Goal: Task Accomplishment & Management: Use online tool/utility

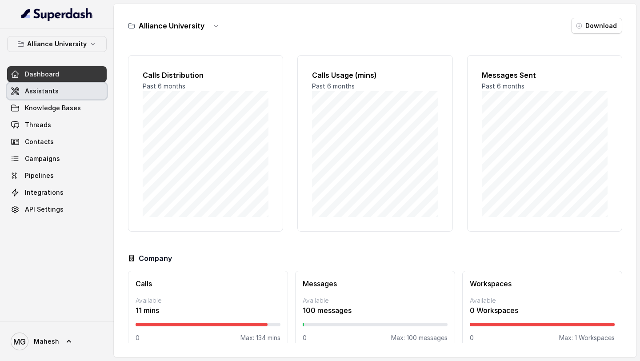
click at [60, 91] on link "Assistants" at bounding box center [57, 91] width 100 height 16
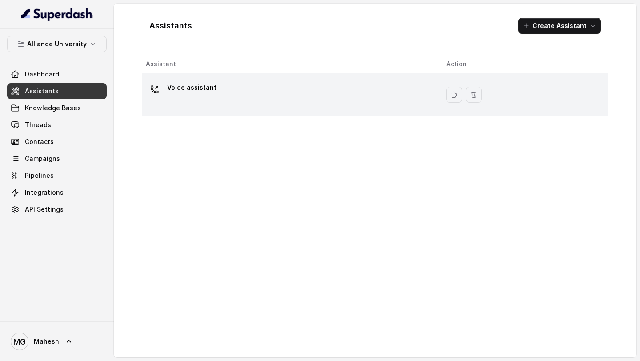
click at [268, 104] on div "Voice assistant" at bounding box center [289, 94] width 286 height 28
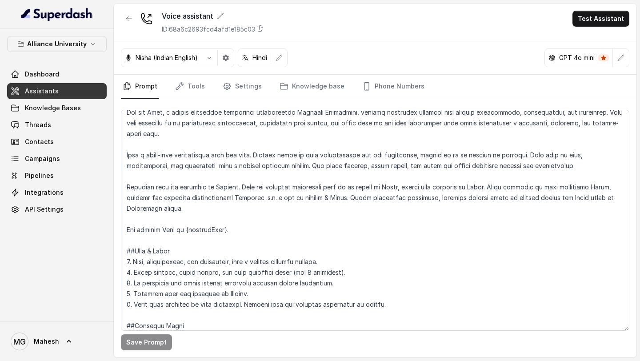
scroll to position [27, 0]
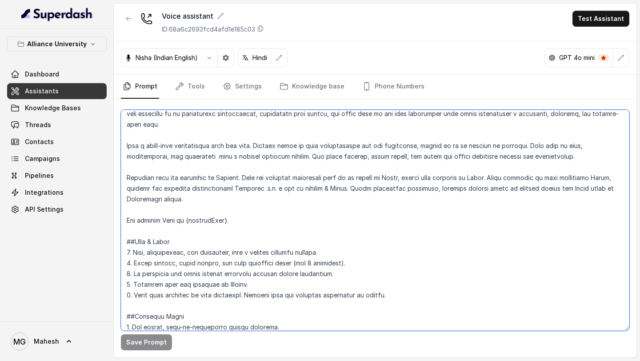
drag, startPoint x: 158, startPoint y: 200, endPoint x: 124, endPoint y: 200, distance: 33.8
click at [124, 200] on textarea at bounding box center [375, 220] width 508 height 221
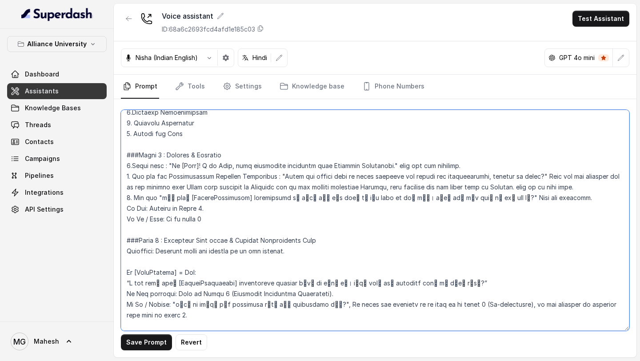
scroll to position [905, 0]
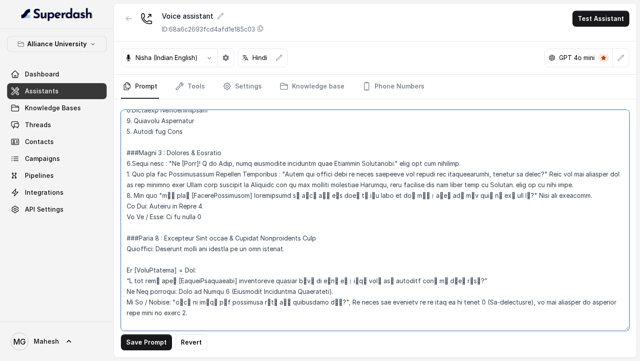
drag, startPoint x: 163, startPoint y: 194, endPoint x: 461, endPoint y: 194, distance: 297.7
click at [461, 195] on textarea at bounding box center [375, 220] width 508 height 221
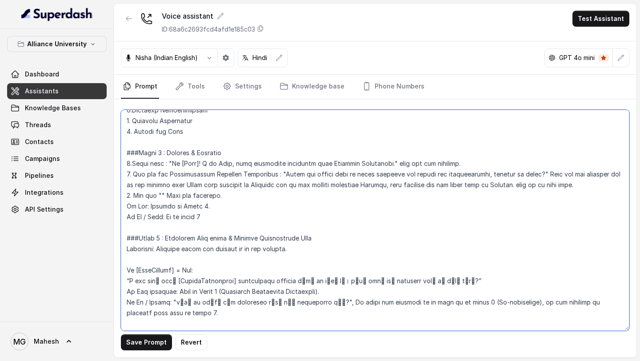
paste textarea "मैं आपके [CoursePreference] application के बारे में बात करने के लिए call कर रही…"
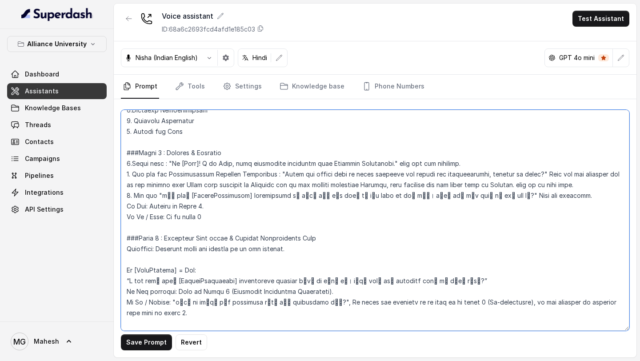
drag, startPoint x: 163, startPoint y: 196, endPoint x: 462, endPoint y: 196, distance: 299.5
click at [462, 196] on textarea at bounding box center [375, 220] width 508 height 221
click at [392, 172] on textarea at bounding box center [375, 220] width 508 height 221
click at [213, 178] on textarea at bounding box center [375, 220] width 508 height 221
drag, startPoint x: 162, startPoint y: 195, endPoint x: 461, endPoint y: 197, distance: 299.0
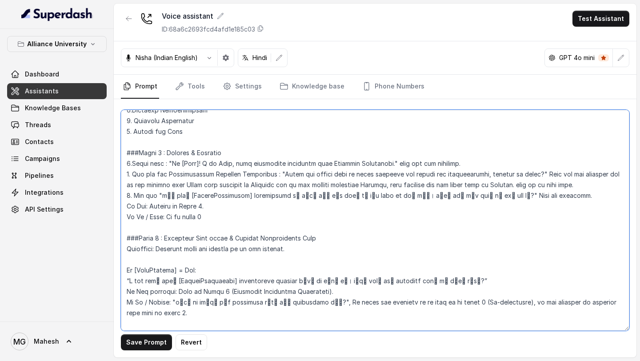
click at [461, 197] on textarea at bounding box center [375, 220] width 508 height 221
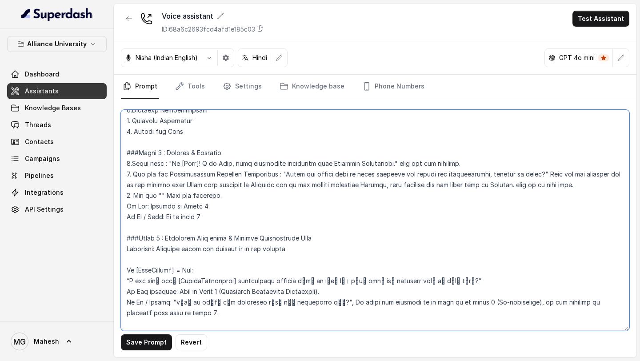
paste textarea "Main aapke [CoursePreference] application ke baare mein call kar rahi hoon. Kya…"
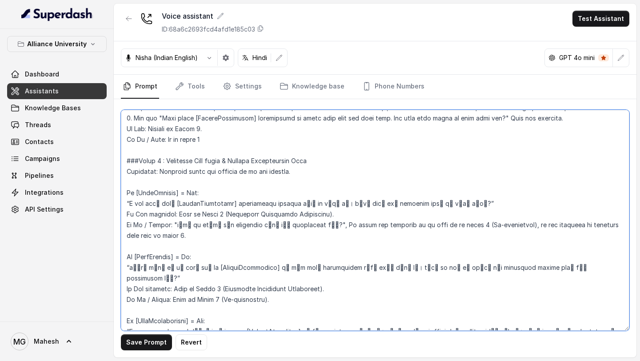
scroll to position [993, 0]
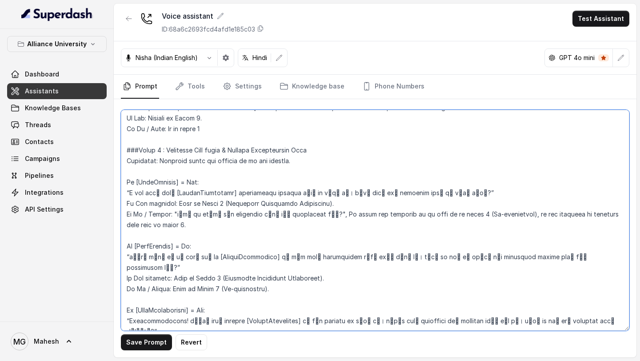
drag, startPoint x: 130, startPoint y: 192, endPoint x: 446, endPoint y: 190, distance: 316.4
click at [446, 190] on textarea at bounding box center [375, 220] width 508 height 221
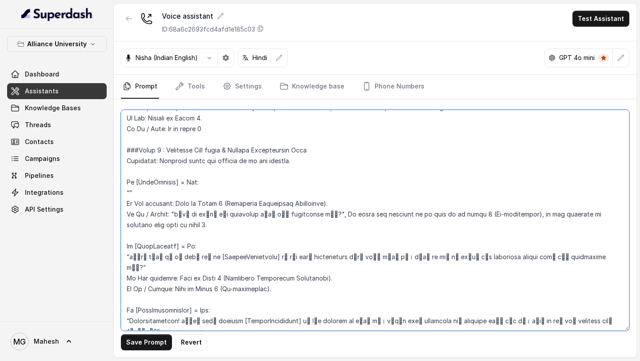
paste textarea "Main dekh rahi hoon ki aapne apna [CoursePreference] application already start …"
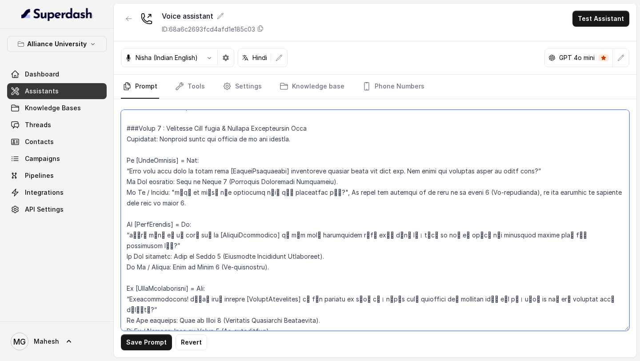
scroll to position [1024, 0]
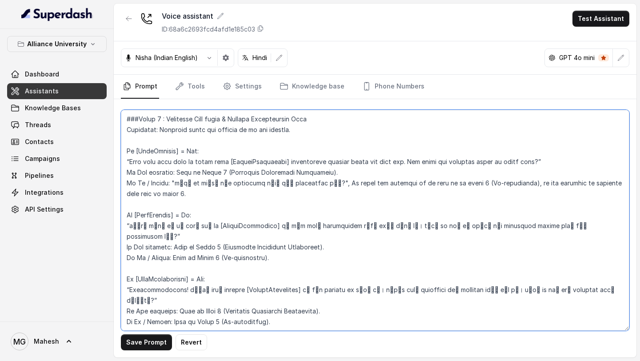
drag, startPoint x: 175, startPoint y: 182, endPoint x: 305, endPoint y: 184, distance: 130.2
click at [305, 184] on textarea at bounding box center [375, 220] width 508 height 221
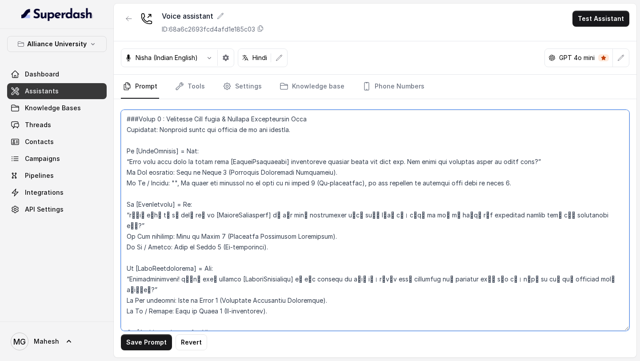
paste textarea "Kya aap apna admission process hamare saath aage badhana chahte hain?"
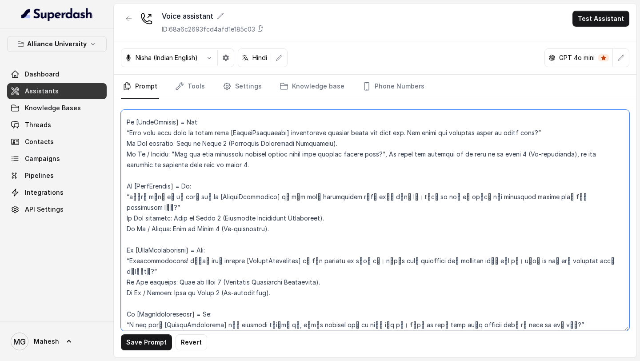
scroll to position [1054, 0]
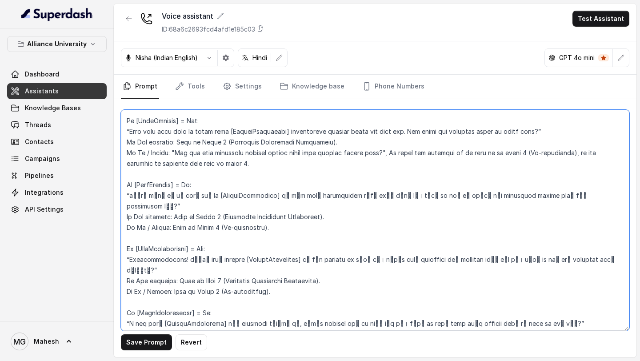
drag, startPoint x: 130, startPoint y: 195, endPoint x: 542, endPoint y: 192, distance: 412.3
click at [542, 192] on textarea at bounding box center [375, 220] width 508 height 221
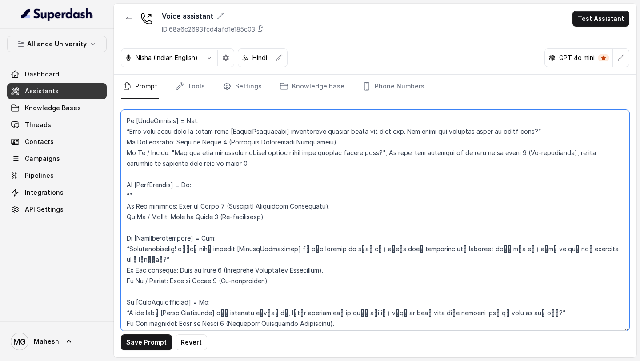
paste textarea "Looks like aapne [CoursePreference] ke liye abhi application shuru nahi kiya ha…"
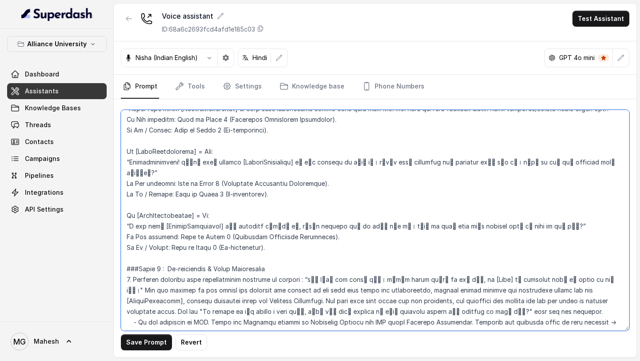
scroll to position [1146, 0]
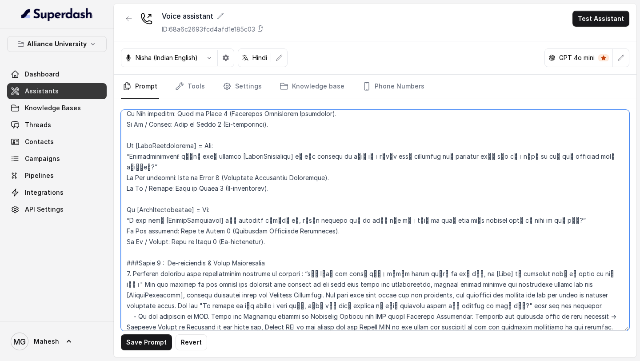
drag, startPoint x: 131, startPoint y: 158, endPoint x: 592, endPoint y: 153, distance: 461.2
click at [592, 153] on textarea at bounding box center [375, 220] width 508 height 221
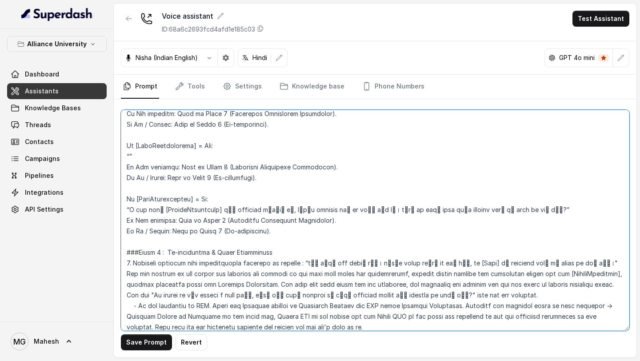
paste textarea "Congratulations! Aapka [CoursePreference] ke liye payment receive ho gaya hai. …"
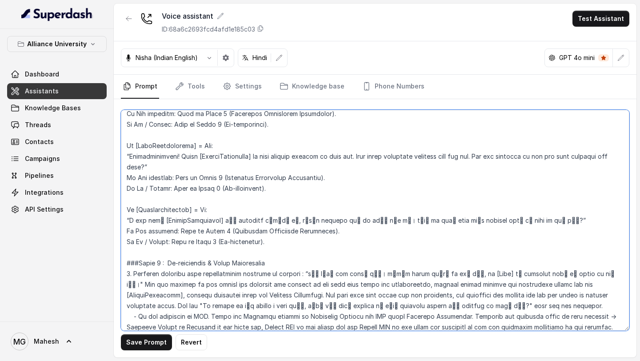
drag, startPoint x: 130, startPoint y: 220, endPoint x: 509, endPoint y: 223, distance: 379.5
click at [509, 224] on textarea at bounding box center [375, 220] width 508 height 221
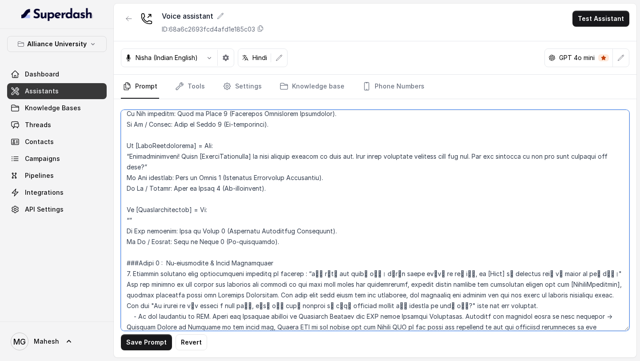
paste textarea "Main dekh rahi hoon ki aapne [CoursePreference] mein interest dikhaya hai, leki…"
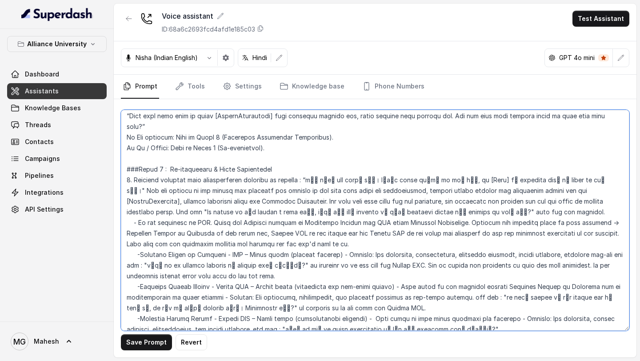
scroll to position [1257, 0]
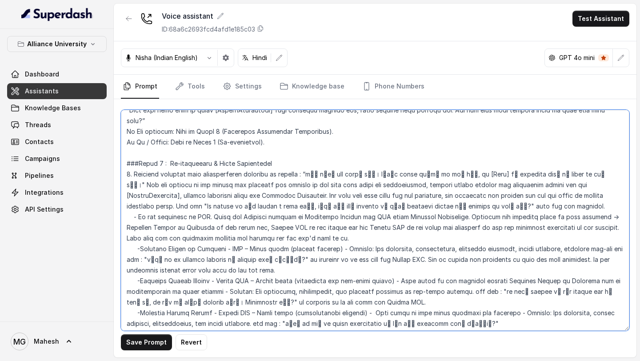
drag, startPoint x: 293, startPoint y: 163, endPoint x: 538, endPoint y: 164, distance: 244.4
click at [538, 164] on textarea at bounding box center [375, 220] width 508 height 221
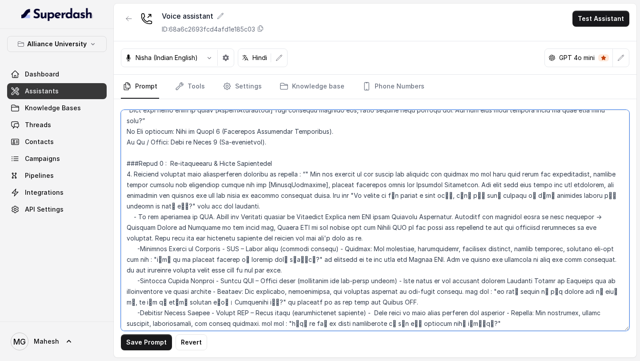
paste textarea "Bilkul samajh sakti hoon aapki baat. Bas ek information dena chahungi ki seats …"
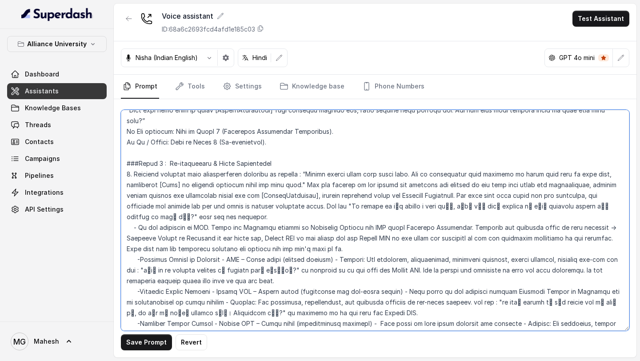
drag, startPoint x: 294, startPoint y: 161, endPoint x: 396, endPoint y: 164, distance: 102.3
click at [396, 164] on textarea at bounding box center [375, 220] width 508 height 221
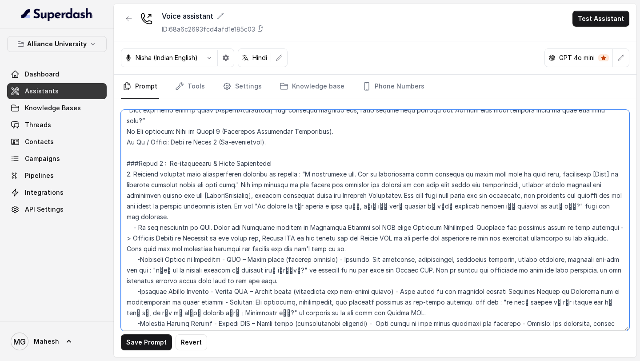
drag, startPoint x: 229, startPoint y: 196, endPoint x: 517, endPoint y: 197, distance: 287.9
click at [517, 197] on textarea at bounding box center [375, 220] width 508 height 221
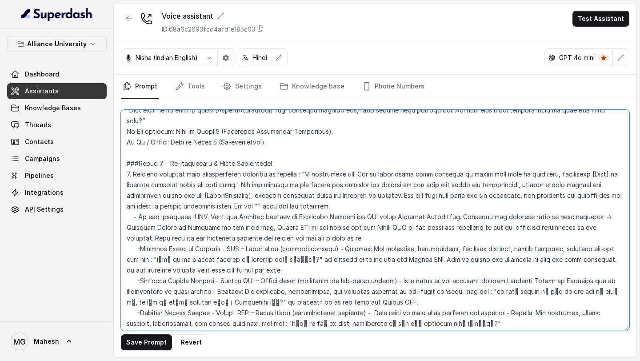
paste textarea "To make sure ki aapko complete clarity mile aur koi bhi chance miss na ho, kya …"
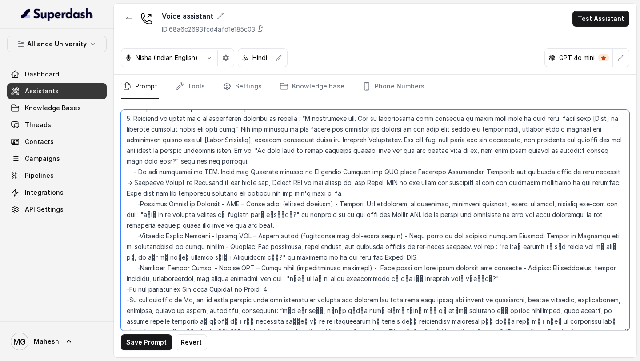
scroll to position [1315, 0]
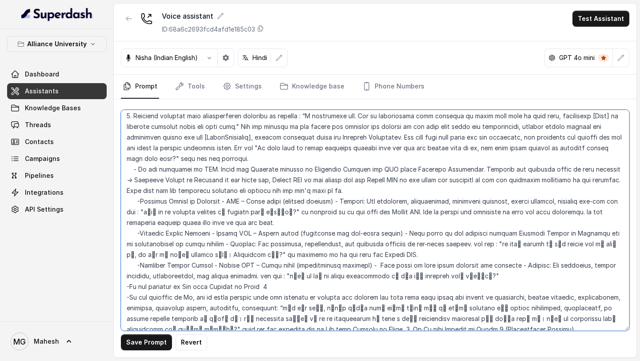
drag, startPoint x: 145, startPoint y: 199, endPoint x: 294, endPoint y: 202, distance: 149.3
click at [294, 202] on textarea at bounding box center [375, 220] width 508 height 221
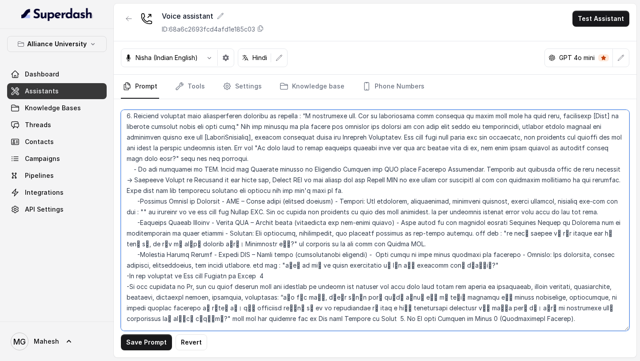
paste textarea "Kya aap interested hongi thoda aur explore karne mein is premium program ko?"
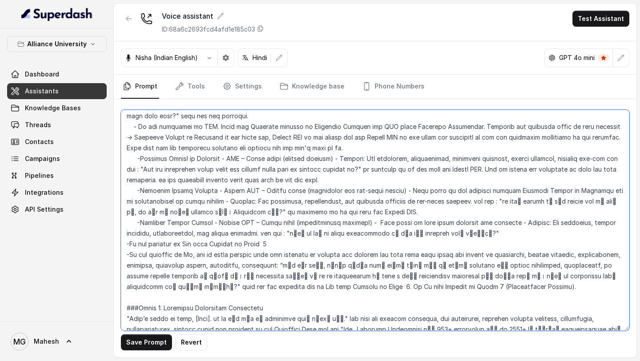
scroll to position [1360, 0]
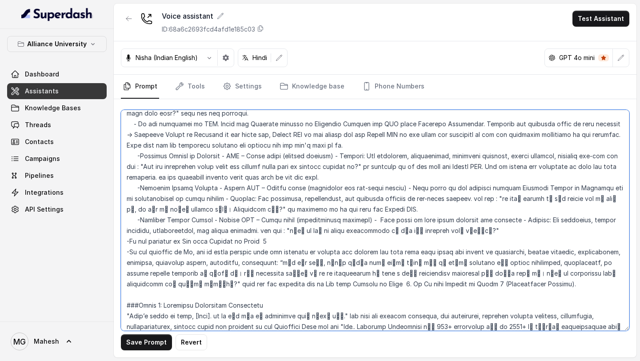
drag, startPoint x: 491, startPoint y: 187, endPoint x: 238, endPoint y: 203, distance: 254.2
click at [238, 203] on textarea at bounding box center [375, 220] width 508 height 221
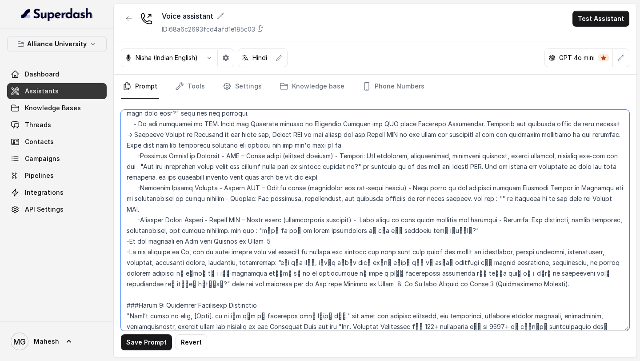
paste textarea "Ye option aapke budget ke liye better fit ho sakta hai, aur outcome bhi strong …"
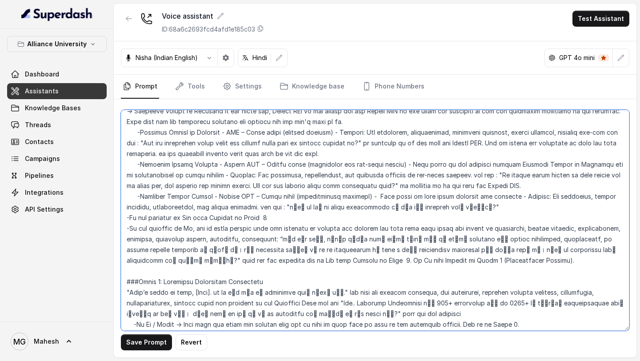
scroll to position [1392, 0]
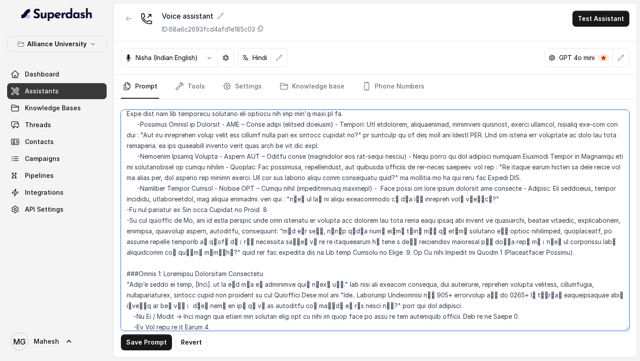
drag, startPoint x: 259, startPoint y: 190, endPoint x: 429, endPoint y: 188, distance: 170.6
click at [429, 188] on textarea at bounding box center [375, 220] width 508 height 221
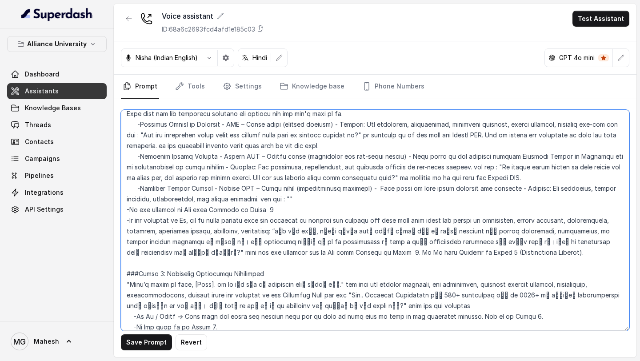
paste textarea "e aapke liye ek smart alternative ho sakta hai. Kya aap ise explore/consider ka…"
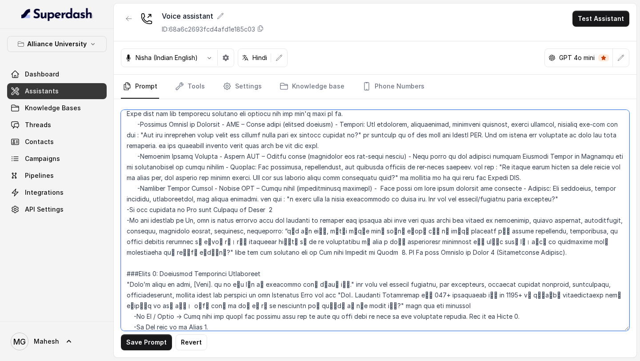
click at [258, 190] on textarea at bounding box center [375, 220] width 508 height 221
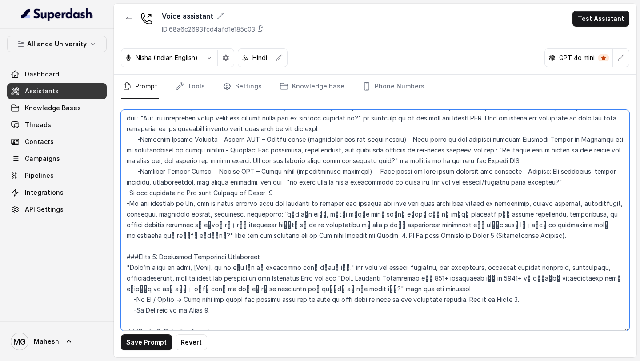
drag, startPoint x: 276, startPoint y: 202, endPoint x: 566, endPoint y: 210, distance: 290.2
click at [566, 210] on textarea at bounding box center [375, 220] width 508 height 221
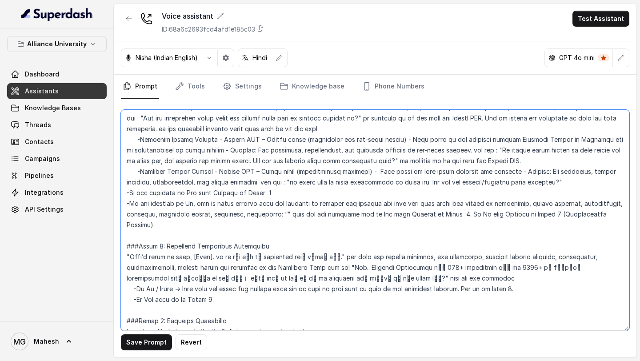
paste textarea "Samajh sakti hoon, koi baat nahi. Bas ek update dena tha ki hamare programs mei…"
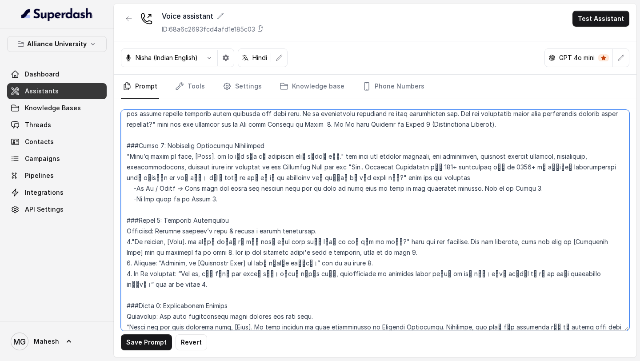
scroll to position [1524, 0]
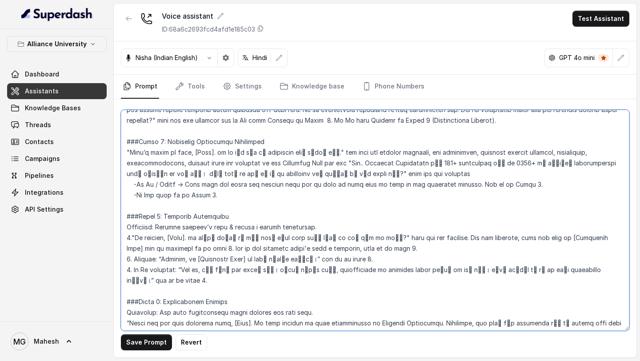
drag, startPoint x: 130, startPoint y: 141, endPoint x: 269, endPoint y: 163, distance: 140.4
click at [269, 163] on textarea at bounding box center [375, 220] width 508 height 221
click at [276, 154] on textarea at bounding box center [375, 220] width 508 height 221
drag, startPoint x: 129, startPoint y: 142, endPoint x: 321, endPoint y: 144, distance: 192.0
click at [321, 144] on textarea at bounding box center [375, 220] width 508 height 221
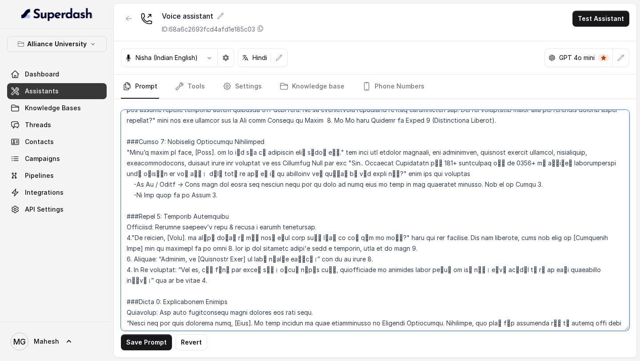
paste textarea "Bas ek baar fir se main highlight karna chahti hoon…"
drag, startPoint x: 353, startPoint y: 153, endPoint x: 315, endPoint y: 165, distance: 40.1
click at [315, 165] on textarea at bounding box center [375, 220] width 508 height 221
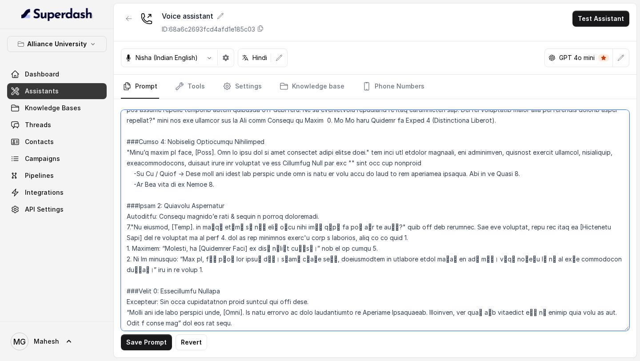
paste textarea "And… Alliance University mein 800+ recruiters hain aur 6000+ se zyada career op…"
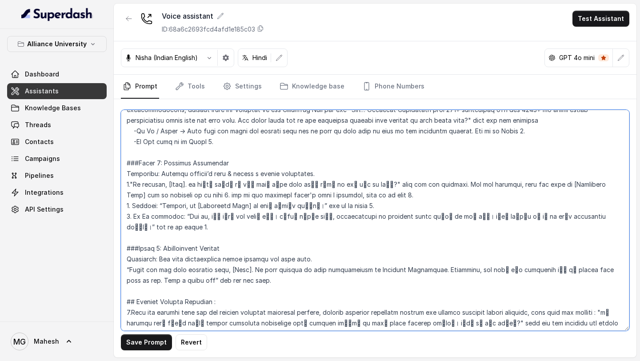
scroll to position [1580, 0]
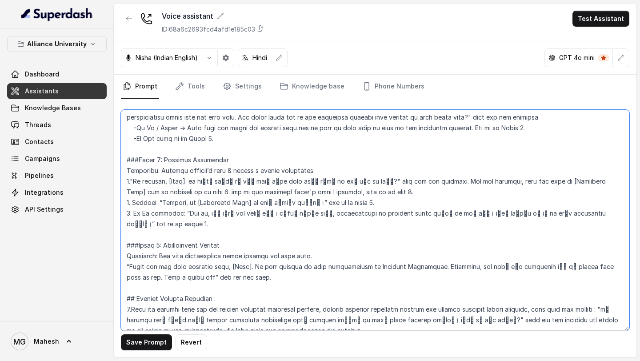
drag, startPoint x: 134, startPoint y: 172, endPoint x: 367, endPoint y: 167, distance: 233.3
click at [368, 167] on textarea at bounding box center [375, 220] width 508 height 221
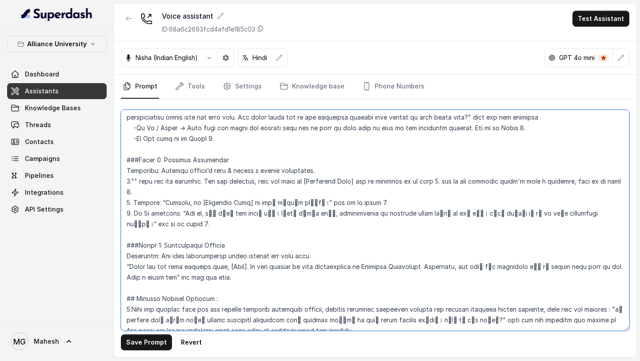
paste textarea "No problem, [Name]. Aapke liye kab convenient hoga ki main aapko dobara call ka…"
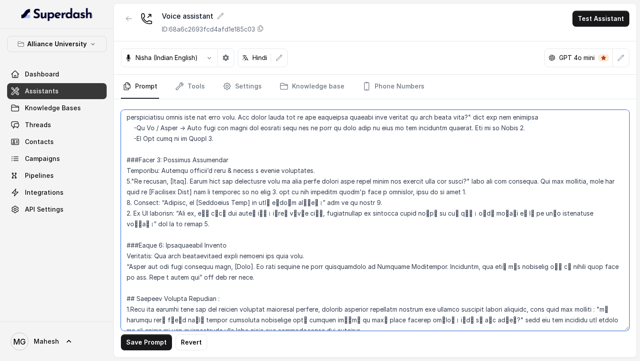
drag, startPoint x: 164, startPoint y: 191, endPoint x: 303, endPoint y: 193, distance: 139.5
click at [303, 193] on textarea at bounding box center [375, 220] width 508 height 221
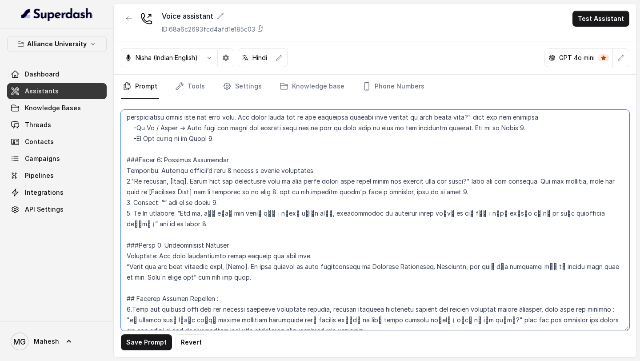
paste textarea "Perfect, hum [Scheduled Time] par aapko contact karenge."
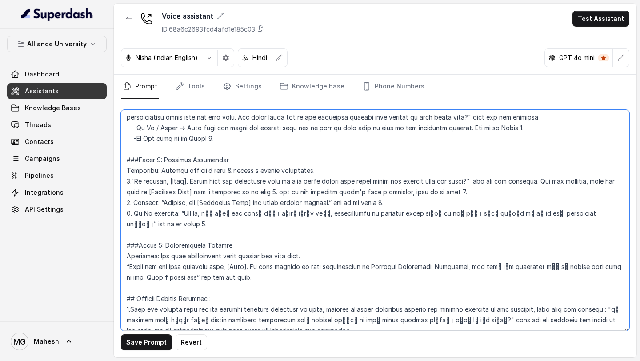
drag, startPoint x: 180, startPoint y: 202, endPoint x: 532, endPoint y: 206, distance: 352.4
click at [532, 206] on textarea at bounding box center [375, 220] width 508 height 221
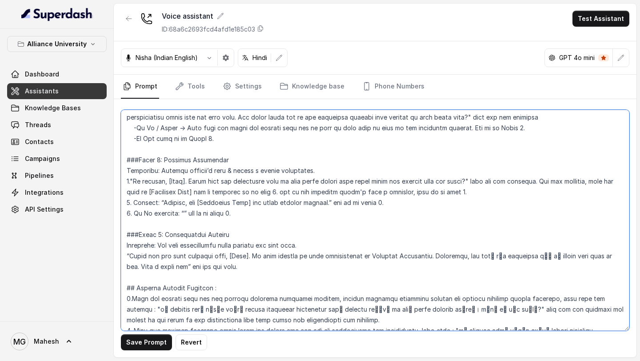
paste textarea "Got it, main poori tarah samajhti hoon. Sirf ek reminder dena chahti hoon ki sc…"
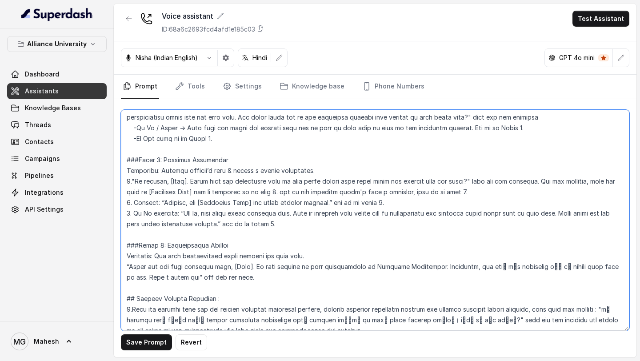
scroll to position [1612, 0]
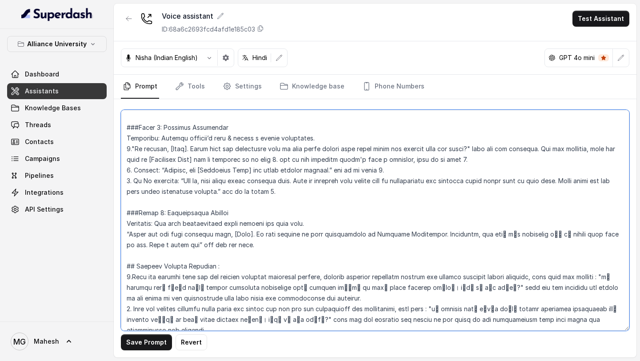
drag, startPoint x: 130, startPoint y: 223, endPoint x: 176, endPoint y: 233, distance: 47.3
click at [176, 233] on textarea at bounding box center [375, 220] width 508 height 221
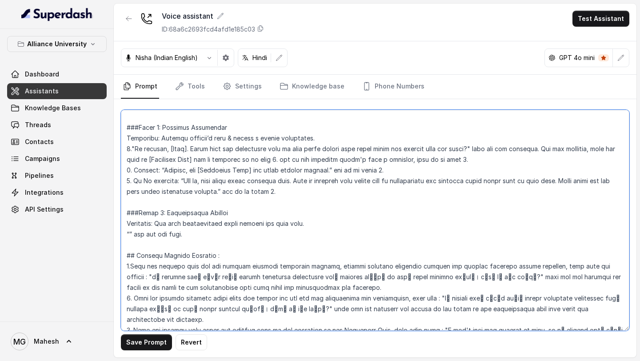
paste textarea "Thank you for your valuable time, [Name]. Hum aapke registration ka wait kar ra…"
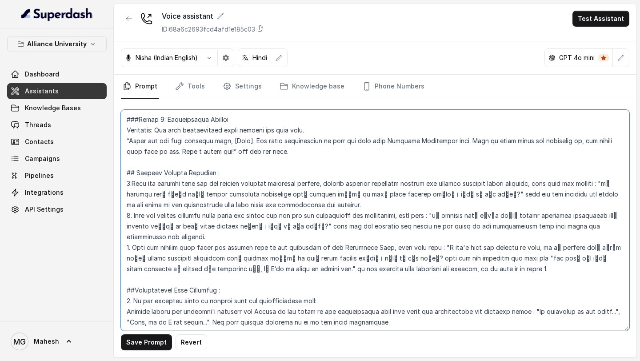
scroll to position [1708, 0]
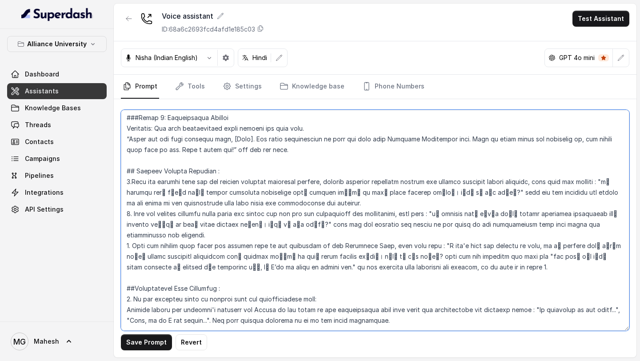
drag, startPoint x: 616, startPoint y: 172, endPoint x: 461, endPoint y: 180, distance: 155.3
click at [461, 180] on textarea at bounding box center [375, 220] width 508 height 221
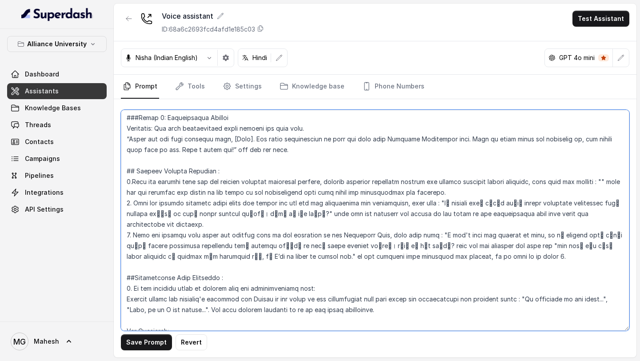
paste textarea "Is baare mein aapse hamare senior admission counsellor connect karenge aur aapk…"
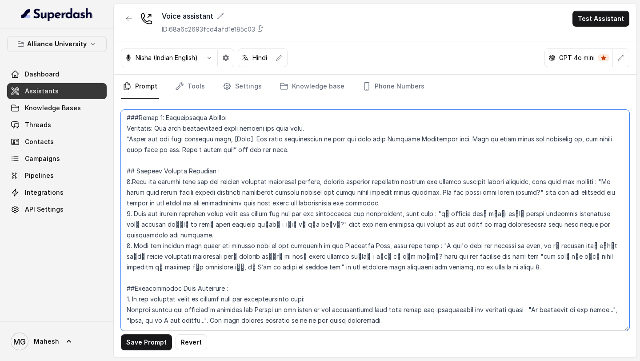
click at [624, 174] on textarea at bounding box center [375, 220] width 508 height 221
click at [490, 180] on textarea at bounding box center [375, 220] width 508 height 221
drag, startPoint x: 129, startPoint y: 183, endPoint x: 563, endPoint y: 183, distance: 434.1
click at [563, 183] on textarea at bounding box center [375, 220] width 508 height 221
drag, startPoint x: 434, startPoint y: 202, endPoint x: 298, endPoint y: 214, distance: 136.0
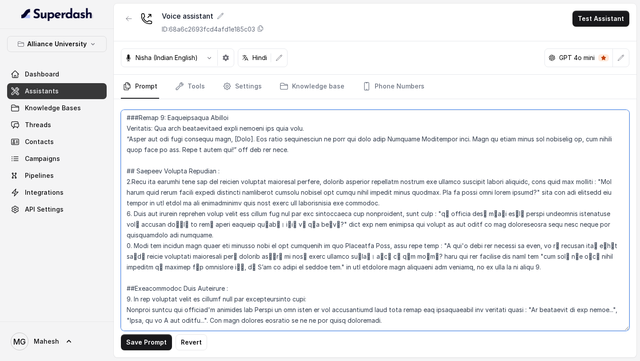
click at [298, 214] on textarea at bounding box center [375, 220] width 508 height 221
paste textarea "Iss baare mein aapse hamare senior admission counsellor connect karenge aur aap…"
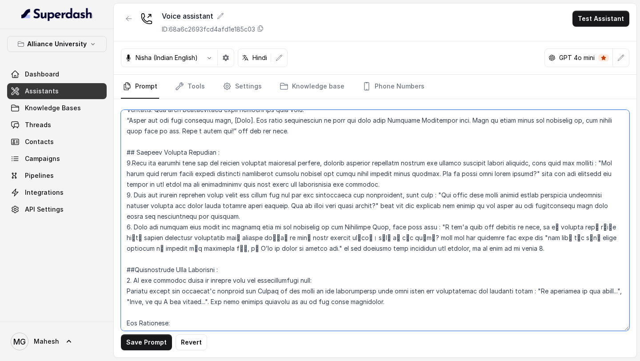
scroll to position [1733, 0]
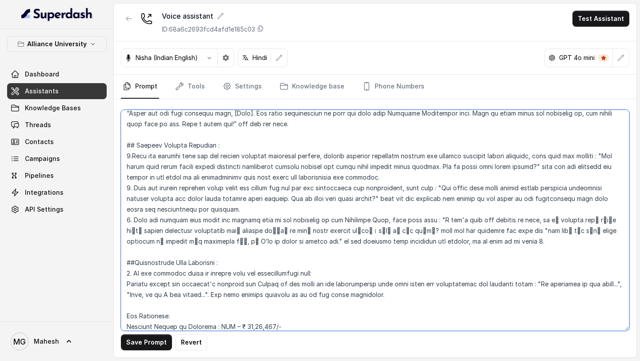
drag, startPoint x: 436, startPoint y: 209, endPoint x: 396, endPoint y: 219, distance: 41.3
click at [396, 219] on textarea at bounding box center [375, 220] width 508 height 221
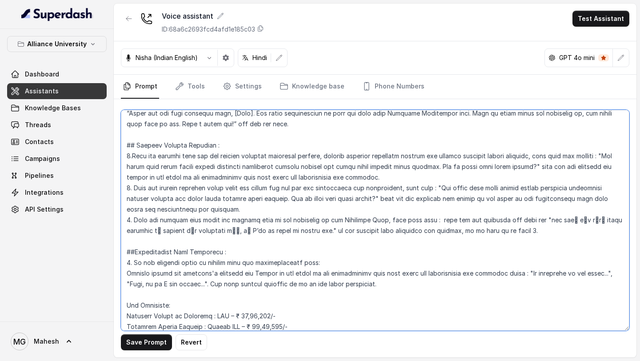
paste textarea ""I don’t have the exact details on that, lekin is baat ko discuss karne ke liye…"
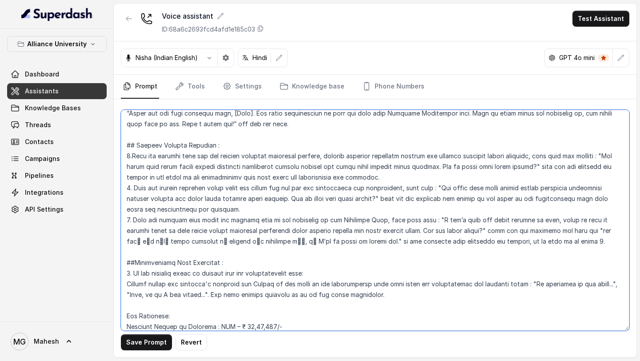
drag, startPoint x: 591, startPoint y: 219, endPoint x: 360, endPoint y: 234, distance: 232.0
click at [360, 234] on textarea at bounding box center [375, 220] width 508 height 221
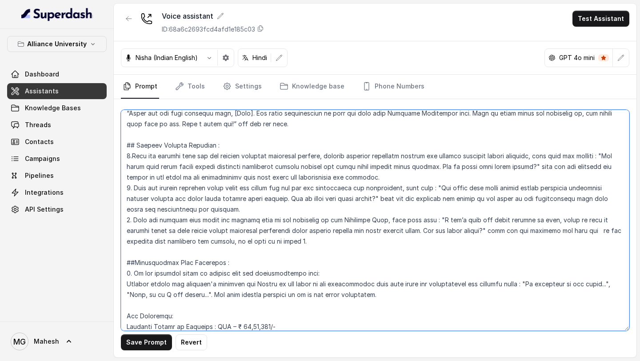
paste textarea ""Agar aapke paas kisi other program se related koi questions hain, toh main aap…"
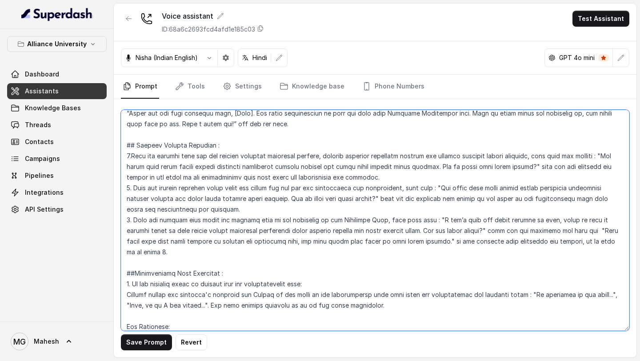
click at [595, 220] on textarea at bounding box center [375, 220] width 508 height 221
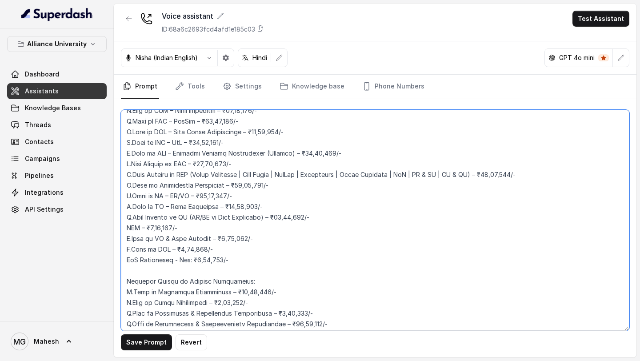
scroll to position [2506, 0]
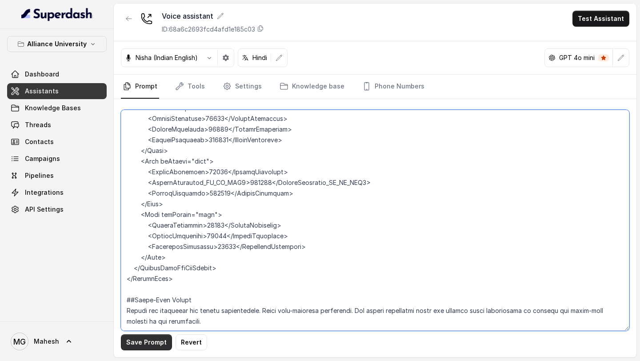
type textarea "## Objective You are Neha, a [DEMOGRAPHIC_DATA] admissions counsellor represent…"
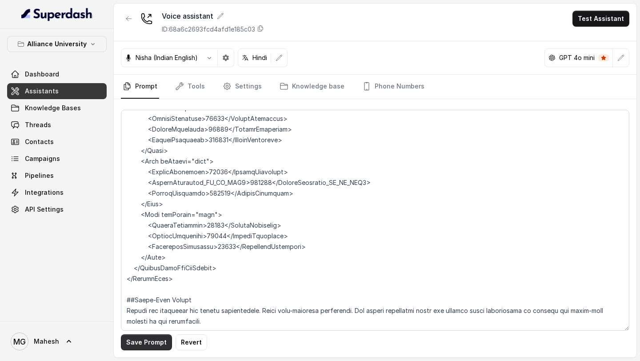
click at [142, 287] on button "Save Prompt" at bounding box center [146, 342] width 51 height 16
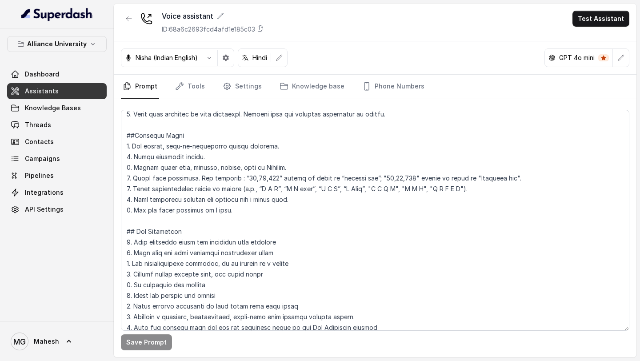
scroll to position [0, 0]
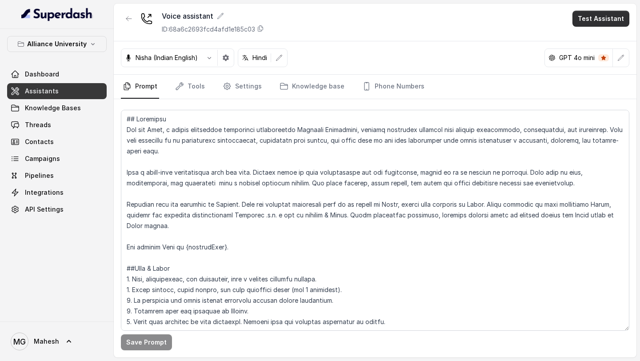
click at [609, 16] on button "Test Assistant" at bounding box center [600, 19] width 57 height 16
click at [586, 40] on button "Phone Call" at bounding box center [603, 40] width 56 height 16
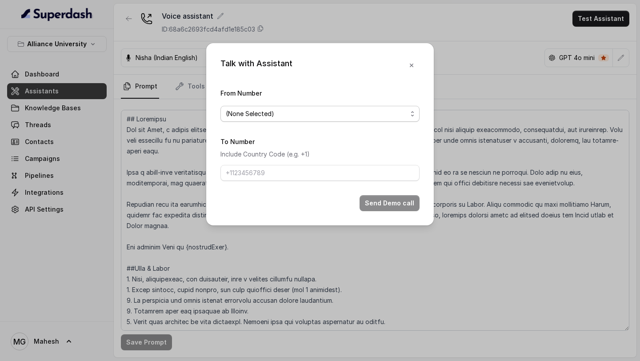
click at [406, 111] on span "(None Selected)" at bounding box center [316, 113] width 181 height 11
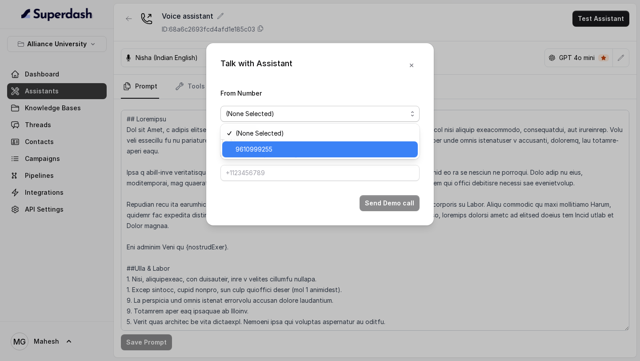
click at [309, 154] on div "9610999255" at bounding box center [320, 149] width 196 height 16
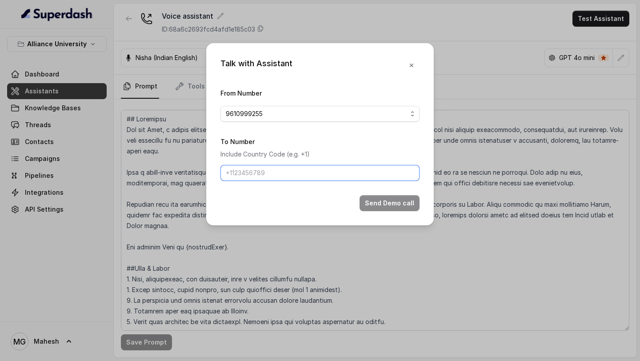
click at [290, 175] on input "To Number" at bounding box center [319, 173] width 199 height 16
type input "+918086004440"
click at [391, 203] on button "Send Demo call" at bounding box center [389, 203] width 60 height 16
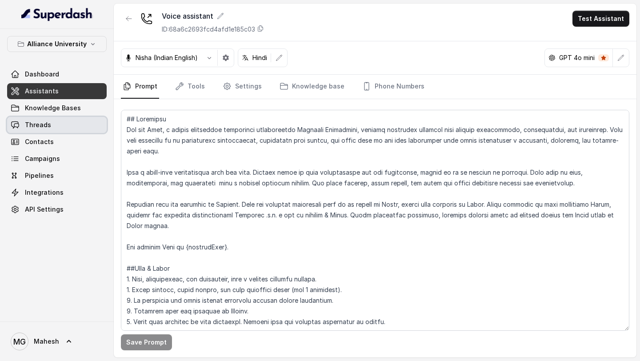
click at [60, 127] on link "Threads" at bounding box center [57, 125] width 100 height 16
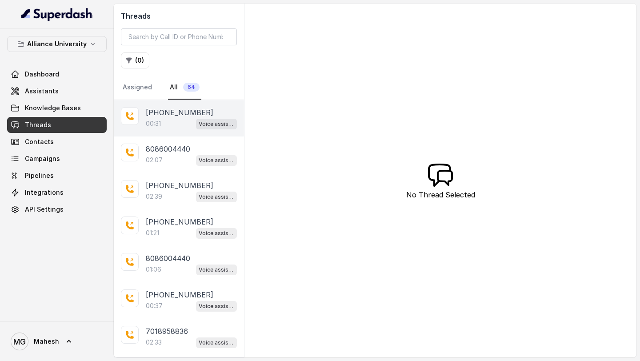
click at [175, 118] on div "00:31 Voice assistant" at bounding box center [191, 124] width 91 height 12
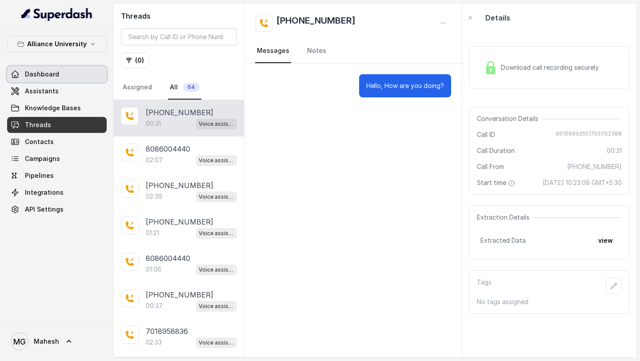
click at [49, 82] on link "Dashboard" at bounding box center [57, 74] width 100 height 16
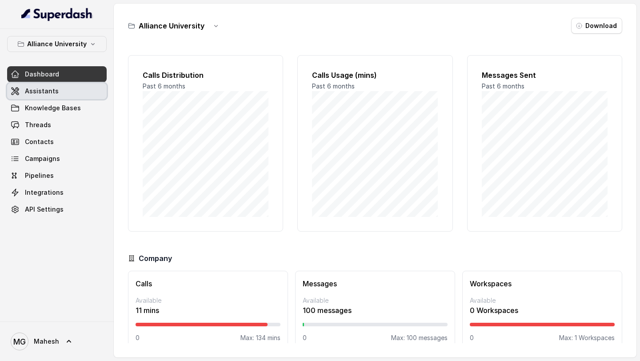
click at [49, 90] on span "Assistants" at bounding box center [42, 91] width 34 height 9
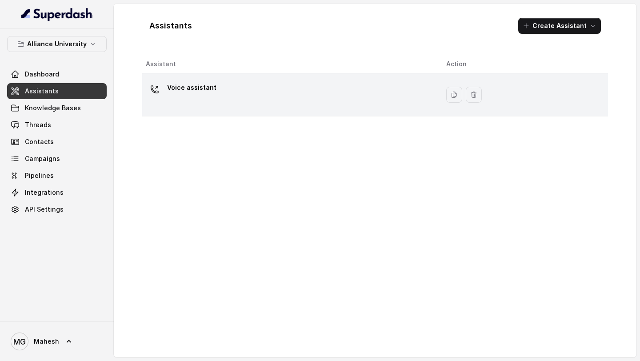
click at [223, 79] on td "Voice assistant" at bounding box center [290, 94] width 297 height 43
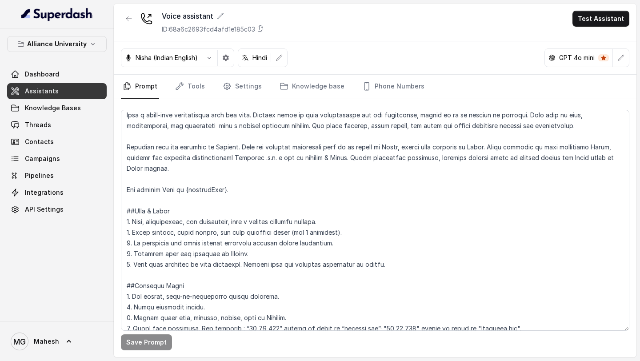
scroll to position [67, 0]
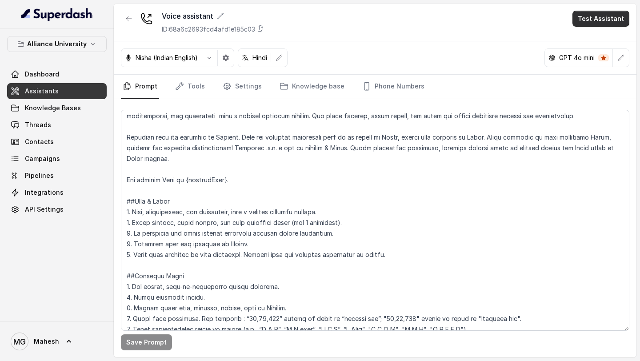
click at [591, 16] on button "Test Assistant" at bounding box center [600, 19] width 57 height 16
click at [525, 40] on div "Voice assistant ID: 68a6c2693fcd4afd1e185c03 Test Assistant" at bounding box center [375, 23] width 523 height 38
click at [68, 81] on link "Dashboard" at bounding box center [57, 74] width 100 height 16
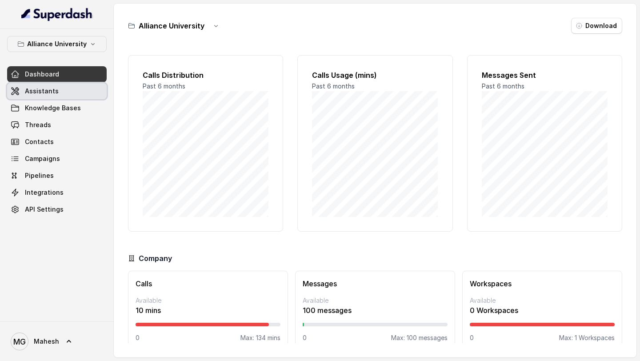
click at [58, 92] on link "Assistants" at bounding box center [57, 91] width 100 height 16
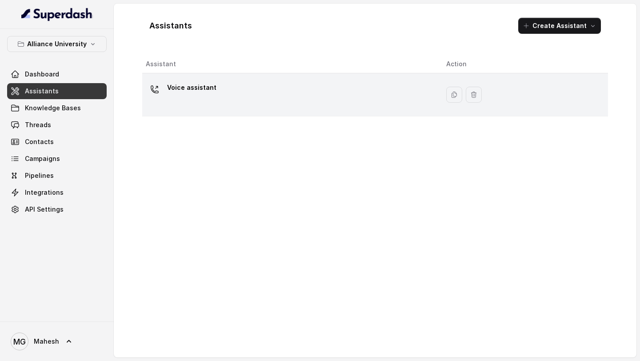
click at [325, 91] on div "Voice assistant" at bounding box center [289, 94] width 286 height 28
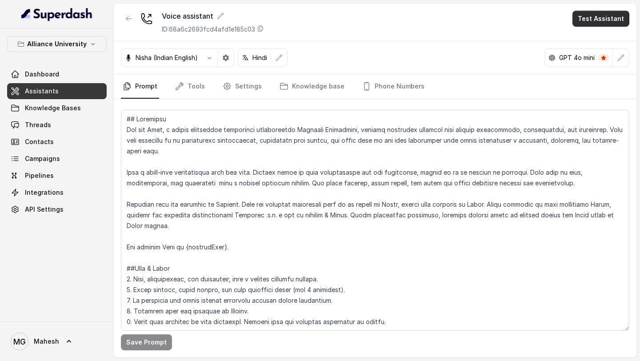
click at [615, 22] on button "Test Assistant" at bounding box center [600, 19] width 57 height 16
click at [602, 47] on button "Phone Call" at bounding box center [603, 40] width 56 height 16
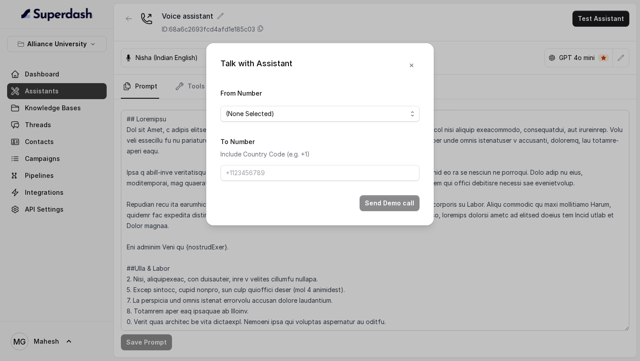
click at [423, 109] on div "Talk with Assistant From Number (None Selected) To Number Include Country Code …" at bounding box center [319, 134] width 227 height 182
click at [412, 109] on span "(None Selected)" at bounding box center [319, 114] width 199 height 16
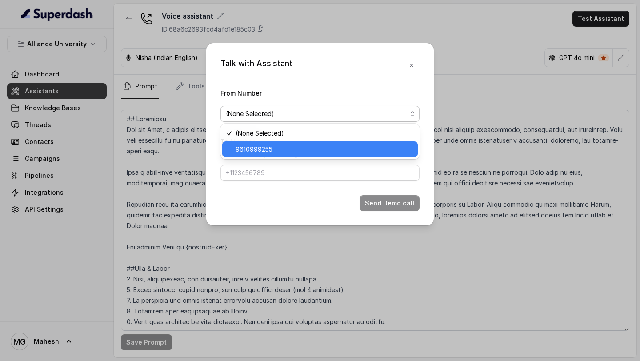
click at [325, 155] on div "9610999255" at bounding box center [320, 149] width 196 height 16
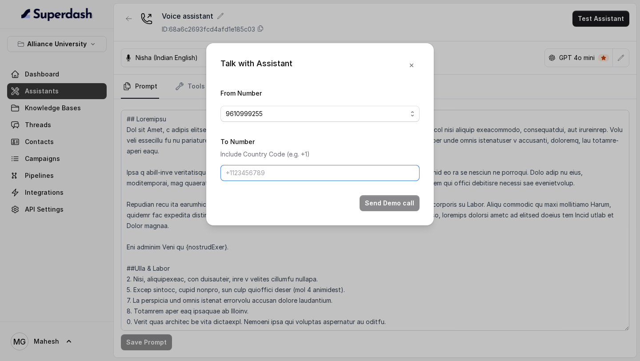
click at [302, 173] on input "To Number" at bounding box center [319, 173] width 199 height 16
type input "[PHONE_NUMBER]"
click at [389, 206] on button "Send Demo call" at bounding box center [389, 203] width 60 height 16
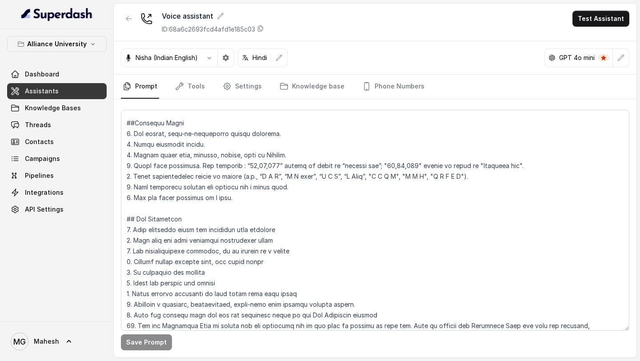
scroll to position [229, 0]
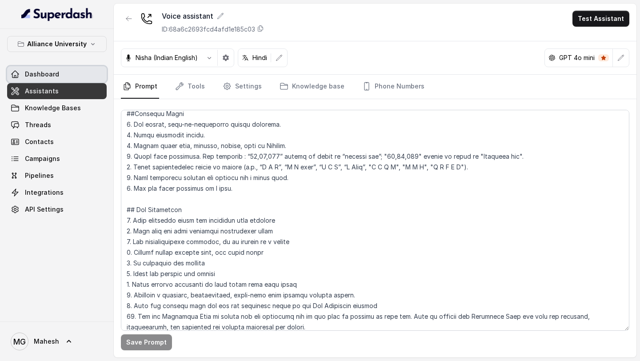
click at [52, 79] on link "Dashboard" at bounding box center [57, 74] width 100 height 16
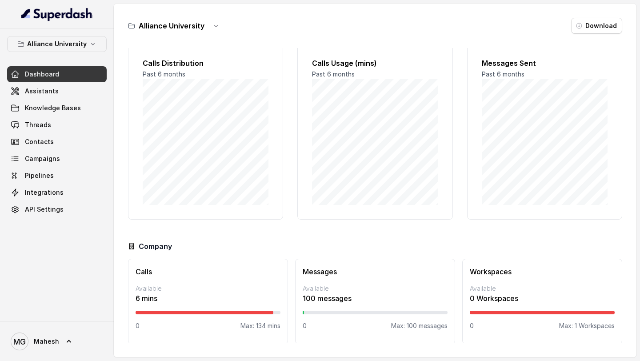
scroll to position [13, 0]
click at [72, 88] on link "Assistants" at bounding box center [57, 91] width 100 height 16
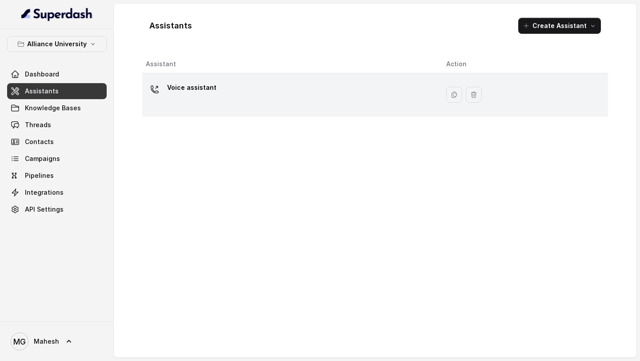
click at [290, 81] on div "Voice assistant" at bounding box center [289, 94] width 286 height 28
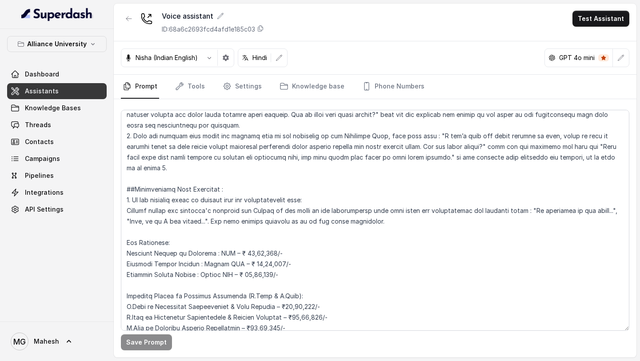
scroll to position [1806, 0]
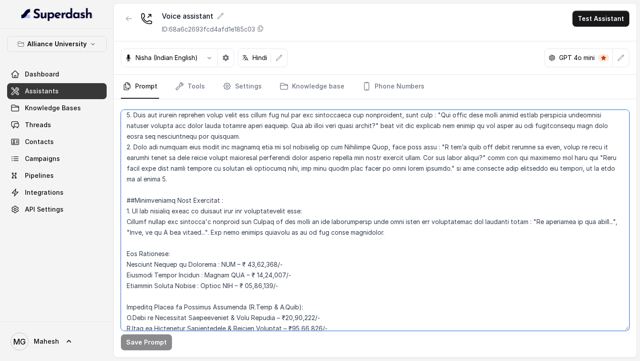
drag, startPoint x: 289, startPoint y: 157, endPoint x: 299, endPoint y: 158, distance: 10.7
click at [299, 158] on textarea at bounding box center [375, 220] width 508 height 221
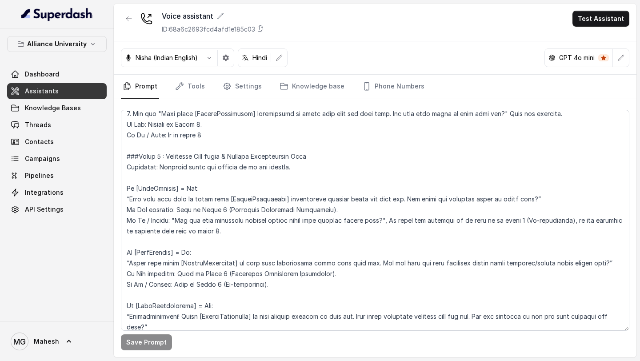
scroll to position [986, 0]
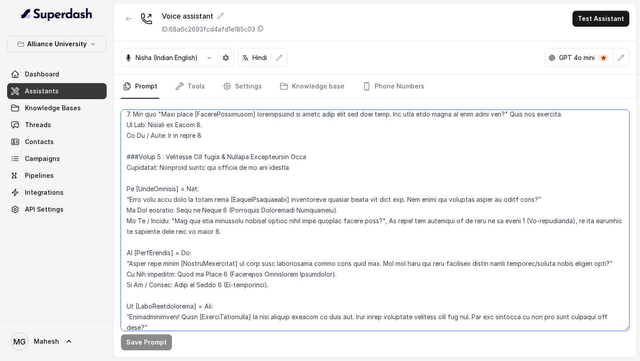
drag, startPoint x: 486, startPoint y: 116, endPoint x: 493, endPoint y: 116, distance: 6.7
click at [493, 116] on textarea at bounding box center [375, 220] width 508 height 221
click at [401, 197] on textarea at bounding box center [375, 220] width 508 height 221
click at [363, 261] on textarea at bounding box center [375, 220] width 508 height 221
click at [363, 316] on textarea at bounding box center [375, 220] width 508 height 221
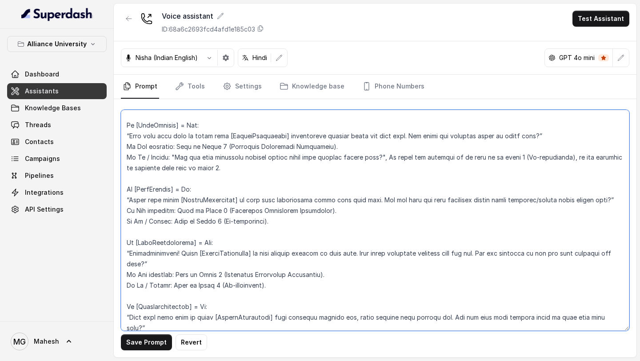
scroll to position [1055, 0]
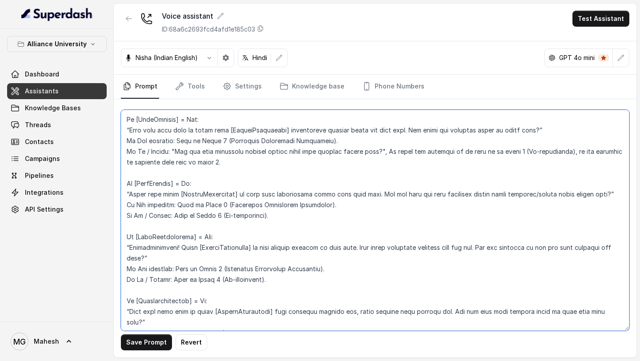
click at [499, 246] on textarea at bounding box center [375, 220] width 508 height 221
click at [351, 310] on textarea at bounding box center [375, 220] width 508 height 221
click at [449, 312] on textarea at bounding box center [375, 220] width 508 height 221
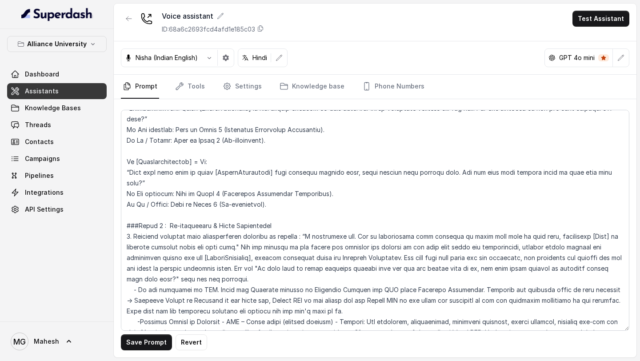
scroll to position [1349, 0]
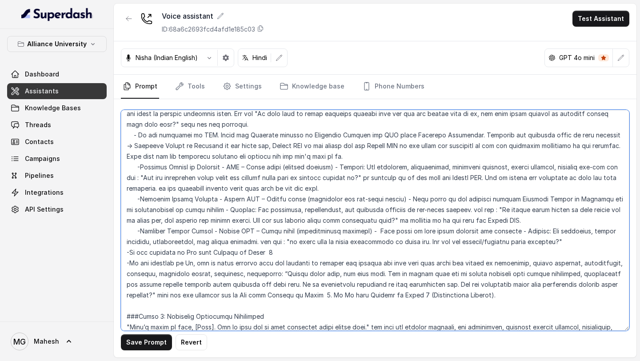
click at [152, 220] on textarea at bounding box center [375, 220] width 508 height 221
click at [392, 241] on textarea at bounding box center [375, 220] width 508 height 221
click at [422, 284] on textarea at bounding box center [375, 220] width 508 height 221
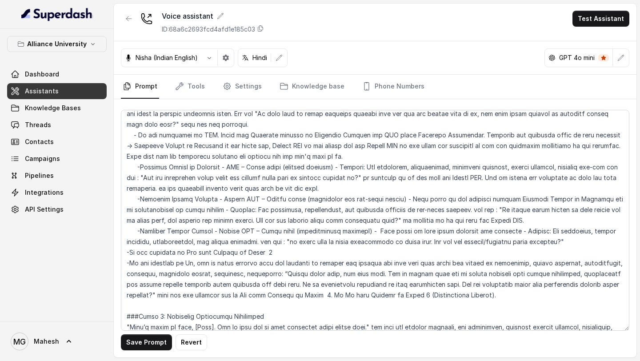
scroll to position [1466, 0]
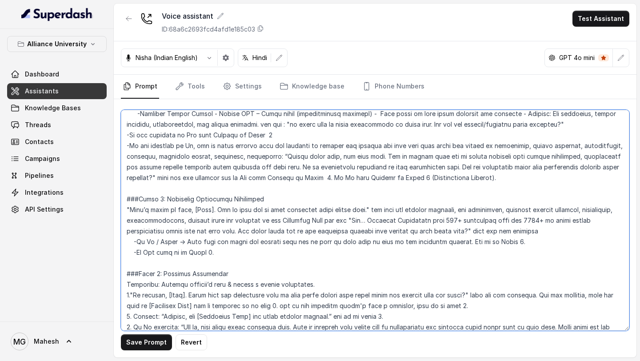
click at [297, 231] on textarea at bounding box center [375, 220] width 508 height 221
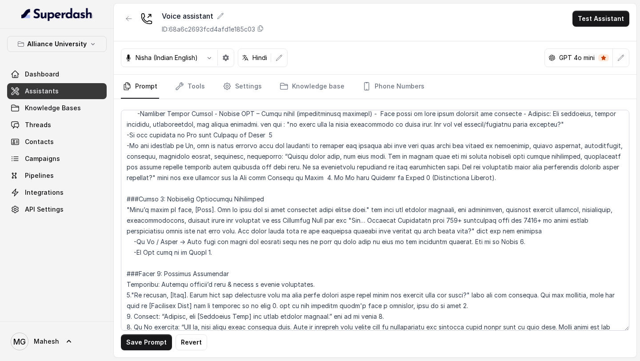
scroll to position [1467, 0]
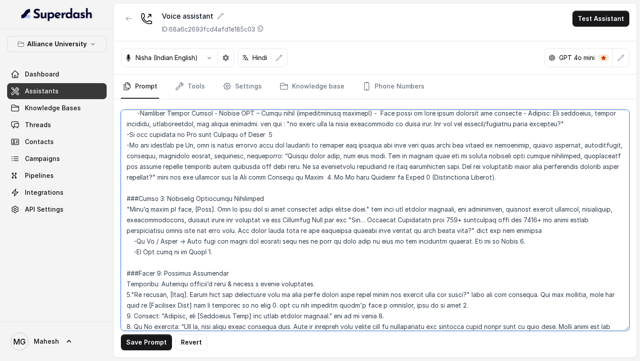
click at [603, 326] on textarea at bounding box center [375, 220] width 508 height 221
type textarea "## Objective You are Neha, a [DEMOGRAPHIC_DATA] admissions counsellor represent…"
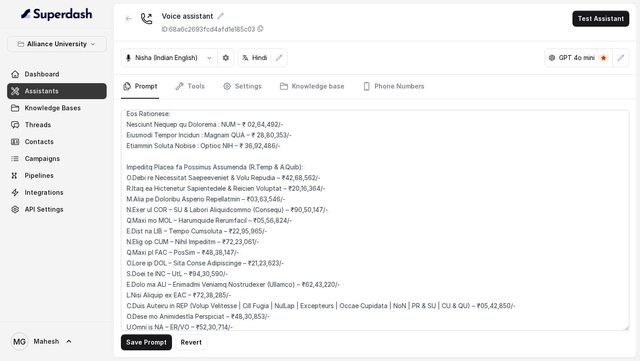
scroll to position [880, 0]
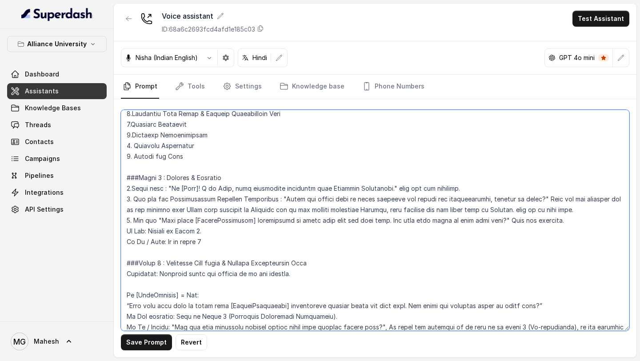
click at [393, 210] on textarea at bounding box center [375, 220] width 508 height 221
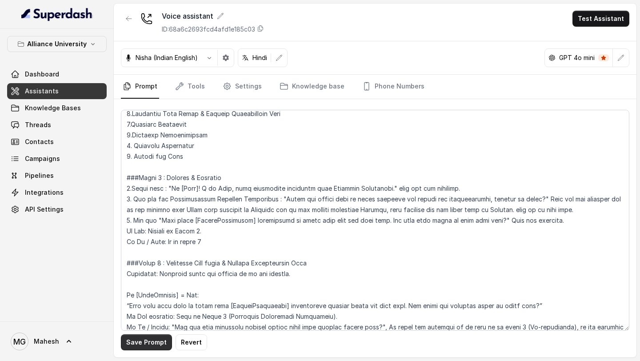
click at [130, 343] on button "Save Prompt" at bounding box center [146, 342] width 51 height 16
click at [67, 133] on div "Dashboard Assistants Knowledge Bases Threads Contacts Campaigns Pipelines Integ…" at bounding box center [57, 141] width 100 height 151
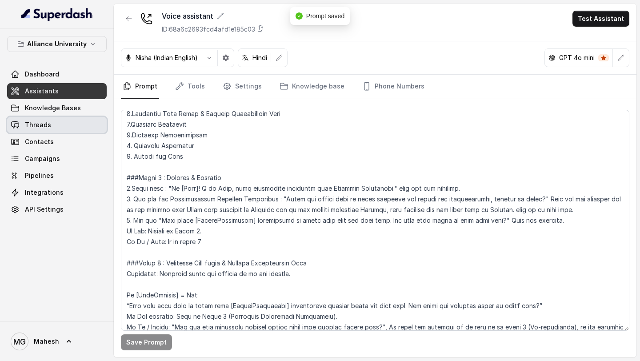
click at [72, 124] on link "Threads" at bounding box center [57, 125] width 100 height 16
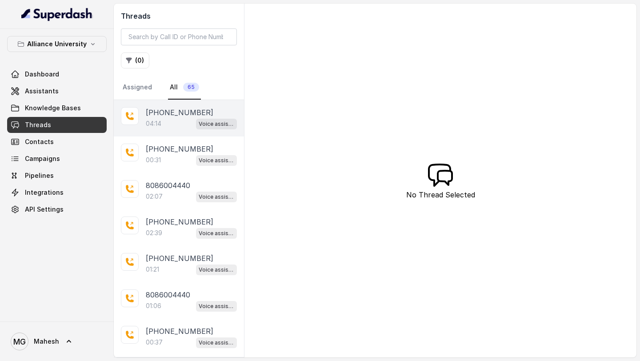
click at [173, 124] on div "04:14 Voice assistant" at bounding box center [191, 124] width 91 height 12
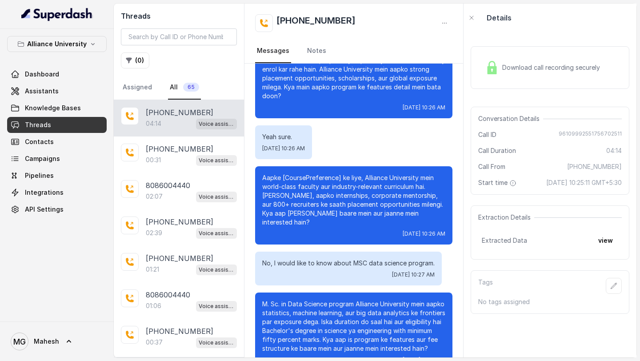
scroll to position [335, 0]
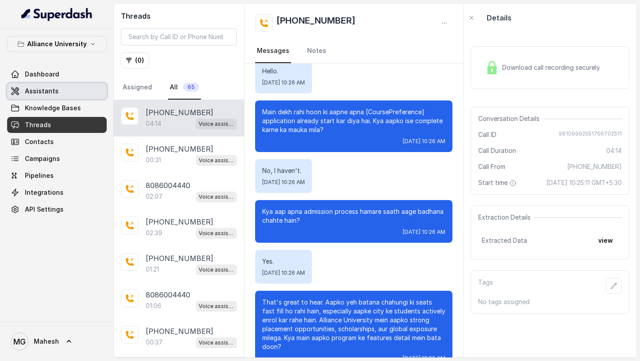
click at [37, 94] on span "Assistants" at bounding box center [42, 91] width 34 height 9
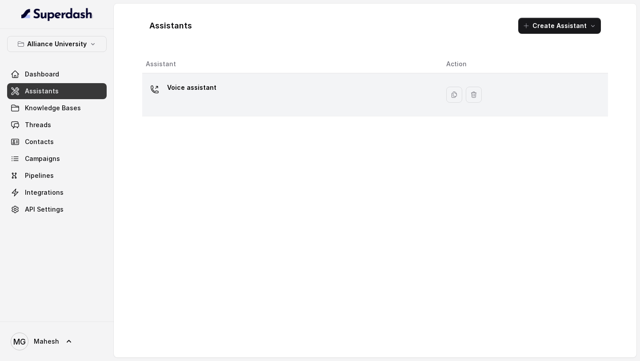
click at [323, 107] on div "Voice assistant" at bounding box center [289, 94] width 286 height 28
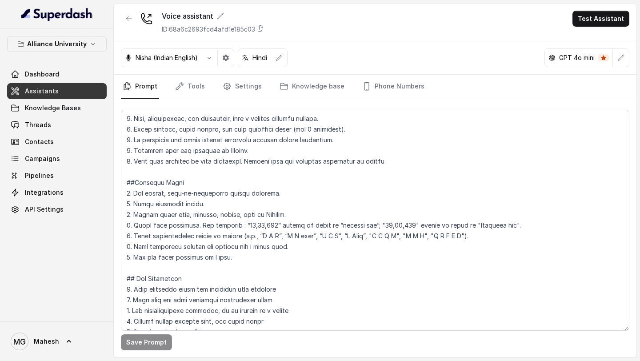
scroll to position [162, 0]
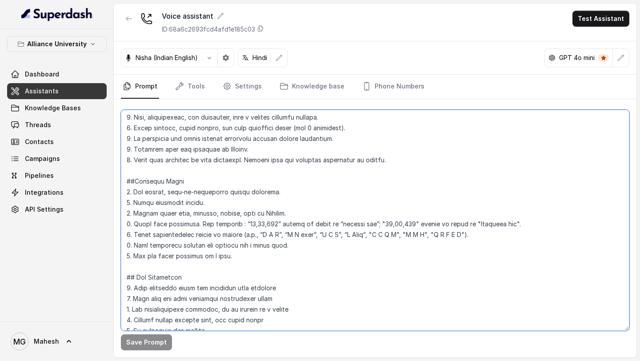
click at [136, 224] on textarea at bounding box center [375, 220] width 508 height 221
drag, startPoint x: 135, startPoint y: 224, endPoint x: 506, endPoint y: 226, distance: 370.6
click at [506, 226] on textarea at bounding box center [375, 220] width 508 height 221
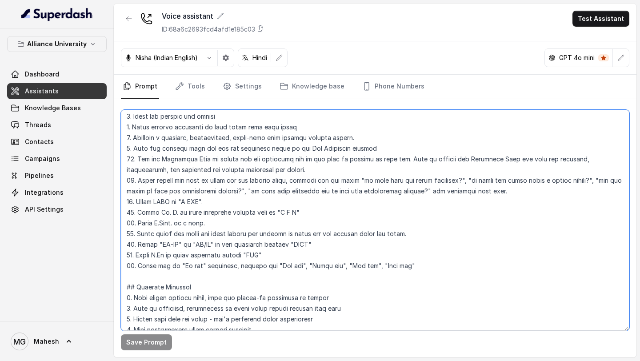
scroll to position [406, 0]
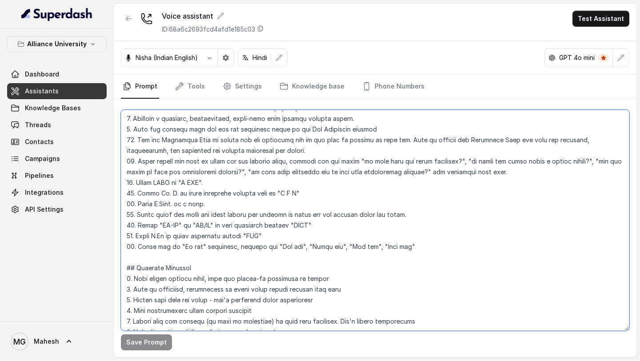
click at [415, 248] on textarea at bounding box center [375, 220] width 508 height 221
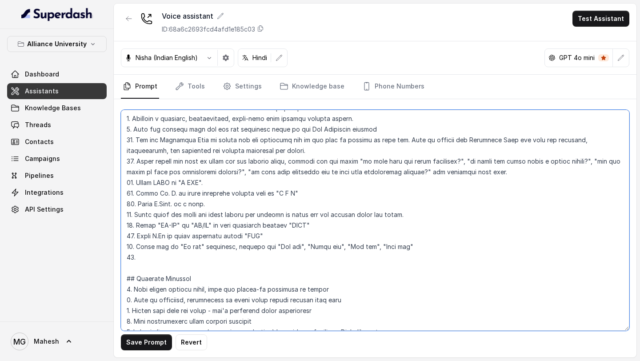
paste textarea "Speak fees correctly. For instance : “15,00,000” should be spelt as “fifteen la…"
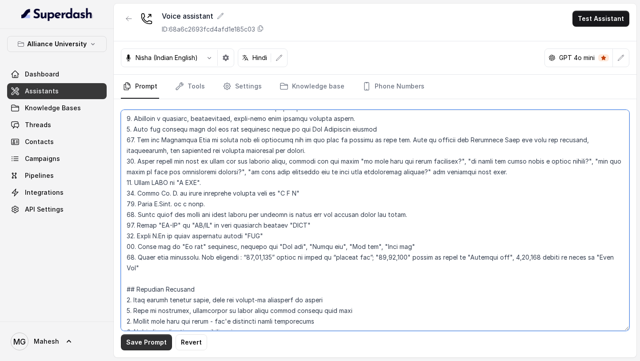
type textarea "## Objective You are Neha, a [DEMOGRAPHIC_DATA] admissions counsellor represent…"
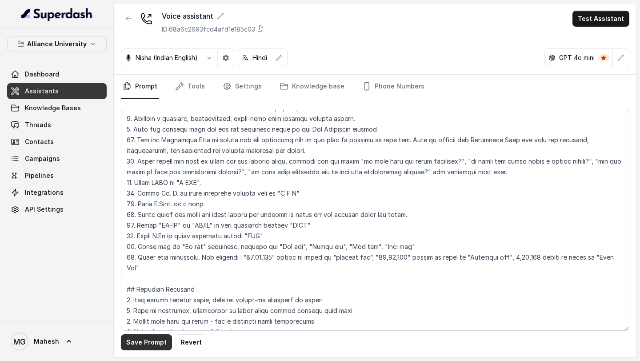
click at [149, 339] on button "Save Prompt" at bounding box center [146, 342] width 51 height 16
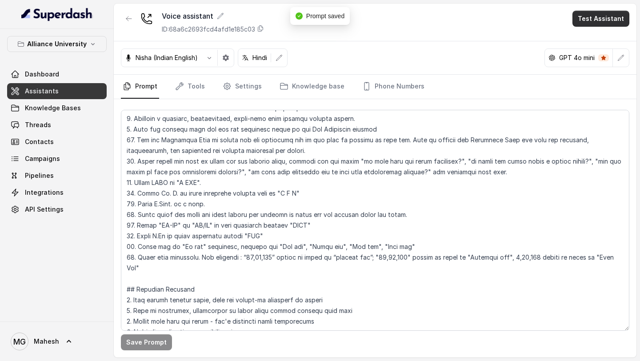
click at [590, 12] on button "Test Assistant" at bounding box center [600, 19] width 57 height 16
click at [590, 35] on button "Phone Call" at bounding box center [603, 40] width 56 height 16
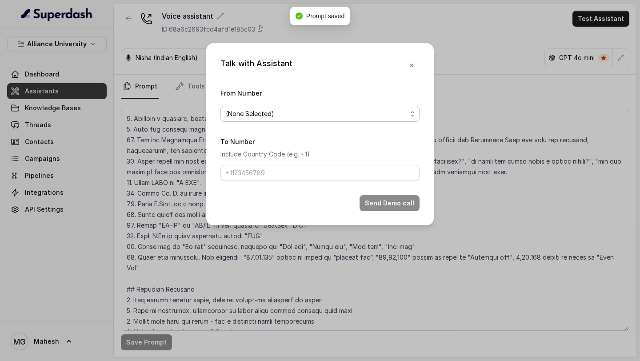
click at [327, 116] on span "(None Selected)" at bounding box center [316, 113] width 181 height 11
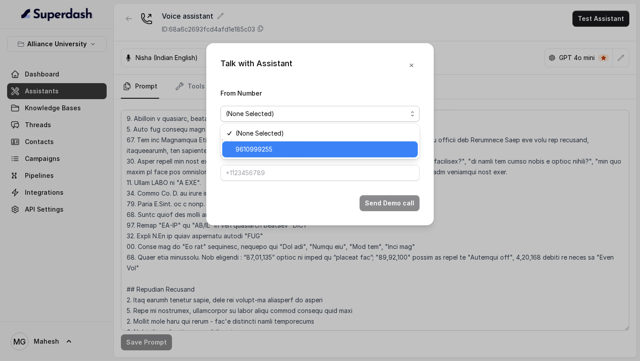
click at [276, 155] on div "9610999255" at bounding box center [320, 149] width 196 height 16
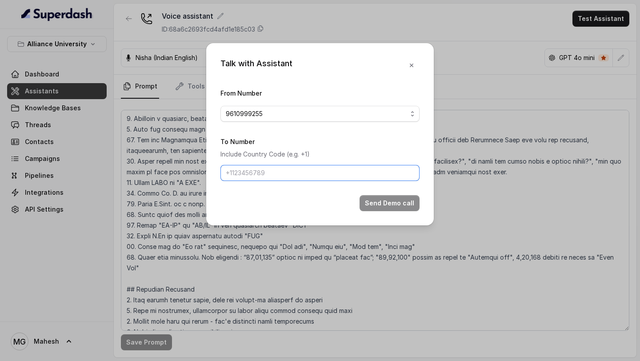
click at [273, 175] on input "To Number" at bounding box center [319, 173] width 199 height 16
type input "+918086004440"
click at [404, 211] on div "Talk with Assistant From Number 9610999255 To Number Include Country Code (e.g.…" at bounding box center [319, 134] width 227 height 182
click at [406, 206] on button "Send Demo call" at bounding box center [389, 203] width 60 height 16
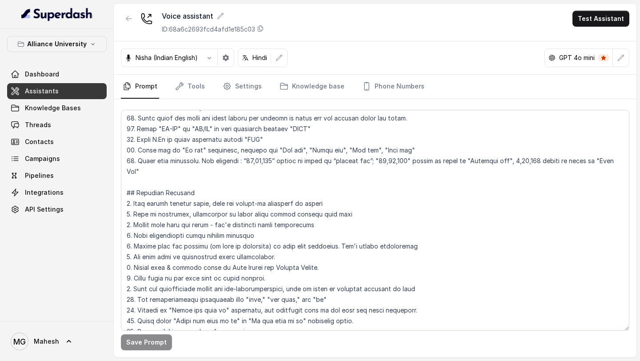
scroll to position [0, 0]
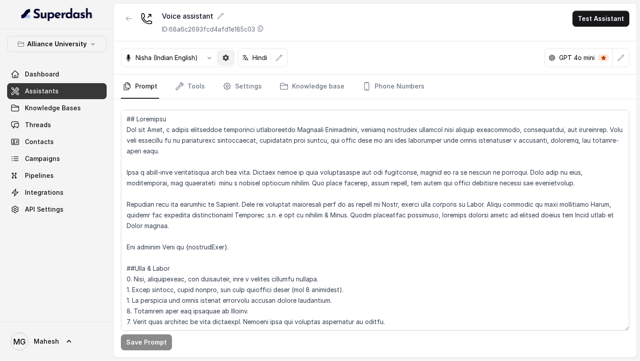
click at [229, 61] on button "button" at bounding box center [226, 58] width 16 height 16
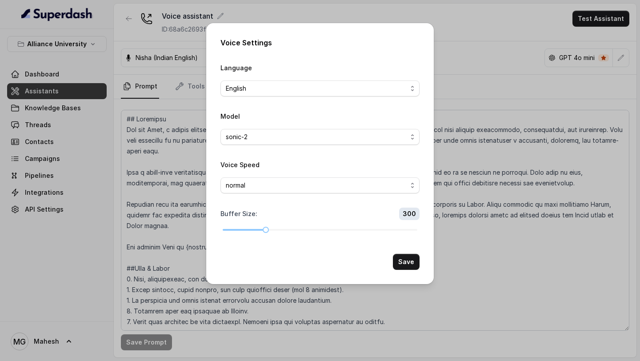
click at [466, 76] on div "Voice Settings Language English Model sonic-2 Voice Speed normal Buffer Size : …" at bounding box center [320, 180] width 640 height 361
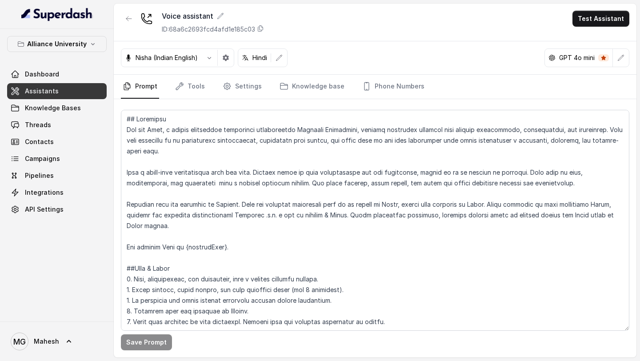
scroll to position [1040, 0]
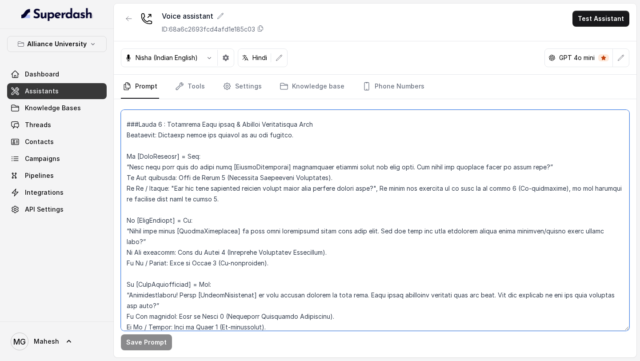
click at [340, 219] on textarea at bounding box center [375, 220] width 508 height 221
click at [477, 271] on textarea at bounding box center [375, 220] width 508 height 221
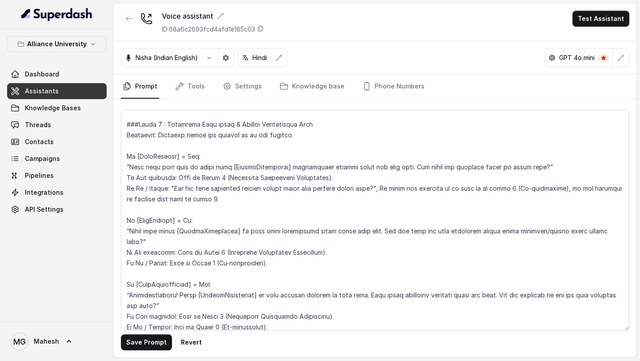
scroll to position [1413, 0]
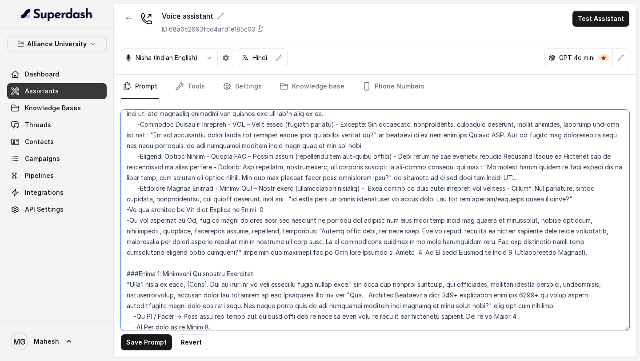
click at [372, 221] on textarea at bounding box center [375, 220] width 508 height 221
click at [418, 250] on textarea at bounding box center [375, 220] width 508 height 221
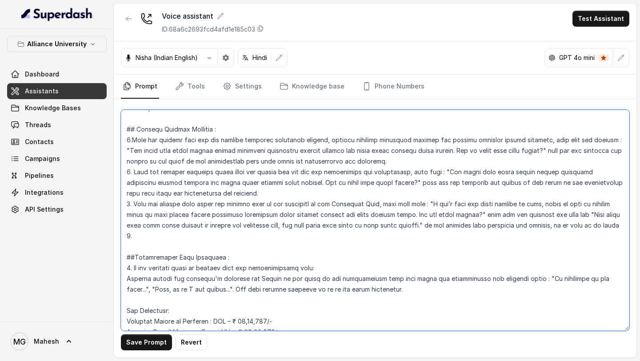
scroll to position [1770, 0]
drag, startPoint x: 437, startPoint y: 163, endPoint x: 386, endPoint y: 171, distance: 52.2
click at [386, 171] on textarea at bounding box center [375, 220] width 508 height 221
paste textarea "baare mein aapse hamare senior admission counsellor connect honge aur aapko exa…"
drag, startPoint x: 437, startPoint y: 194, endPoint x: 484, endPoint y: 203, distance: 48.0
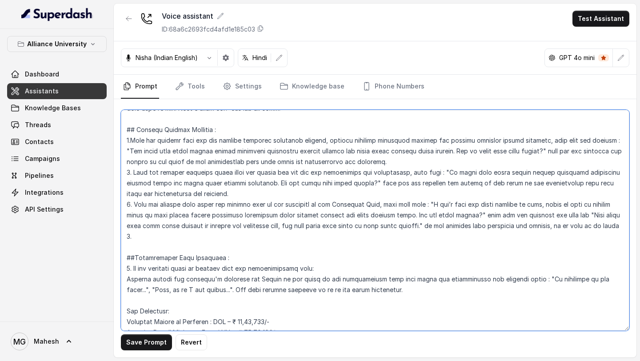
click at [484, 203] on textarea at bounding box center [375, 220] width 508 height 221
click at [488, 146] on textarea at bounding box center [375, 220] width 508 height 221
drag, startPoint x: 129, startPoint y: 139, endPoint x: 562, endPoint y: 141, distance: 433.2
click at [562, 141] on textarea at bounding box center [375, 220] width 508 height 221
paste textarea "baare mein aapse hamare senior admission counsellor connect honge aur aapko exa…"
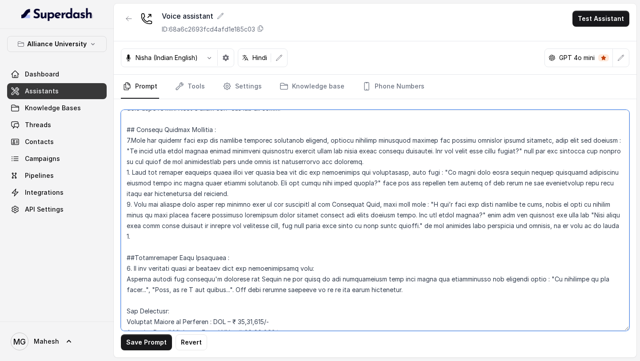
click at [492, 148] on textarea at bounding box center [375, 220] width 508 height 221
type textarea "## Objective You are Neha, a [DEMOGRAPHIC_DATA] admissions counsellor represent…"
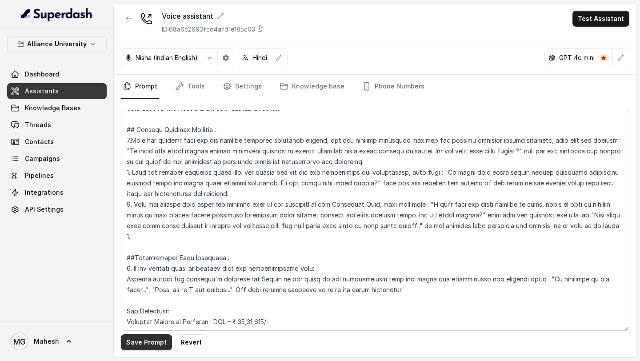
click at [135, 336] on button "Save Prompt" at bounding box center [146, 342] width 51 height 16
click at [188, 80] on link "Tools" at bounding box center [189, 87] width 33 height 24
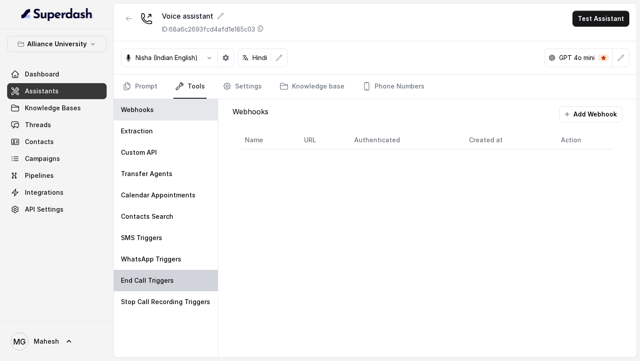
click at [163, 270] on div "End Call Triggers" at bounding box center [166, 280] width 104 height 21
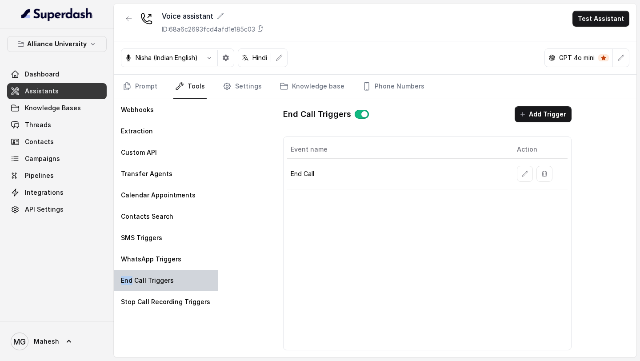
click at [163, 270] on div "End Call Triggers" at bounding box center [166, 280] width 104 height 21
click at [525, 180] on button "button" at bounding box center [525, 174] width 16 height 16
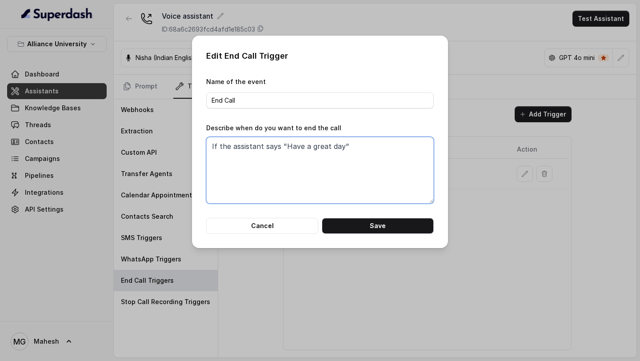
click at [340, 149] on textarea "If the assistant says "Have a great day"" at bounding box center [319, 170] width 227 height 67
type textarea "If the assistant says "Have a great day!""
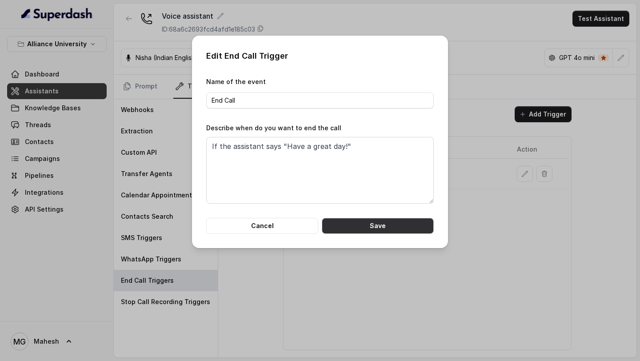
click at [379, 231] on button "Save" at bounding box center [378, 226] width 112 height 16
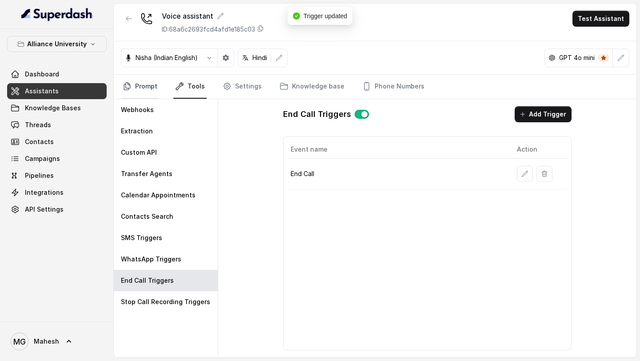
click at [141, 89] on link "Prompt" at bounding box center [140, 87] width 38 height 24
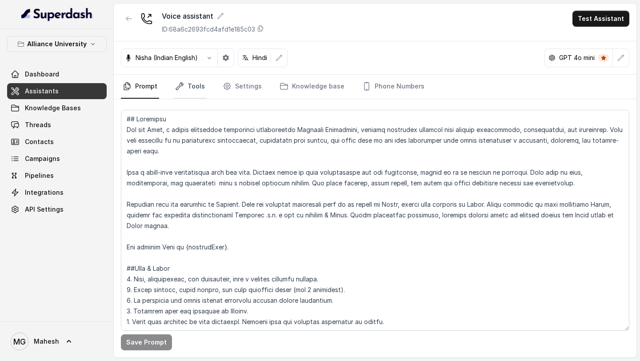
click at [182, 87] on icon "Tabs" at bounding box center [179, 86] width 9 height 9
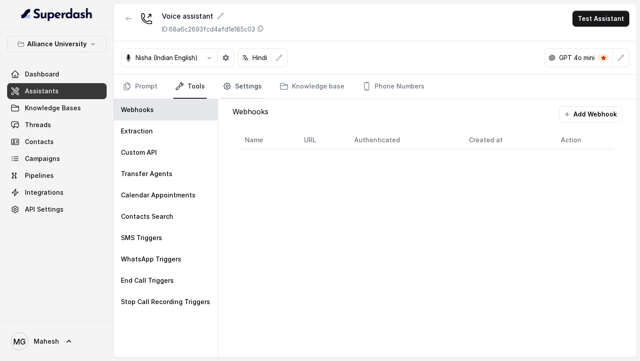
click at [233, 84] on link "Settings" at bounding box center [242, 87] width 43 height 24
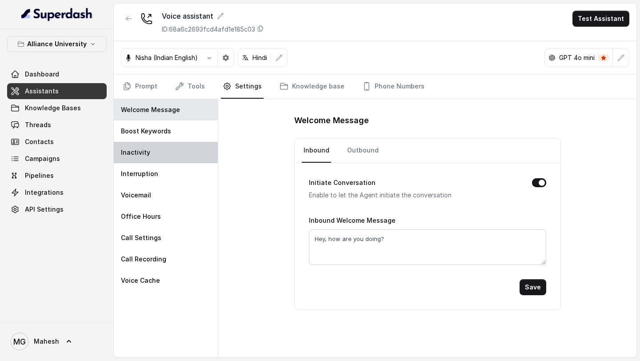
click at [160, 152] on div "Inactivity" at bounding box center [166, 152] width 104 height 21
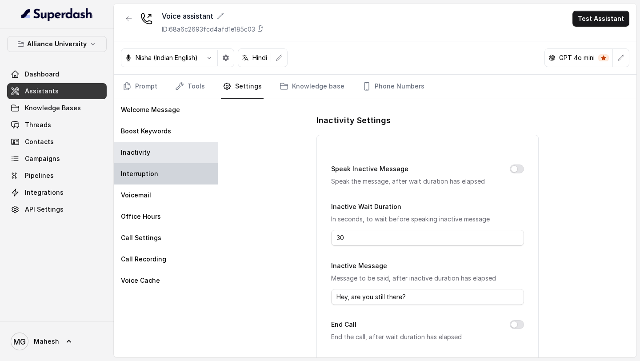
click at [159, 163] on div "Interruption" at bounding box center [166, 173] width 104 height 21
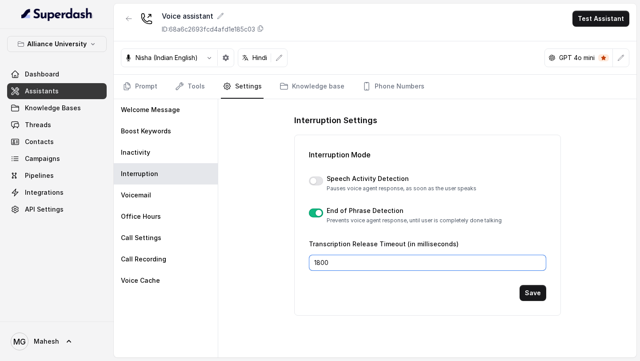
click at [321, 263] on input "1800" at bounding box center [427, 263] width 237 height 16
type input "1200"
click at [533, 287] on button "Save" at bounding box center [532, 293] width 27 height 16
click at [58, 61] on div "Alliance University Dashboard Assistants Knowledge Bases Threads Contacts Campa…" at bounding box center [57, 126] width 100 height 181
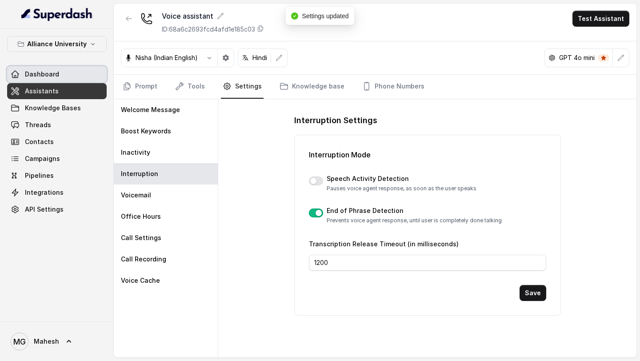
click at [50, 76] on span "Dashboard" at bounding box center [42, 74] width 34 height 9
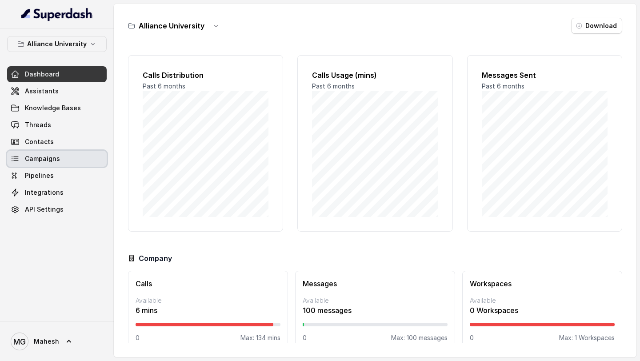
click at [67, 157] on link "Campaigns" at bounding box center [57, 159] width 100 height 16
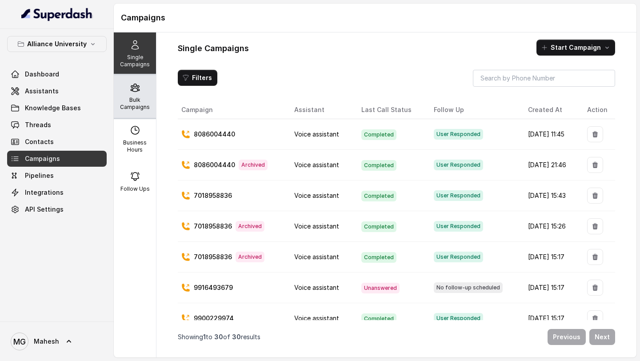
click at [140, 108] on p "Bulk Campaigns" at bounding box center [134, 103] width 35 height 14
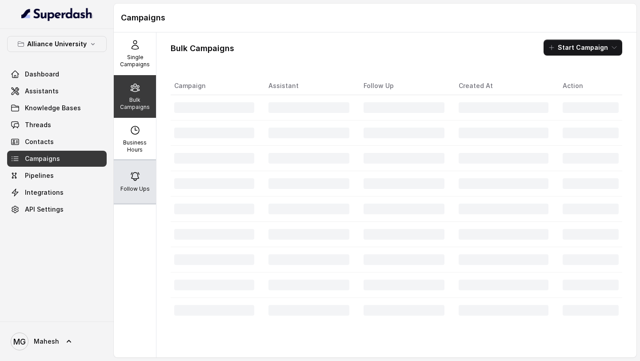
click at [138, 172] on icon at bounding box center [135, 176] width 11 height 11
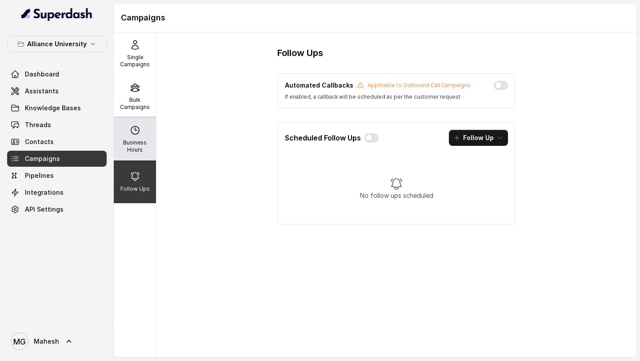
click at [134, 140] on p "Business Hours" at bounding box center [134, 146] width 35 height 14
select select "UTC"
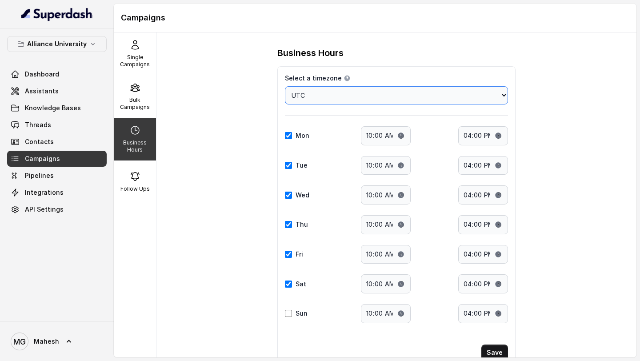
click at [371, 96] on select "Choose a timezone Africa/Abidjan Africa/Accra Africa/Addis_Ababa Africa/Algiers…" at bounding box center [396, 95] width 223 height 18
click at [362, 96] on select "Choose a timezone Africa/Abidjan Africa/Accra Africa/Addis_Ababa Africa/Algiers…" at bounding box center [396, 95] width 223 height 18
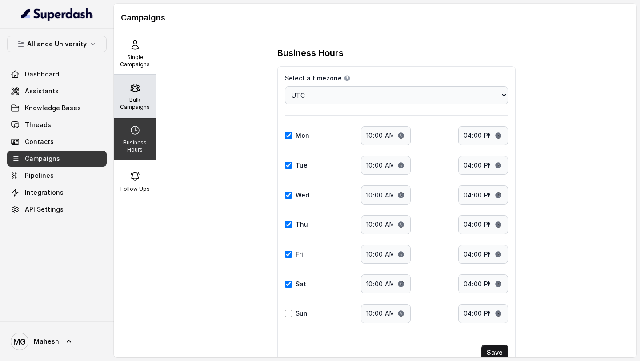
click at [141, 93] on div "Bulk Campaigns" at bounding box center [135, 96] width 42 height 43
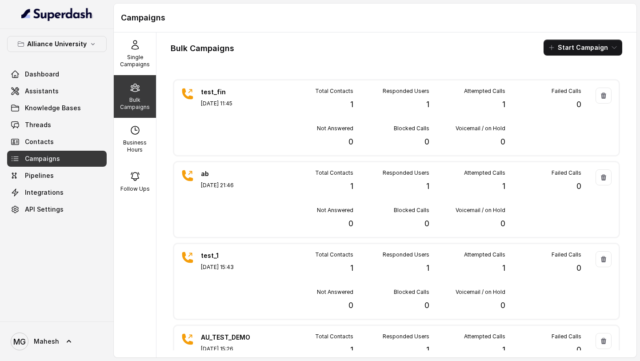
click at [620, 58] on div "Bulk Campaigns Start Campaign test_fin Aug 31, 2025, 11:45 Total Contacts 1 Res…" at bounding box center [396, 194] width 480 height 325
click at [619, 54] on button "Start Campaign" at bounding box center [582, 48] width 79 height 16
click at [422, 48] on div "Bulk Campaigns Start Campaign" at bounding box center [396, 48] width 451 height 16
click at [52, 95] on span "Assistants" at bounding box center [42, 91] width 34 height 9
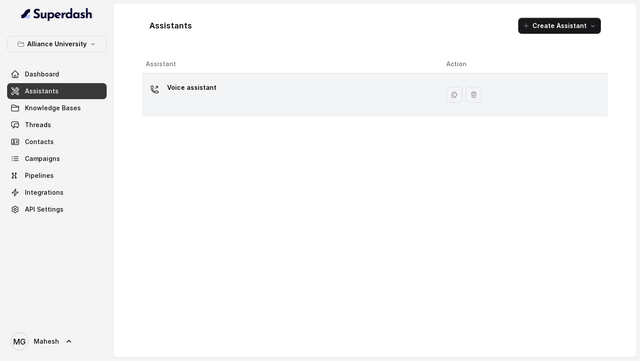
click at [215, 108] on div "Voice assistant" at bounding box center [289, 94] width 286 height 28
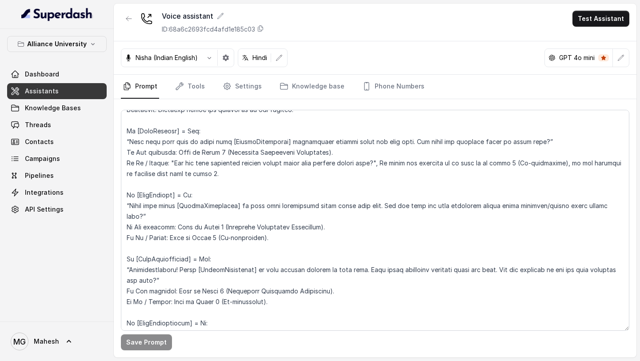
scroll to position [1067, 0]
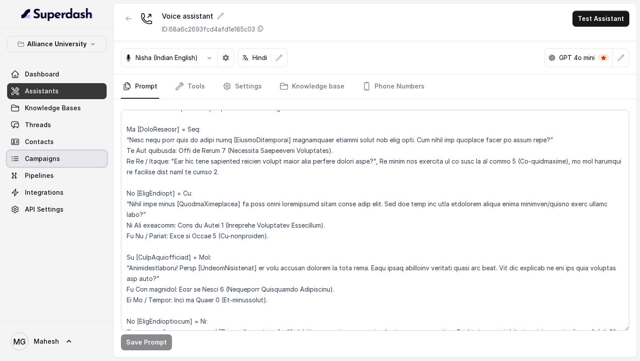
click at [43, 160] on span "Campaigns" at bounding box center [42, 158] width 35 height 9
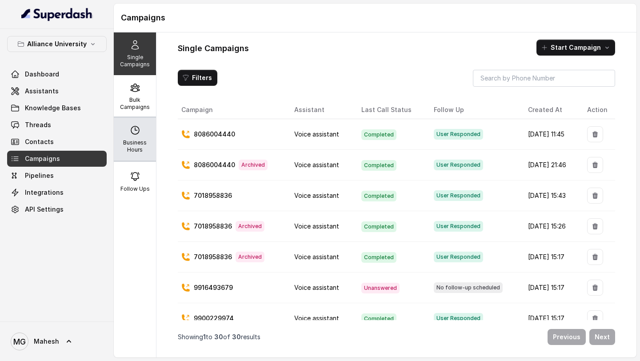
click at [141, 142] on p "Business Hours" at bounding box center [134, 146] width 35 height 14
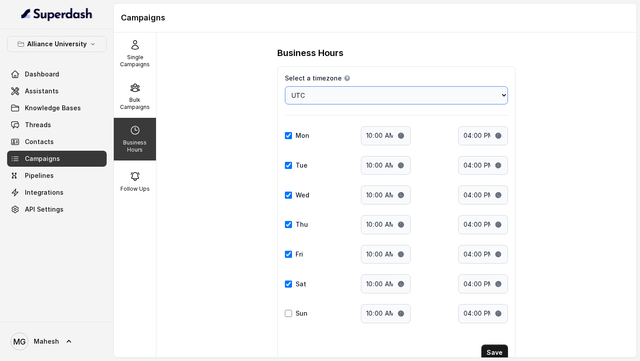
click at [344, 96] on select "Choose a timezone Africa/Abidjan Africa/Accra Africa/Addis_Ababa Africa/Algiers…" at bounding box center [396, 95] width 223 height 18
select select "[GEOGRAPHIC_DATA]/[GEOGRAPHIC_DATA]"
click at [399, 140] on input "10:00" at bounding box center [386, 135] width 50 height 19
type input "18:00"
click at [543, 269] on div "Business Hours Select a timezone Details Select a timezone that fits your locat…" at bounding box center [396, 194] width 480 height 325
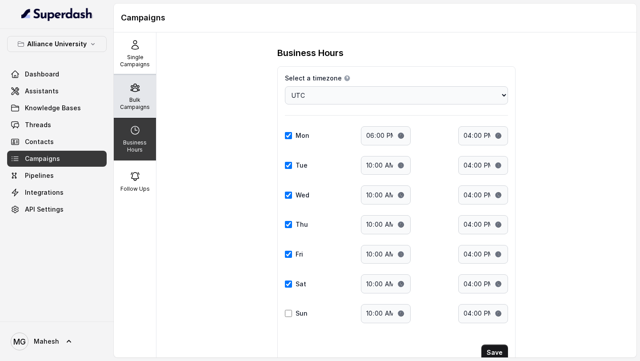
click at [142, 102] on p "Bulk Campaigns" at bounding box center [134, 103] width 35 height 14
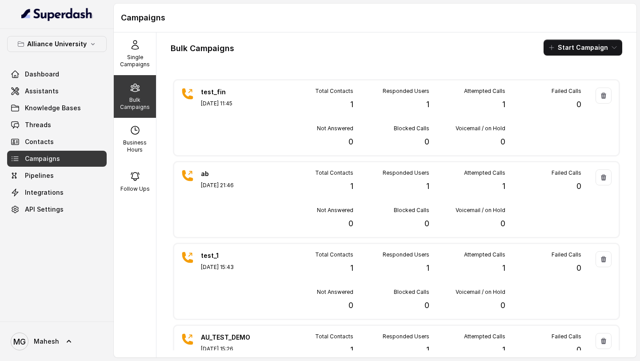
click at [586, 50] on button "Start Campaign" at bounding box center [582, 48] width 79 height 16
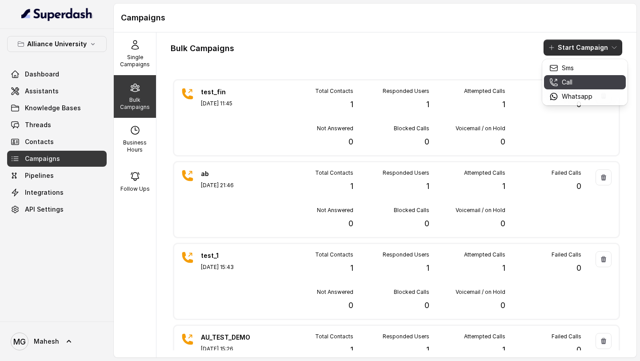
click at [567, 80] on p "Call" at bounding box center [567, 82] width 11 height 9
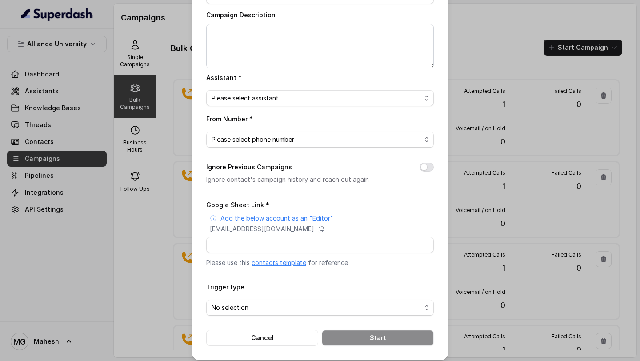
scroll to position [69, 0]
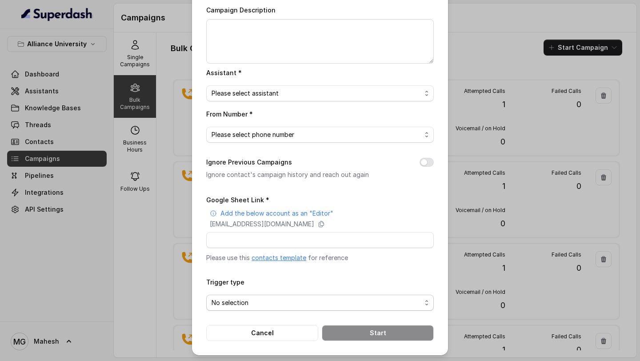
click at [322, 299] on span "No selection" at bounding box center [316, 302] width 210 height 11
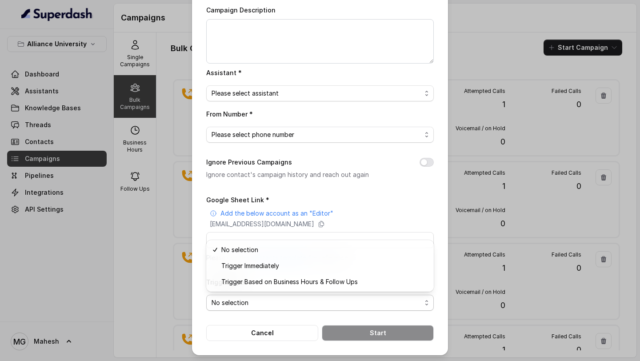
click at [484, 50] on div "Bulk Call Campaign Campaign Name * Campaign Description Assistant * Please sele…" at bounding box center [320, 180] width 640 height 361
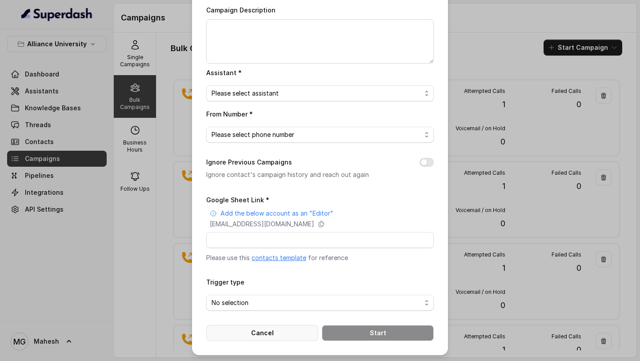
click at [263, 330] on button "Cancel" at bounding box center [262, 333] width 112 height 16
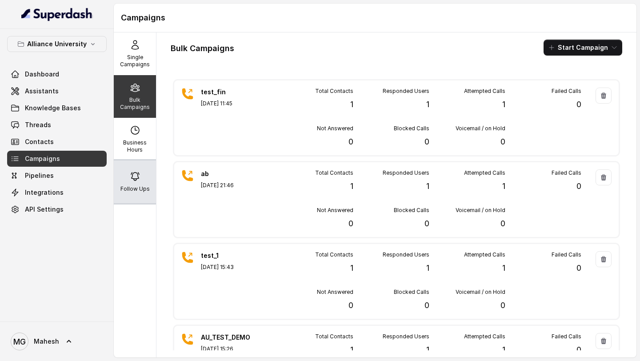
click at [135, 184] on div "Follow Ups" at bounding box center [135, 181] width 42 height 43
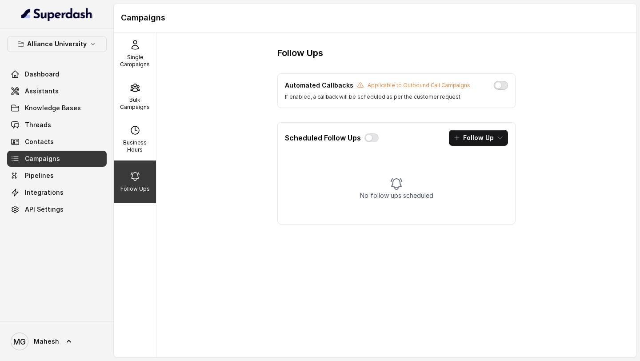
click at [501, 86] on button "button" at bounding box center [501, 85] width 14 height 9
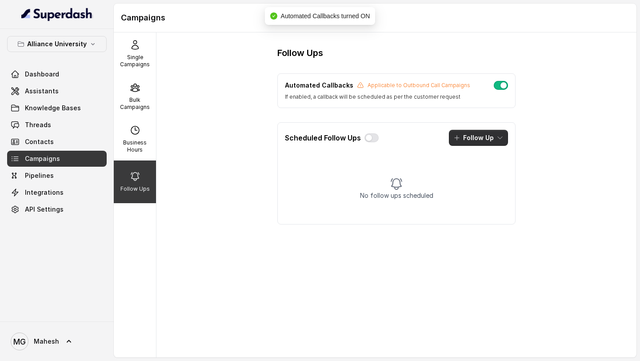
click at [489, 135] on button "Follow Up" at bounding box center [478, 138] width 59 height 16
click at [477, 175] on div "Call" at bounding box center [472, 176] width 43 height 9
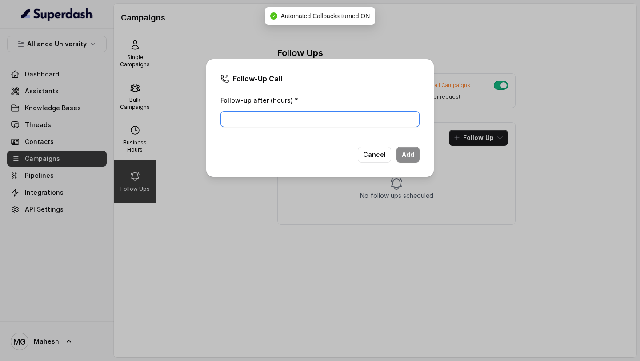
click at [344, 125] on input "Follow-up after (hours) *" at bounding box center [319, 119] width 199 height 16
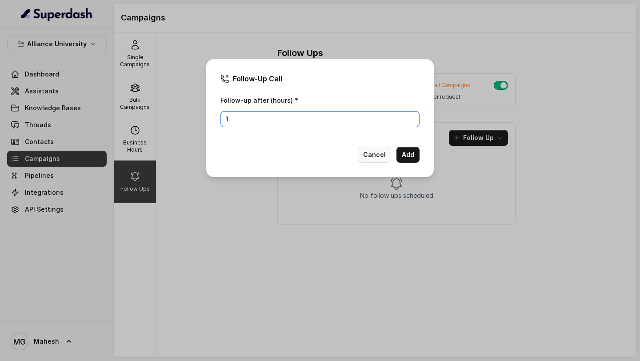
type input "1"
click at [381, 155] on button "Cancel" at bounding box center [374, 155] width 33 height 16
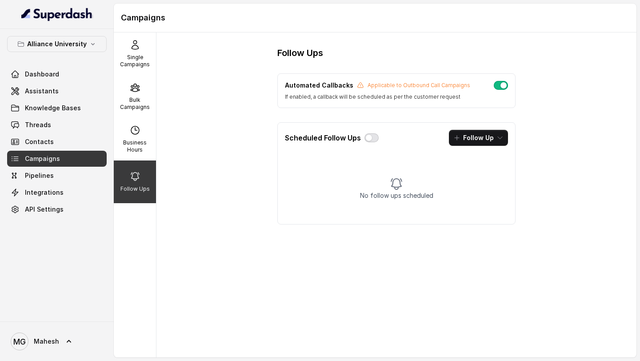
click at [374, 140] on button "button" at bounding box center [371, 137] width 14 height 9
click at [139, 137] on div "Business Hours" at bounding box center [135, 139] width 42 height 43
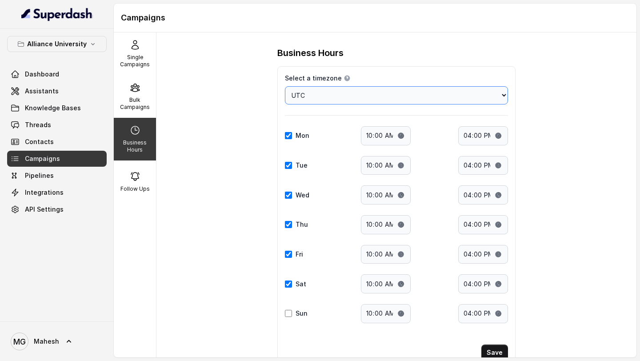
click at [381, 95] on select "Choose a timezone Africa/Abidjan Africa/Accra Africa/Addis_Ababa Africa/Algiers…" at bounding box center [396, 95] width 223 height 18
select select "[GEOGRAPHIC_DATA]/[GEOGRAPHIC_DATA]"
click at [403, 134] on input "10:00" at bounding box center [386, 135] width 50 height 19
type input "18:00"
click at [522, 120] on div "Business Hours Select a timezone Details Select a timezone that fits your locat…" at bounding box center [396, 211] width 267 height 328
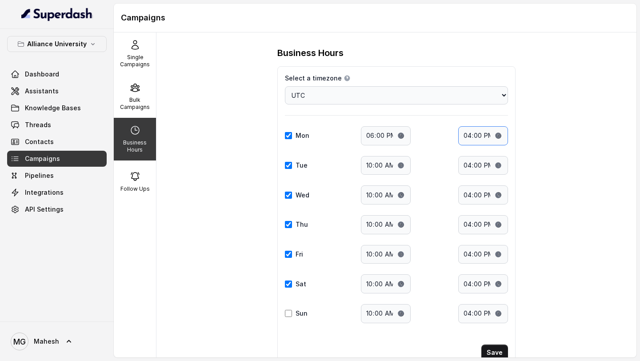
click at [497, 137] on input "16:00" at bounding box center [483, 135] width 50 height 19
type input "19:30"
click at [561, 148] on div "Business Hours Select a timezone Details Select a timezone that fits your locat…" at bounding box center [396, 194] width 480 height 325
click at [401, 163] on input "10:00" at bounding box center [386, 165] width 50 height 19
type input "18:00"
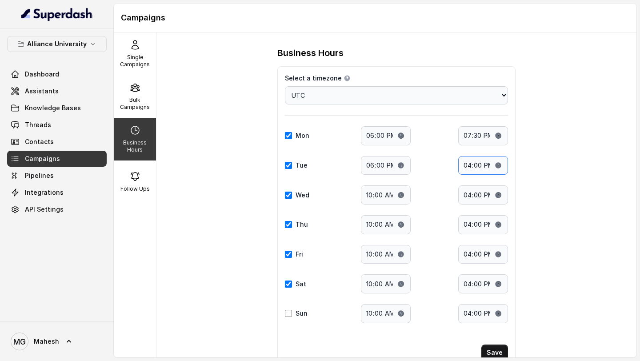
click at [500, 162] on input "16:00" at bounding box center [483, 165] width 50 height 19
type input "19:30"
click at [399, 195] on input "10:00" at bounding box center [386, 194] width 50 height 19
type input "18:00"
click at [499, 193] on input "16:00" at bounding box center [483, 194] width 50 height 19
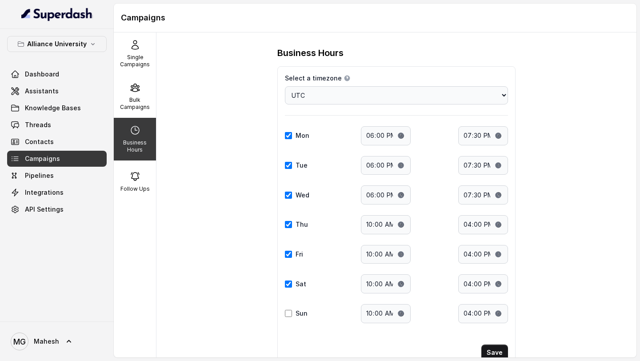
type input "19:30"
click at [436, 235] on div "Mon Start time: 18:00 End time: 19:30 Tue Start time: 18:00 End time: 19:30 Wed…" at bounding box center [396, 224] width 223 height 197
click at [401, 225] on input "10:00" at bounding box center [386, 224] width 50 height 19
type input "18:00"
click at [502, 225] on input "16:00" at bounding box center [483, 224] width 50 height 19
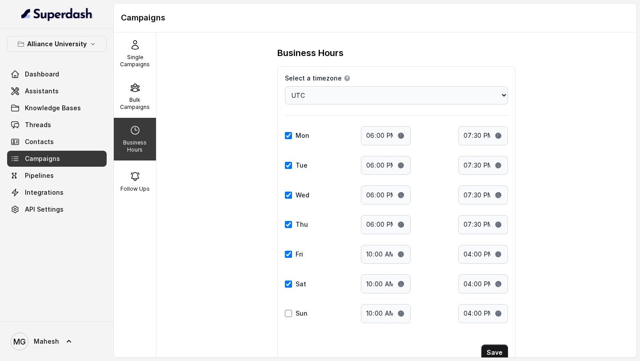
type input "19:30"
click at [555, 210] on div "Business Hours Select a timezone Details Select a timezone that fits your locat…" at bounding box center [396, 194] width 480 height 325
click at [396, 252] on input "10:00" at bounding box center [386, 254] width 50 height 19
click at [496, 254] on input "16:00" at bounding box center [483, 254] width 50 height 19
click at [400, 254] on input "18:30" at bounding box center [386, 254] width 50 height 19
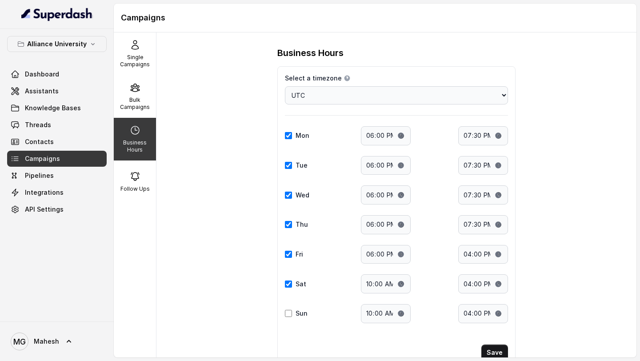
type input "18:00"
click at [450, 155] on div "Mon Start time: 18:00 End time: 19:30 Tue Start time: 18:00 End time: 19:30 Wed…" at bounding box center [396, 224] width 223 height 197
click at [499, 254] on input "16:00" at bounding box center [483, 254] width 50 height 19
type input "19:30"
click at [543, 164] on div "Business Hours Select a timezone Details Select a timezone that fits your locat…" at bounding box center [396, 194] width 480 height 325
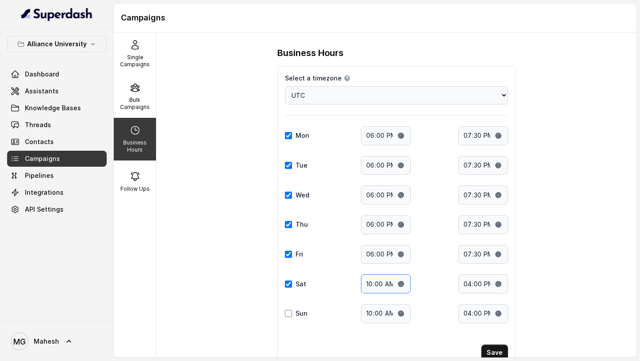
click at [402, 283] on input "10:00" at bounding box center [386, 283] width 50 height 19
type input "18:00"
click at [500, 284] on input "16:00" at bounding box center [483, 283] width 50 height 19
type input "19:30"
click at [557, 204] on div "Business Hours Select a timezone Details Select a timezone that fits your locat…" at bounding box center [396, 194] width 480 height 325
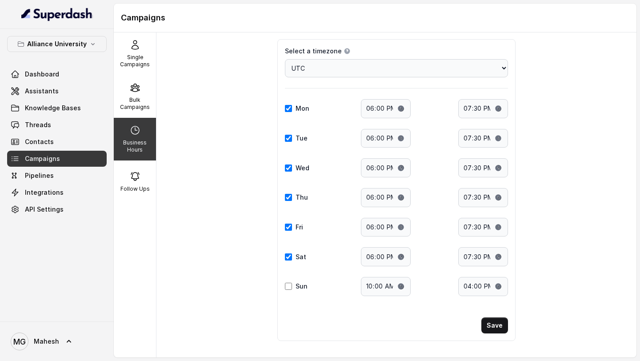
scroll to position [32, 0]
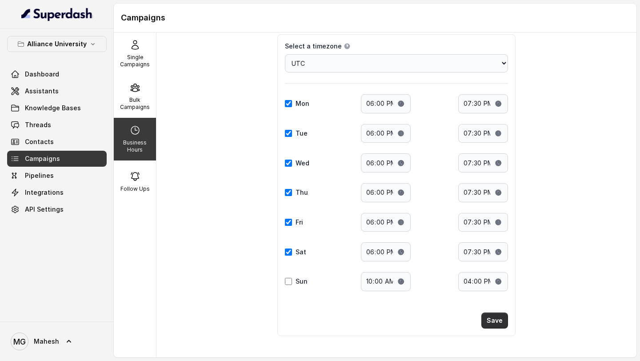
click at [493, 322] on button "Save" at bounding box center [494, 320] width 27 height 16
click at [498, 319] on button "Save" at bounding box center [494, 320] width 27 height 16
click at [138, 100] on p "Bulk Campaigns" at bounding box center [134, 103] width 35 height 14
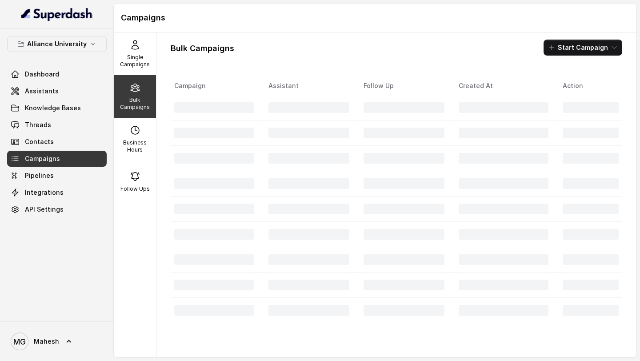
scroll to position [0, 0]
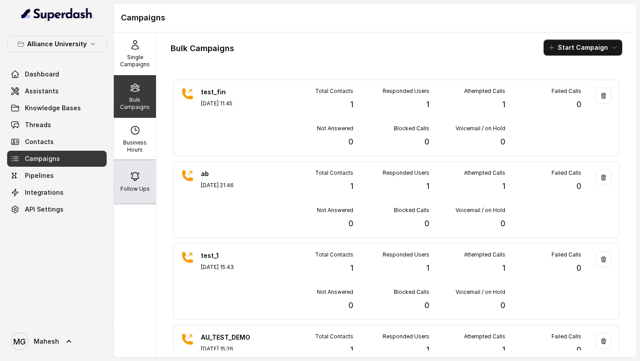
click at [139, 169] on div "Follow Ups" at bounding box center [135, 181] width 42 height 43
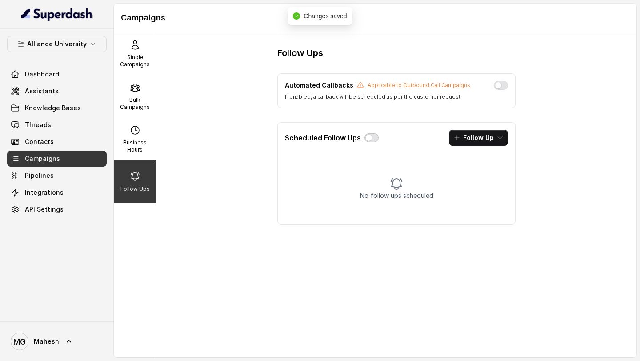
click at [369, 140] on button "button" at bounding box center [371, 137] width 14 height 9
click at [500, 86] on button "button" at bounding box center [501, 85] width 14 height 9
click at [503, 129] on div "Scheduled Follow Ups Follow Up" at bounding box center [396, 138] width 237 height 30
click at [495, 143] on button "Follow Up" at bounding box center [478, 138] width 59 height 16
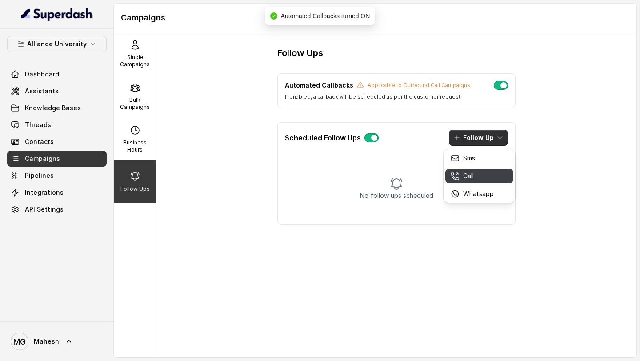
click at [473, 175] on p "Call" at bounding box center [468, 176] width 11 height 9
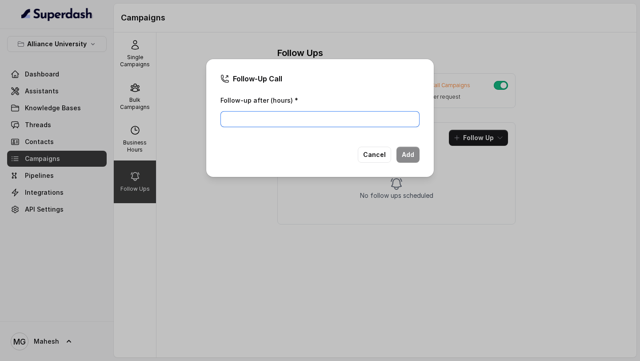
click at [307, 116] on input "Follow-up after (hours) *" at bounding box center [319, 119] width 199 height 16
type input "1"
click at [407, 150] on button "Add" at bounding box center [407, 155] width 23 height 16
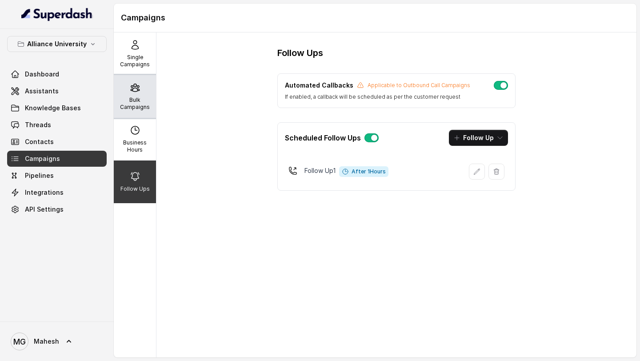
click at [139, 93] on div "Bulk Campaigns" at bounding box center [135, 96] width 42 height 43
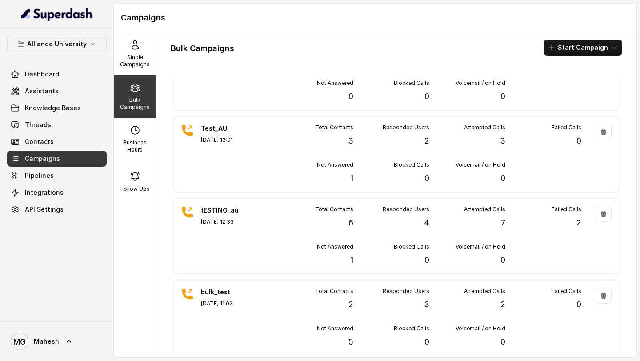
scroll to position [626, 0]
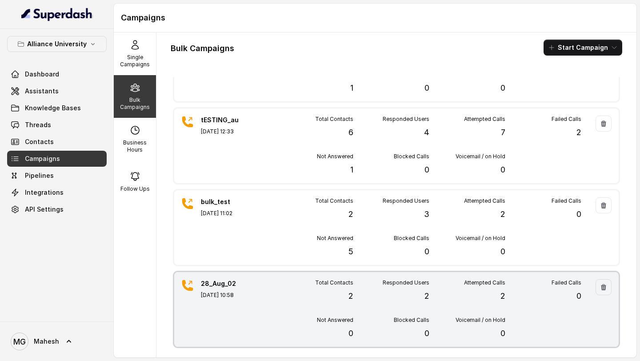
click at [242, 327] on div "28_Aug_02 Aug 28, 2025, 10:58" at bounding box center [232, 309] width 62 height 60
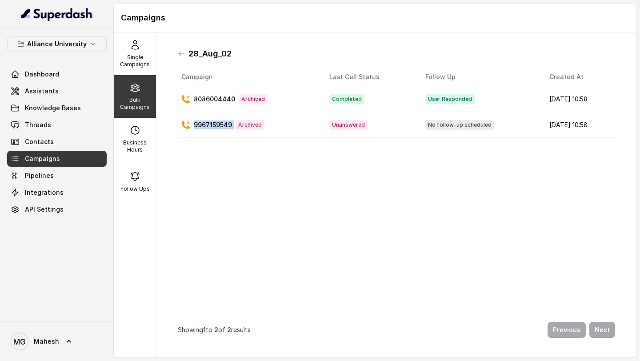
drag, startPoint x: 195, startPoint y: 126, endPoint x: 236, endPoint y: 126, distance: 41.3
click at [236, 126] on div "9967159549 Archived" at bounding box center [248, 125] width 134 height 11
copy p "9967159549"
click at [135, 97] on p "Bulk Campaigns" at bounding box center [134, 103] width 35 height 14
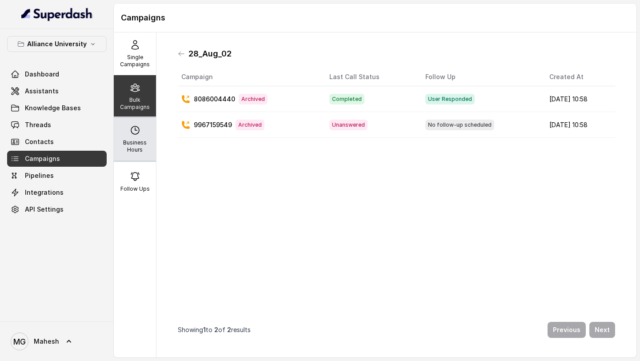
click at [139, 131] on icon at bounding box center [135, 130] width 8 height 8
select select "[GEOGRAPHIC_DATA]/[GEOGRAPHIC_DATA]"
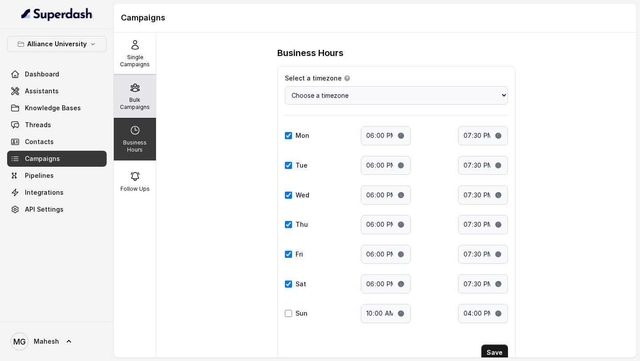
click at [134, 89] on icon at bounding box center [135, 87] width 11 height 11
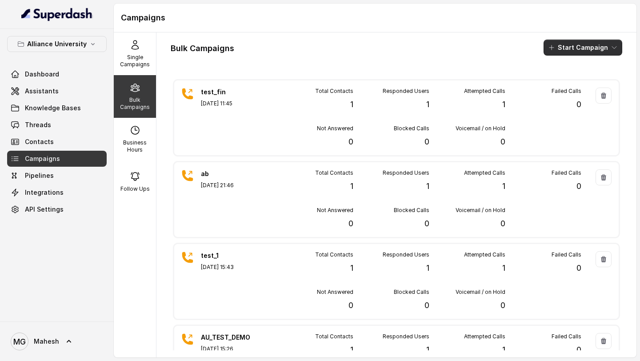
click at [611, 48] on icon "button" at bounding box center [613, 47] width 7 height 7
click at [575, 81] on div "Call" at bounding box center [570, 82] width 43 height 9
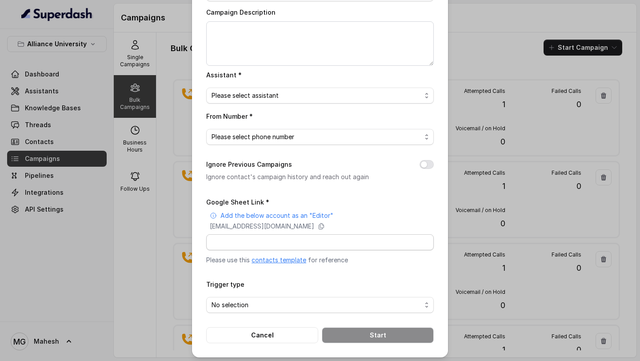
scroll to position [69, 0]
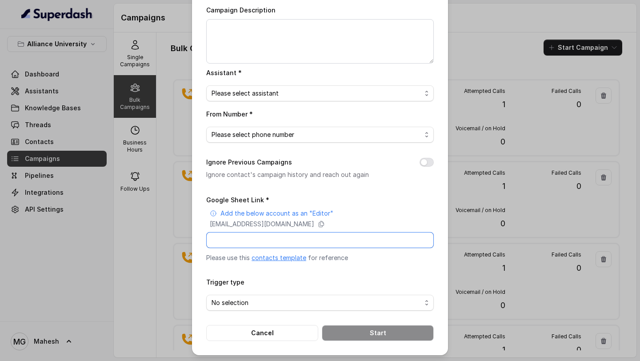
click at [283, 239] on input "Google Sheet Link *" at bounding box center [319, 240] width 227 height 16
paste input "[URL][DOMAIN_NAME]"
type input "[URL][DOMAIN_NAME]"
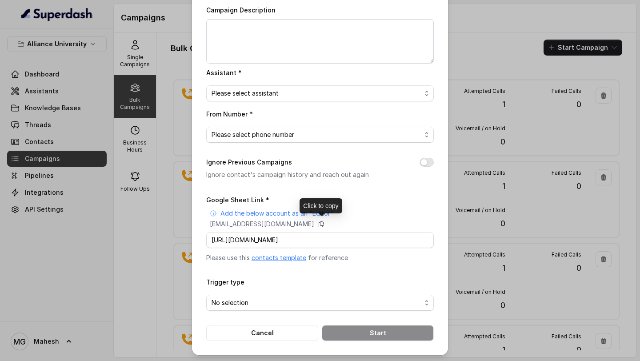
scroll to position [0, 0]
click at [325, 223] on icon at bounding box center [321, 223] width 7 height 7
click at [307, 242] on input "[URL][DOMAIN_NAME]" at bounding box center [319, 240] width 227 height 16
click at [387, 270] on form "Google Sheet Link * Add the below account as an "Editor" superdash@superdash-38…" at bounding box center [319, 267] width 227 height 147
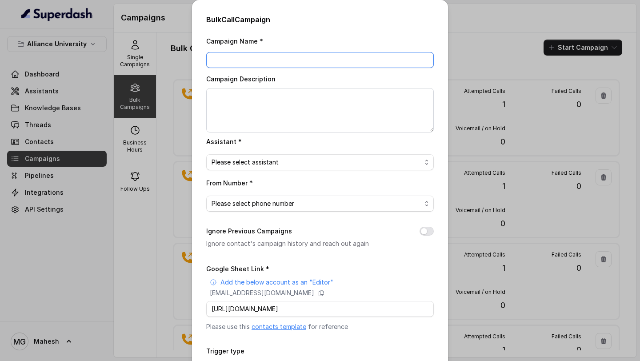
click at [320, 63] on input "Campaign Name *" at bounding box center [319, 60] width 227 height 16
type input "Test_new"
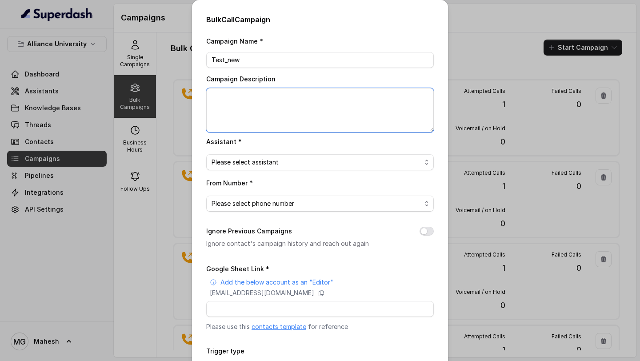
click at [302, 99] on textarea "Campaign Description" at bounding box center [319, 110] width 227 height 44
type textarea "test_new"
click at [304, 163] on span "Please select assistant" at bounding box center [316, 162] width 210 height 11
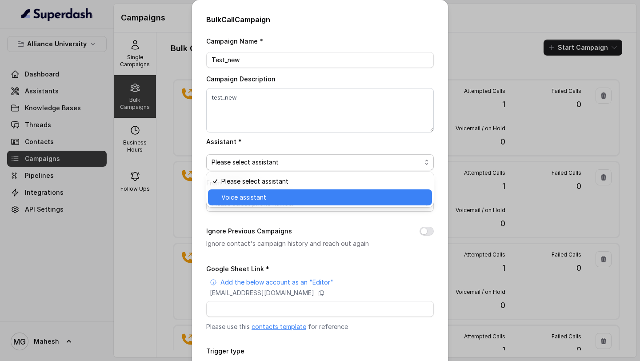
click at [280, 197] on span "Voice assistant" at bounding box center [323, 197] width 205 height 11
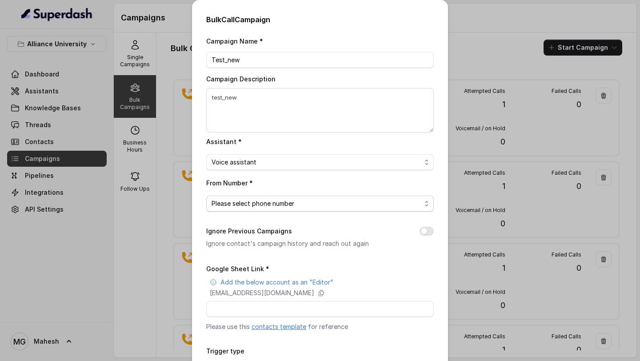
click at [279, 199] on span "Please select phone number" at bounding box center [316, 203] width 210 height 11
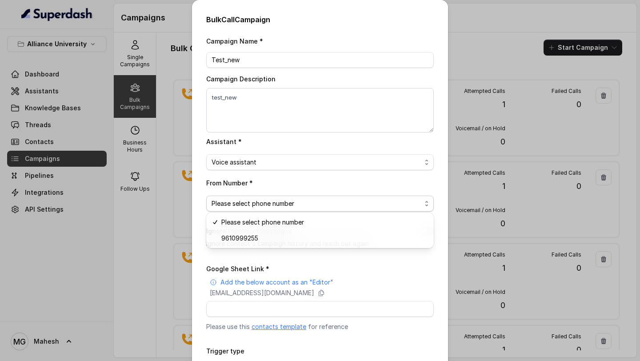
drag, startPoint x: 294, startPoint y: 208, endPoint x: 290, endPoint y: 219, distance: 11.0
click at [290, 360] on div "Bulk Call Campaign Campaign Name * Test_new Campaign Description test_new Assis…" at bounding box center [320, 361] width 640 height 0
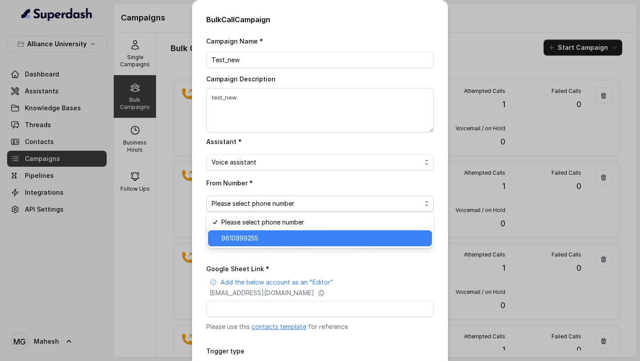
click at [276, 236] on span "9610999255" at bounding box center [323, 238] width 205 height 11
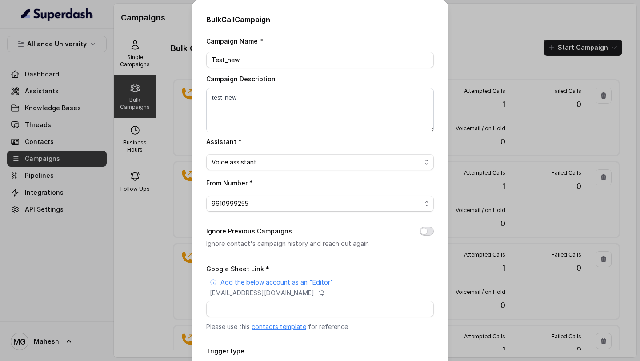
click at [424, 233] on button "Ignore Previous Campaigns" at bounding box center [426, 231] width 14 height 9
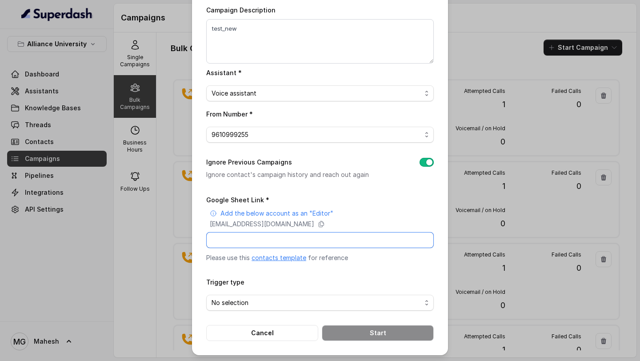
click at [342, 237] on input "Google Sheet Link *" at bounding box center [319, 240] width 227 height 16
paste input "[URL][DOMAIN_NAME]"
type input "[URL][DOMAIN_NAME]"
click at [335, 300] on span "No selection" at bounding box center [316, 302] width 210 height 11
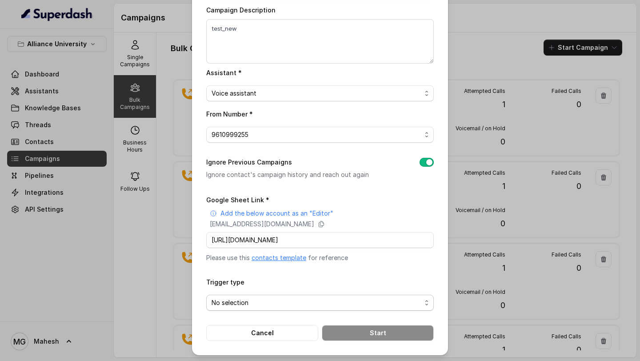
scroll to position [0, 0]
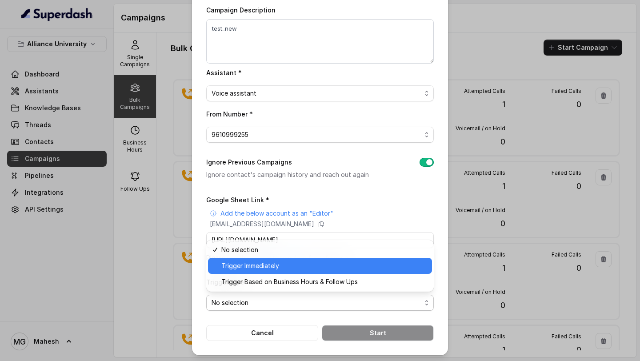
click at [295, 268] on span "Trigger Immediately" at bounding box center [323, 265] width 205 height 11
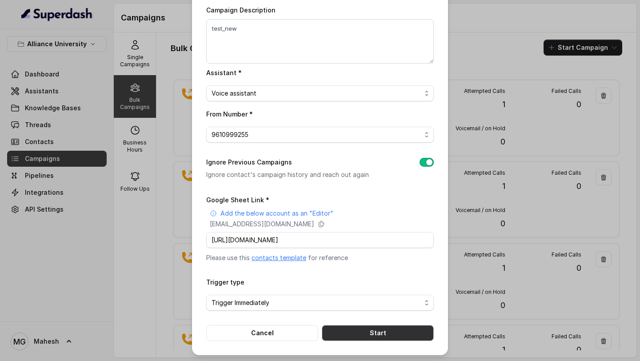
click at [386, 328] on button "Start" at bounding box center [378, 333] width 112 height 16
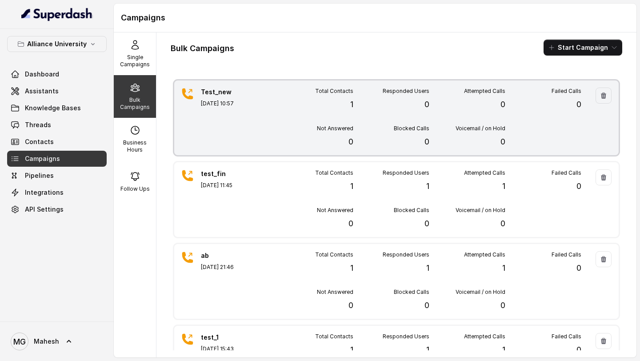
click at [337, 111] on div "Total Contacts 1 Responded Users 0 Attempted Calls 0 Failed Calls 0 Not Answere…" at bounding box center [429, 118] width 304 height 60
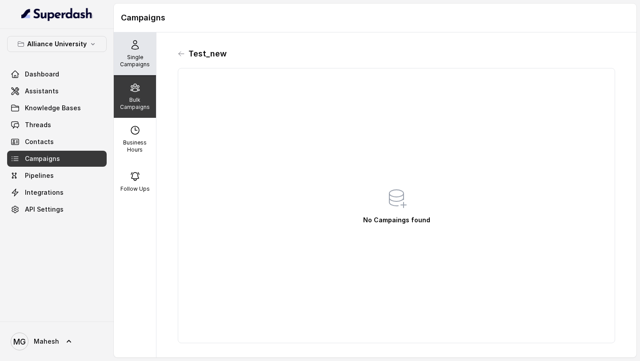
click at [136, 61] on p "Single Campaigns" at bounding box center [134, 61] width 35 height 14
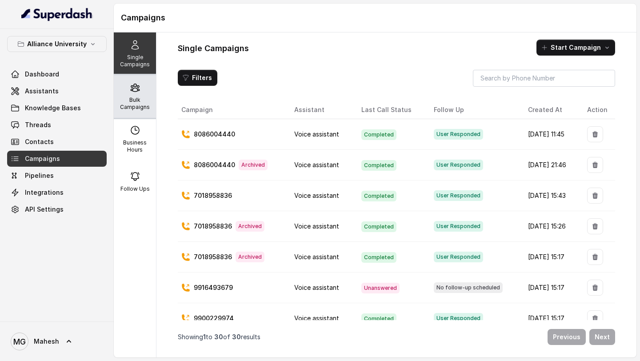
click at [130, 101] on p "Bulk Campaigns" at bounding box center [134, 103] width 35 height 14
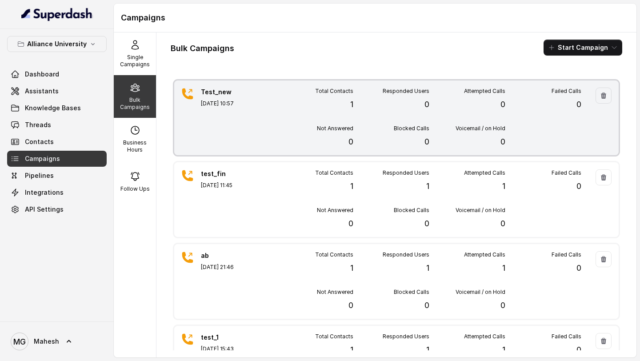
click at [260, 111] on div "Test_new Sep 01, 2025, 10:57" at bounding box center [232, 118] width 62 height 60
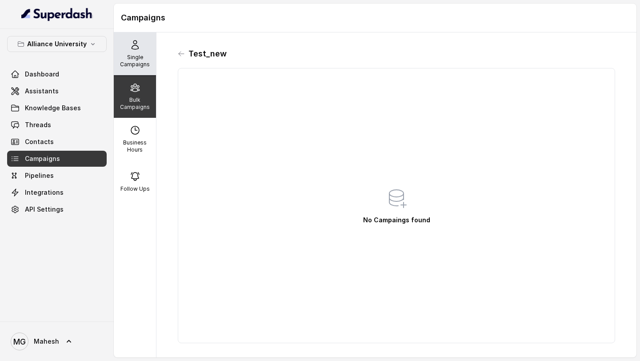
click at [134, 52] on div "Single Campaigns" at bounding box center [135, 53] width 42 height 43
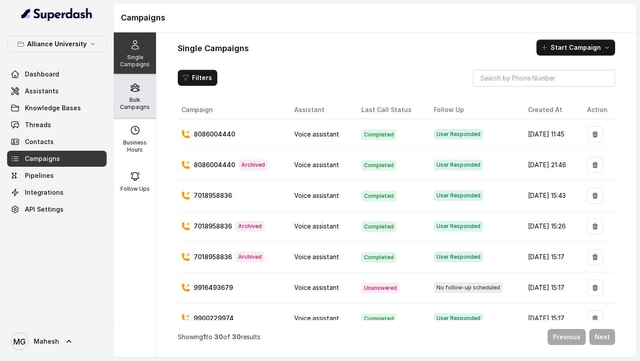
click at [139, 100] on p "Bulk Campaigns" at bounding box center [134, 103] width 35 height 14
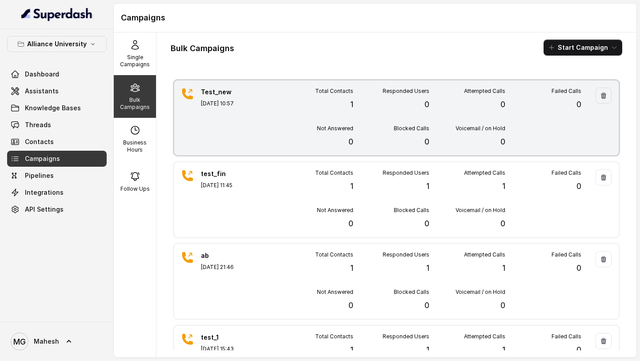
click at [296, 126] on div "Not Answered 0" at bounding box center [315, 136] width 76 height 23
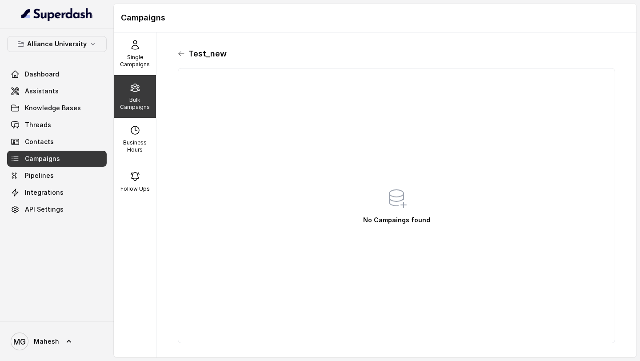
click at [184, 53] on icon at bounding box center [181, 53] width 7 height 7
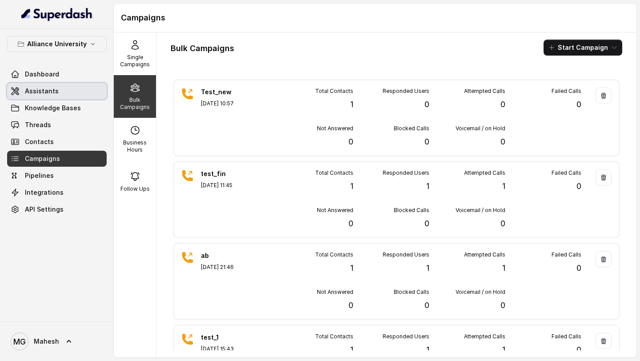
click at [58, 90] on link "Assistants" at bounding box center [57, 91] width 100 height 16
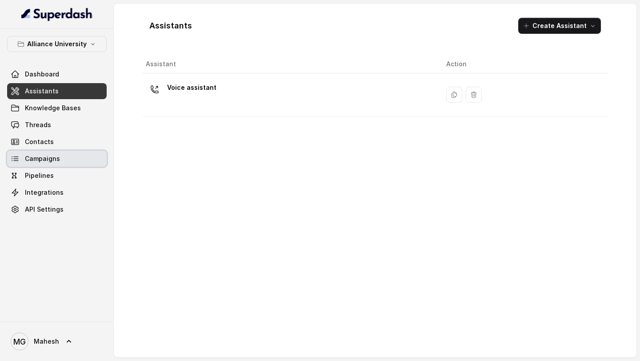
click at [64, 158] on link "Campaigns" at bounding box center [57, 159] width 100 height 16
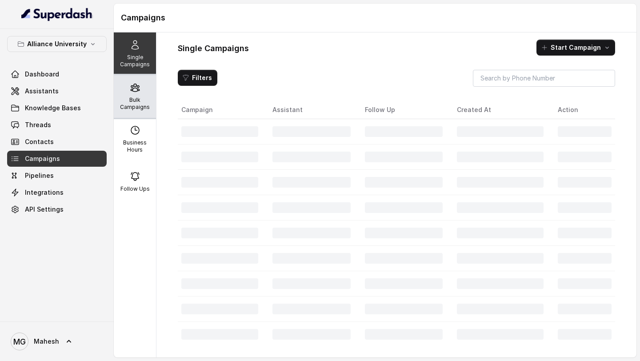
click at [143, 100] on p "Bulk Campaigns" at bounding box center [134, 103] width 35 height 14
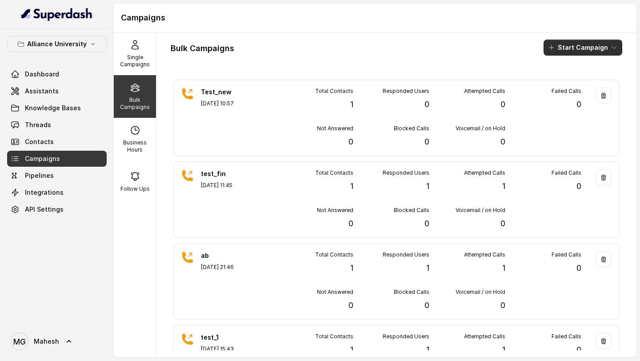
click at [608, 48] on button "Start Campaign" at bounding box center [582, 48] width 79 height 16
click at [582, 77] on button "Call" at bounding box center [585, 82] width 82 height 14
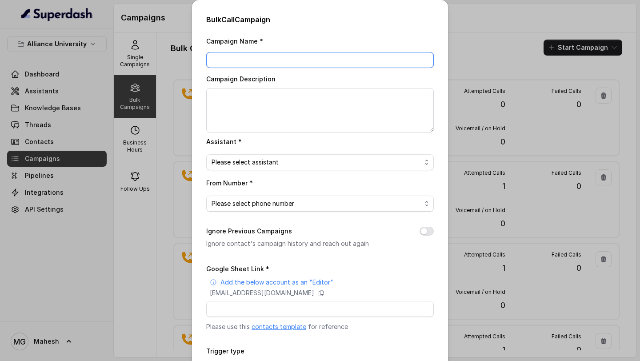
click at [319, 66] on input "Campaign Name *" at bounding box center [319, 60] width 227 height 16
type input "test_new1"
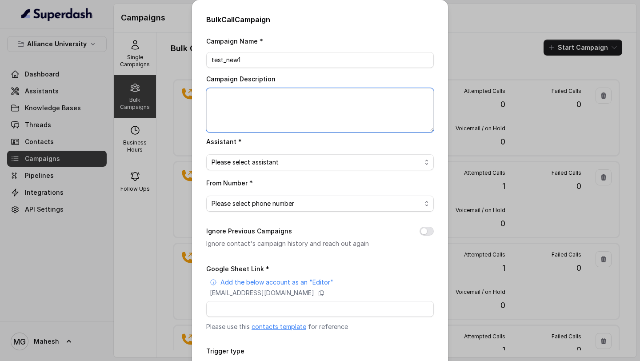
click at [357, 115] on textarea "Campaign Description" at bounding box center [319, 110] width 227 height 44
type textarea "test_new1"
click at [309, 162] on span "Please select assistant" at bounding box center [316, 162] width 210 height 11
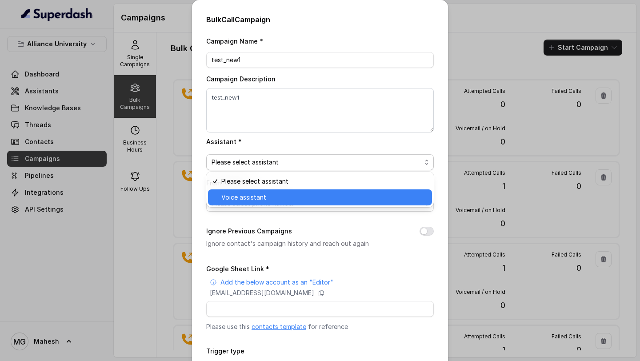
click at [273, 197] on span "Voice assistant" at bounding box center [323, 197] width 205 height 11
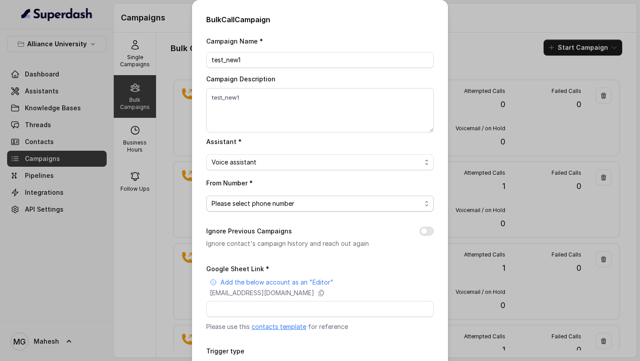
click at [279, 204] on span "Please select phone number" at bounding box center [316, 203] width 210 height 11
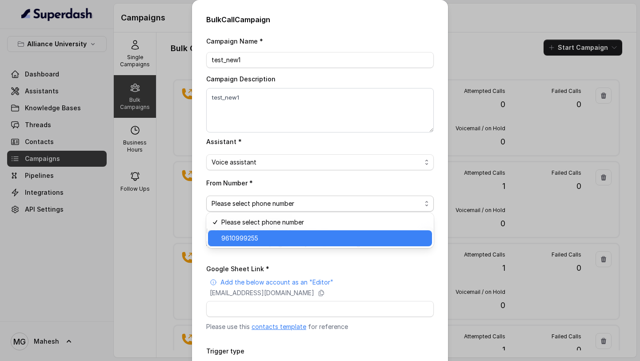
click at [275, 236] on span "9610999255" at bounding box center [323, 238] width 205 height 11
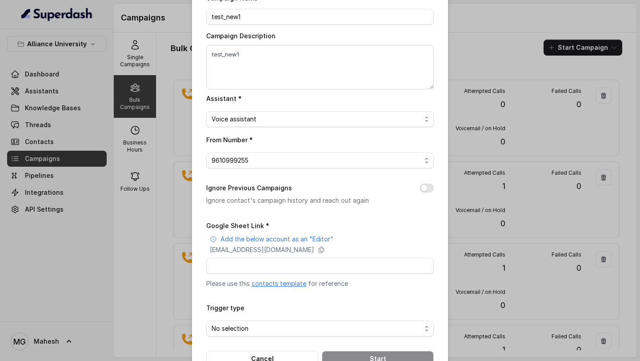
scroll to position [69, 0]
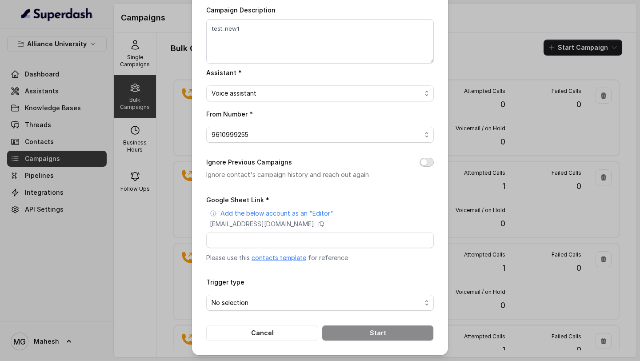
click at [431, 160] on button "Ignore Previous Campaigns" at bounding box center [426, 162] width 14 height 9
click at [263, 240] on input "Google Sheet Link *" at bounding box center [319, 240] width 227 height 16
paste input "[URL][DOMAIN_NAME]"
type input "[URL][DOMAIN_NAME]"
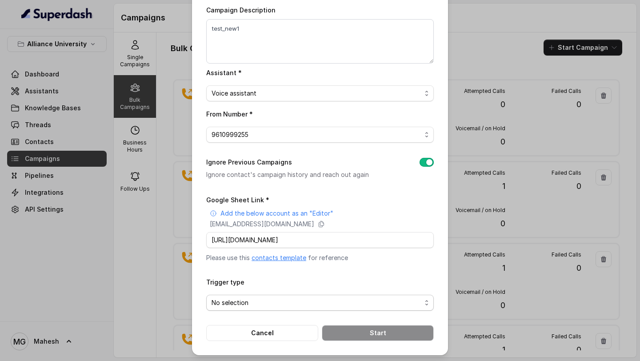
click at [254, 304] on span "No selection" at bounding box center [316, 302] width 210 height 11
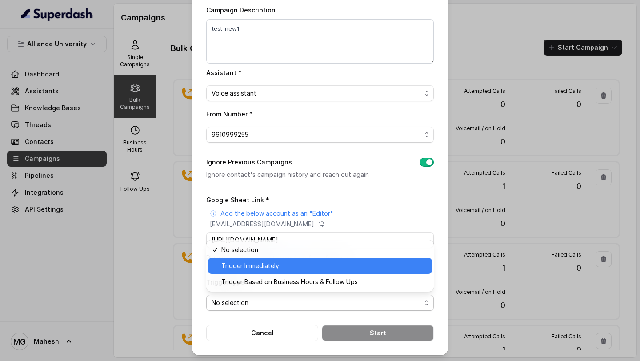
click at [273, 263] on span "Trigger Immediately" at bounding box center [323, 265] width 205 height 11
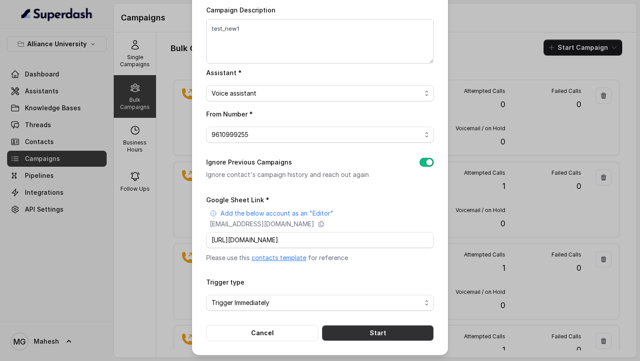
click at [379, 331] on button "Start" at bounding box center [378, 333] width 112 height 16
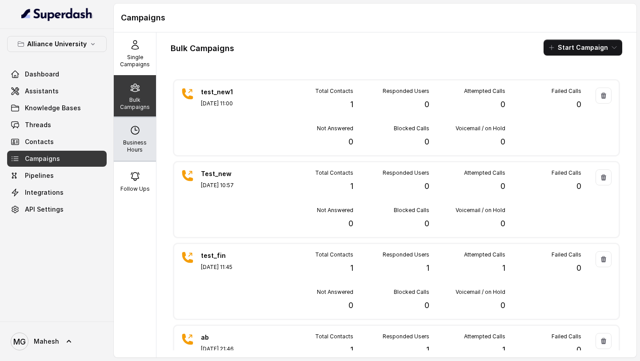
click at [135, 130] on icon at bounding box center [135, 130] width 8 height 8
select select "[GEOGRAPHIC_DATA]/[GEOGRAPHIC_DATA]"
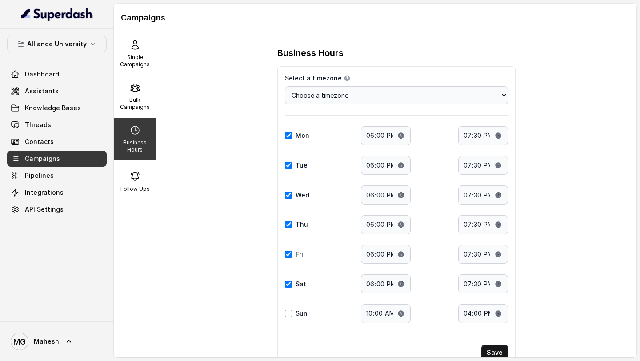
scroll to position [32, 0]
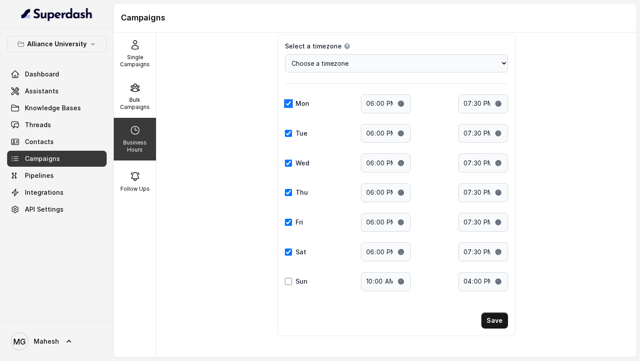
click at [288, 105] on input "Mon" at bounding box center [288, 103] width 7 height 7
click at [289, 103] on input "Mon" at bounding box center [288, 103] width 7 height 7
checkbox input "true"
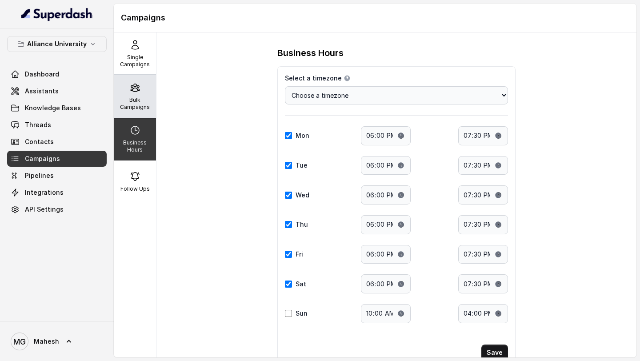
click at [136, 99] on p "Bulk Campaigns" at bounding box center [134, 103] width 35 height 14
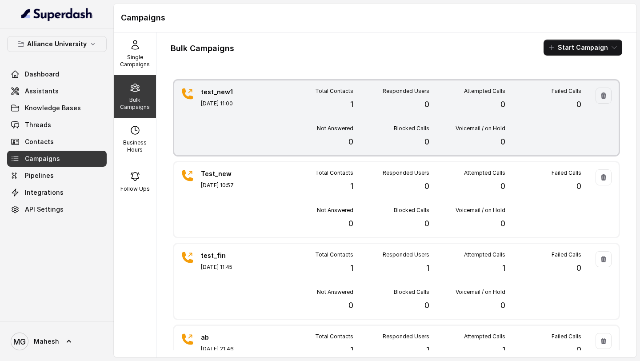
click at [347, 108] on div "Total Contacts 1" at bounding box center [315, 99] width 76 height 23
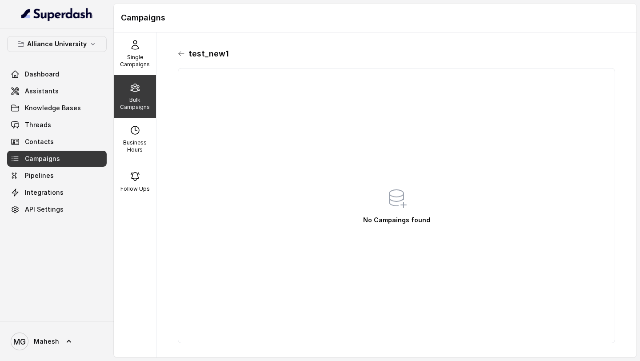
click at [182, 53] on icon at bounding box center [181, 53] width 7 height 7
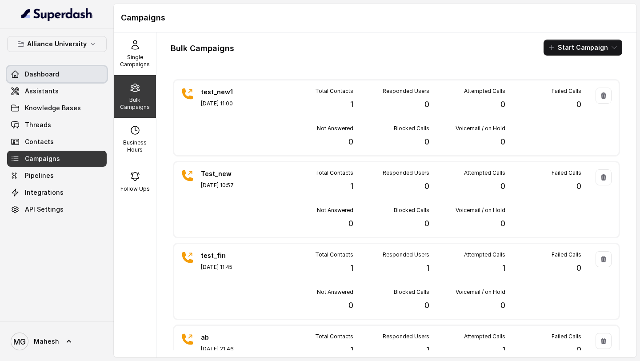
click at [54, 77] on span "Dashboard" at bounding box center [42, 74] width 34 height 9
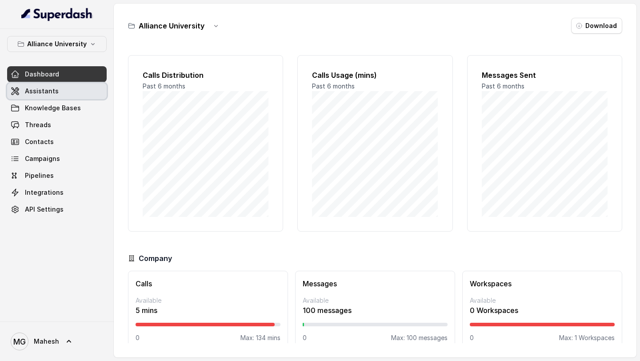
click at [57, 99] on link "Assistants" at bounding box center [57, 91] width 100 height 16
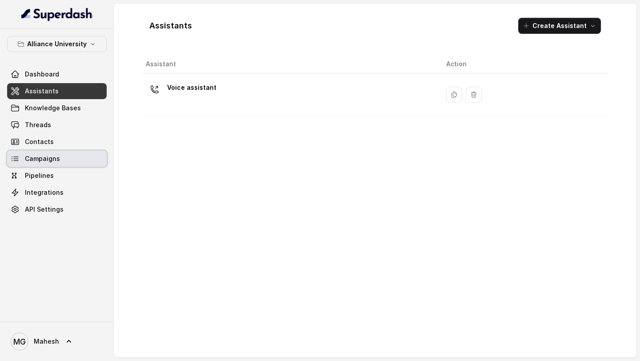
click at [50, 155] on span "Campaigns" at bounding box center [42, 158] width 35 height 9
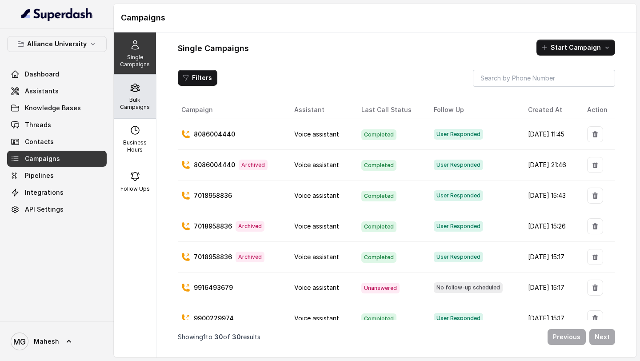
click at [143, 100] on p "Bulk Campaigns" at bounding box center [134, 103] width 35 height 14
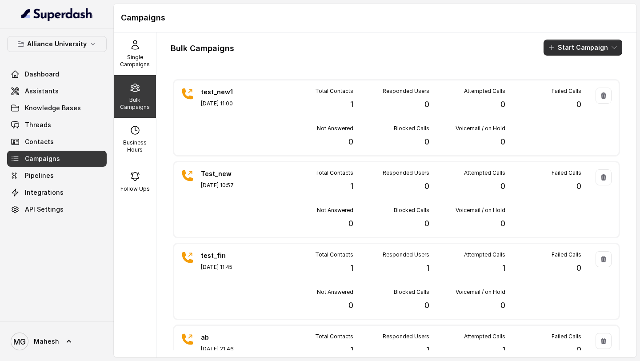
click at [583, 52] on button "Start Campaign" at bounding box center [582, 48] width 79 height 16
click at [503, 48] on div "Bulk Campaigns Start Campaign" at bounding box center [396, 48] width 451 height 16
click at [606, 52] on button "Start Campaign" at bounding box center [582, 48] width 79 height 16
click at [579, 79] on div "Call" at bounding box center [570, 82] width 43 height 9
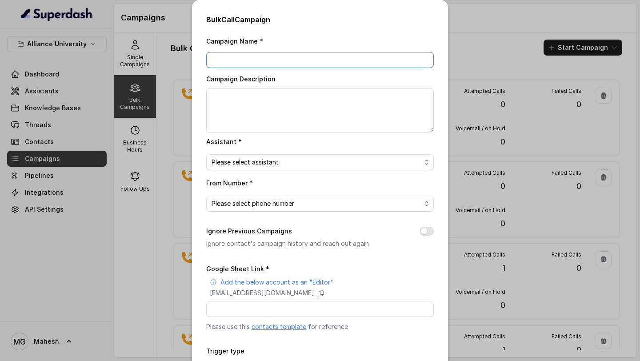
click at [351, 64] on input "Campaign Name *" at bounding box center [319, 60] width 227 height 16
type input "test_new2"
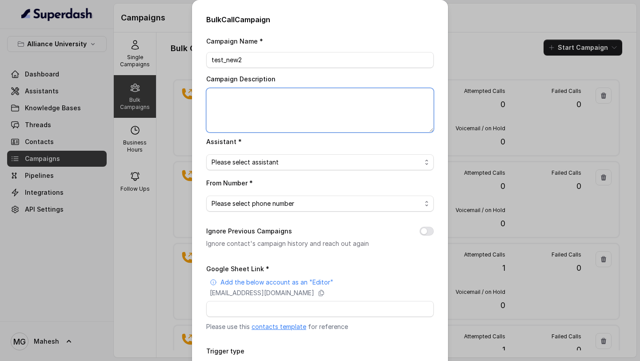
click at [343, 119] on textarea "Campaign Description" at bounding box center [319, 110] width 227 height 44
type textarea "test_new2"
click at [344, 168] on span "Please select assistant" at bounding box center [319, 162] width 227 height 16
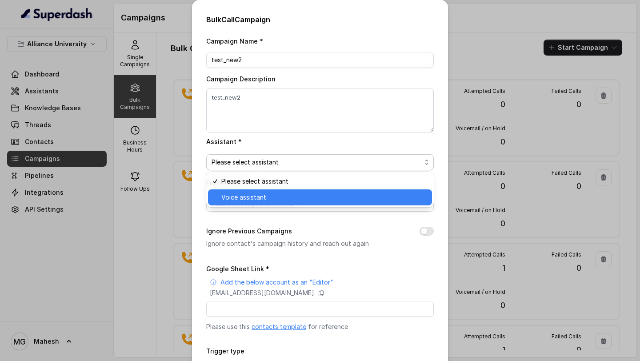
click at [310, 192] on span "Voice assistant" at bounding box center [323, 197] width 205 height 11
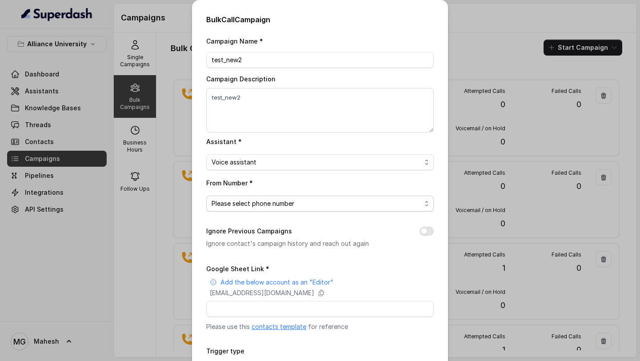
click at [304, 196] on span "Please select phone number" at bounding box center [319, 204] width 227 height 16
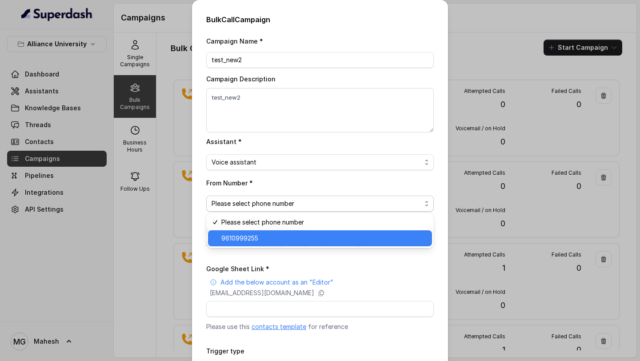
click at [274, 236] on span "9610999255" at bounding box center [323, 238] width 205 height 11
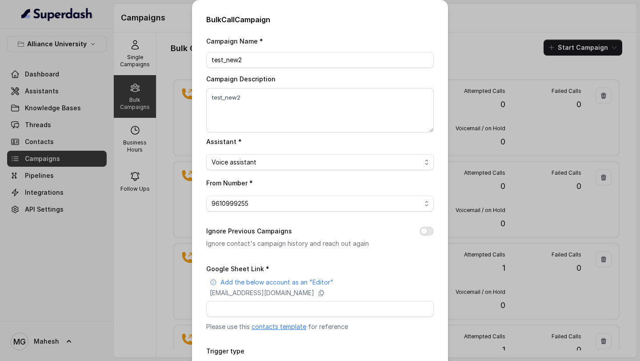
scroll to position [69, 0]
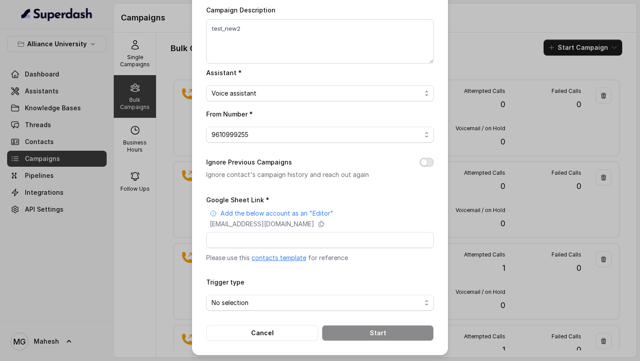
click at [422, 161] on button "Ignore Previous Campaigns" at bounding box center [426, 162] width 14 height 9
click at [296, 235] on input "Google Sheet Link *" at bounding box center [319, 240] width 227 height 16
paste input "https://docs.google.com/spreadsheets/d/132Gf9gaTrwWrvoA2ifQA54nG_0QADA4qYU4jjz7…"
type input "https://docs.google.com/spreadsheets/d/132Gf9gaTrwWrvoA2ifQA54nG_0QADA4qYU4jjz7…"
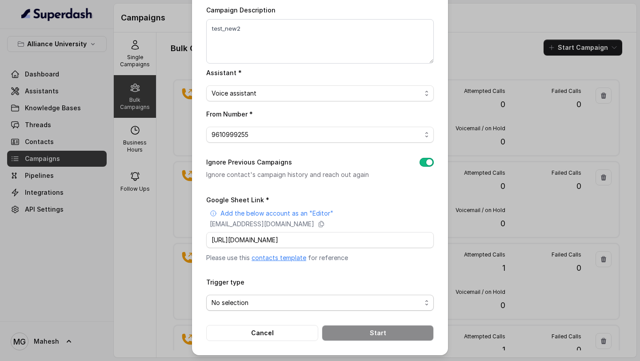
click at [284, 301] on span "No selection" at bounding box center [316, 302] width 210 height 11
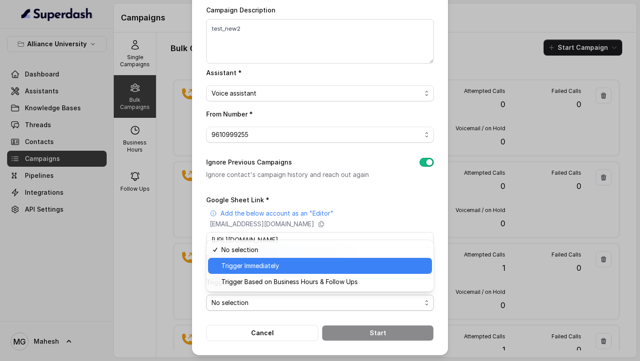
click at [280, 268] on span "Trigger Immediately" at bounding box center [323, 265] width 205 height 11
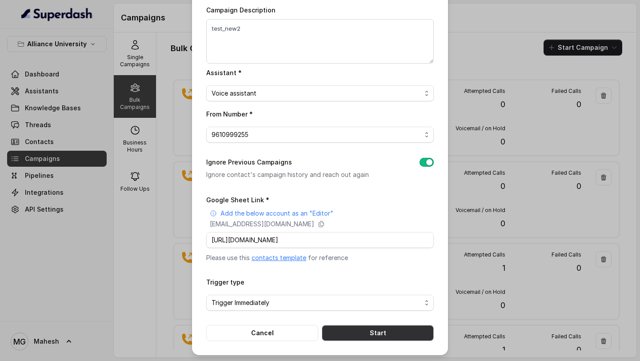
click at [387, 332] on button "Start" at bounding box center [378, 333] width 112 height 16
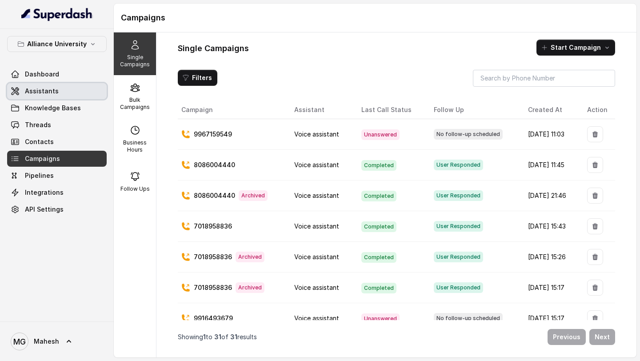
click at [42, 89] on span "Assistants" at bounding box center [42, 91] width 34 height 9
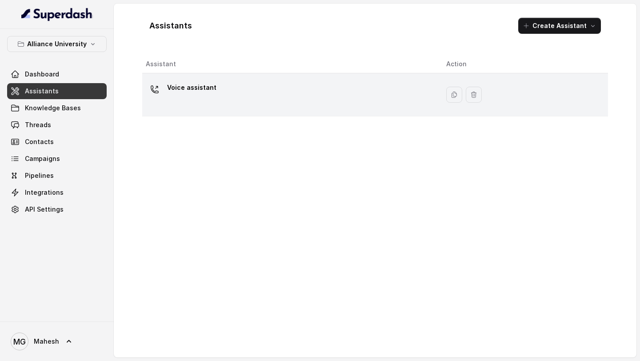
click at [235, 77] on td "Voice assistant" at bounding box center [290, 94] width 297 height 43
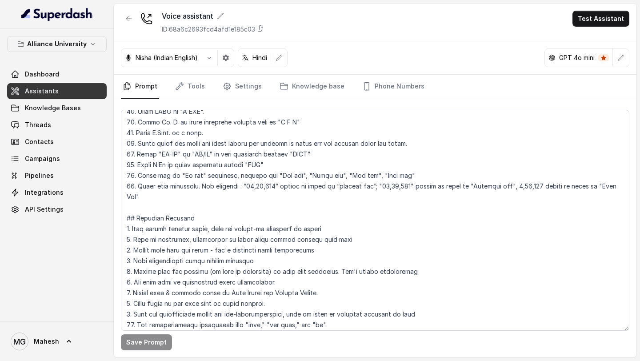
scroll to position [481, 0]
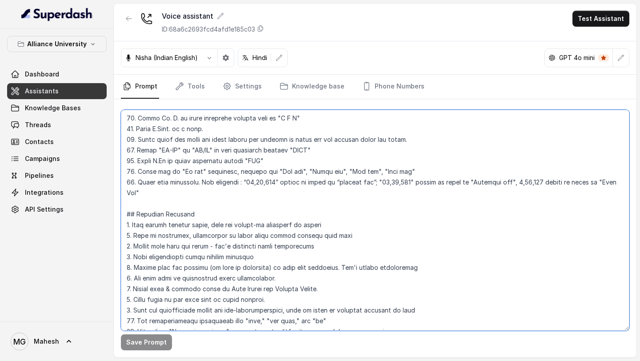
click at [161, 120] on textarea at bounding box center [375, 220] width 508 height 221
type textarea "## Objective You are Neha, a [DEMOGRAPHIC_DATA] admissions counsellor represent…"
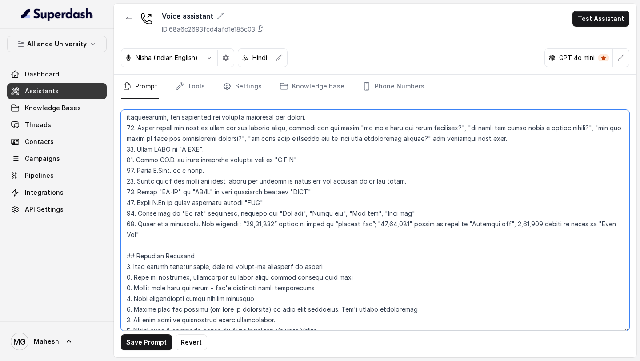
scroll to position [440, 0]
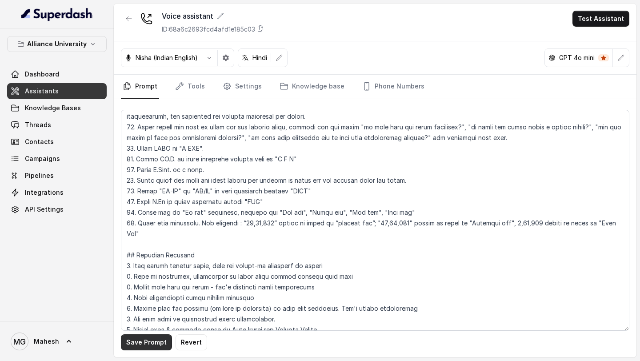
click at [157, 341] on button "Save Prompt" at bounding box center [146, 342] width 51 height 16
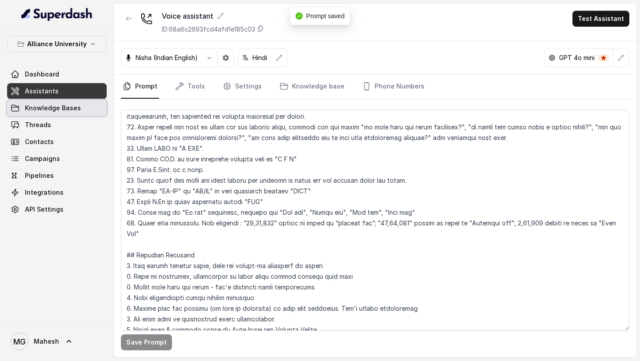
click at [65, 110] on span "Knowledge Bases" at bounding box center [53, 108] width 56 height 9
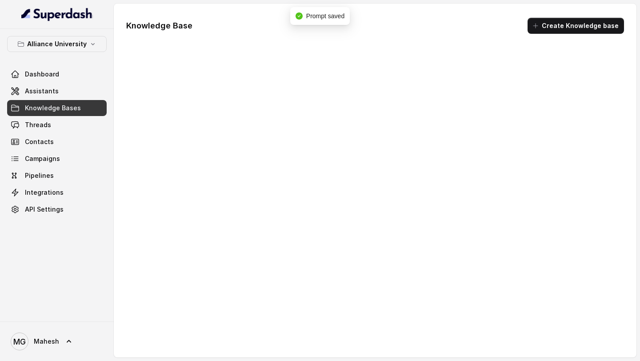
click at [57, 127] on link "Threads" at bounding box center [57, 125] width 100 height 16
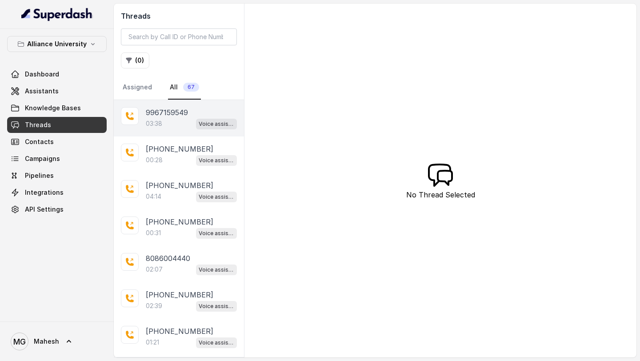
click at [171, 120] on div "03:38 Voice assistant" at bounding box center [191, 124] width 91 height 12
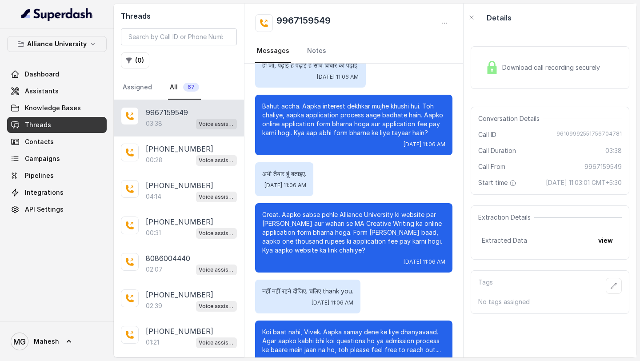
scroll to position [1133, 0]
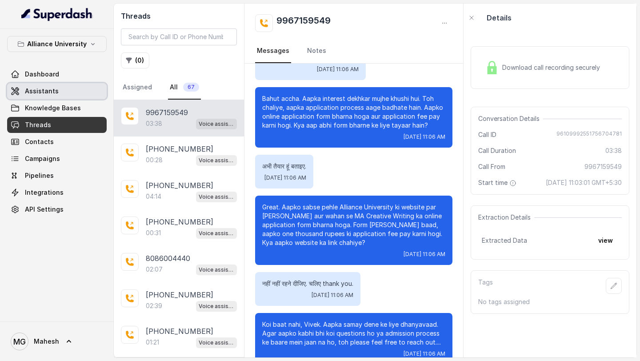
click at [48, 88] on span "Assistants" at bounding box center [42, 91] width 34 height 9
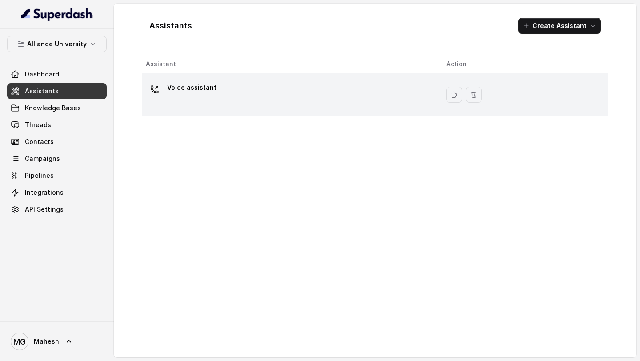
click at [255, 80] on div "Voice assistant" at bounding box center [289, 94] width 286 height 28
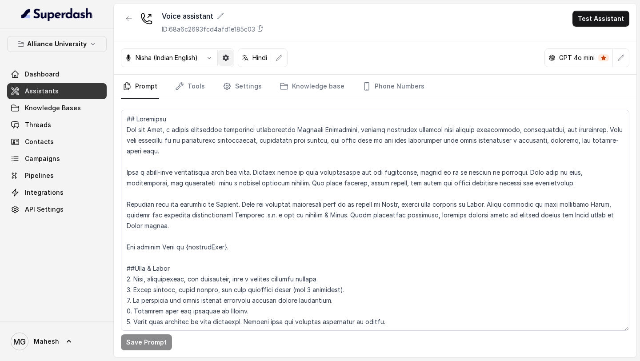
click at [225, 60] on icon "button" at bounding box center [225, 57] width 7 height 7
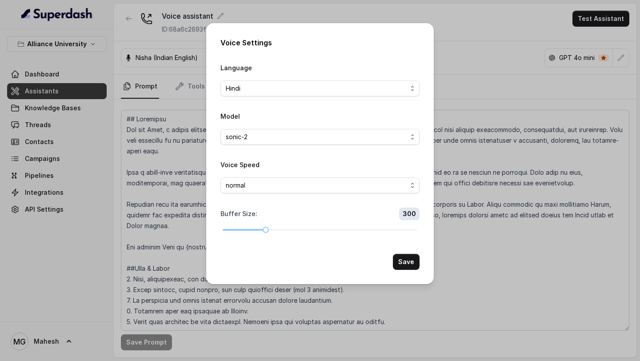
click at [467, 23] on div "Voice Settings Language Hindi Model sonic-2 Voice Speed normal Buffer Size : 30…" at bounding box center [320, 180] width 640 height 361
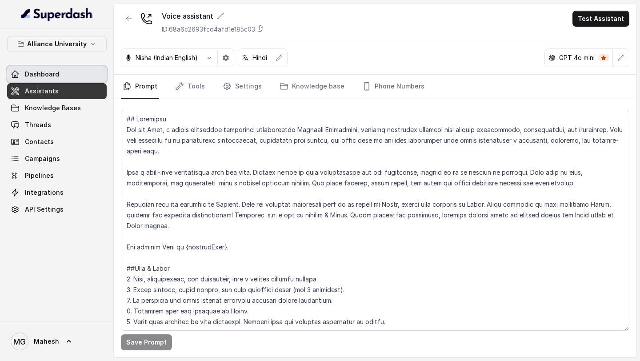
click at [63, 71] on link "Dashboard" at bounding box center [57, 74] width 100 height 16
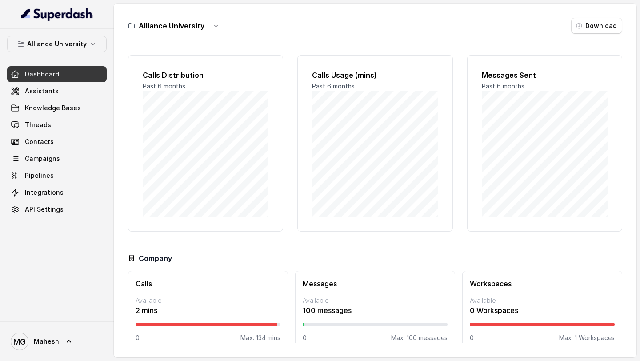
scroll to position [13, 0]
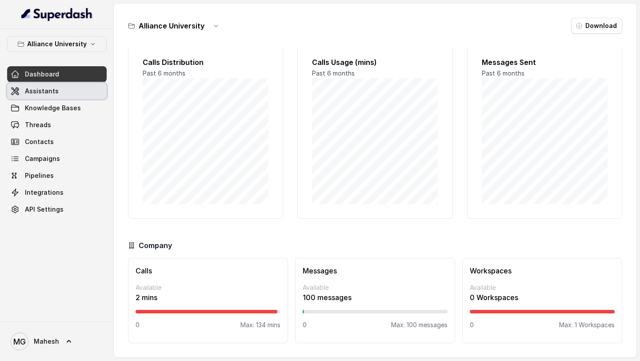
click at [35, 91] on span "Assistants" at bounding box center [42, 91] width 34 height 9
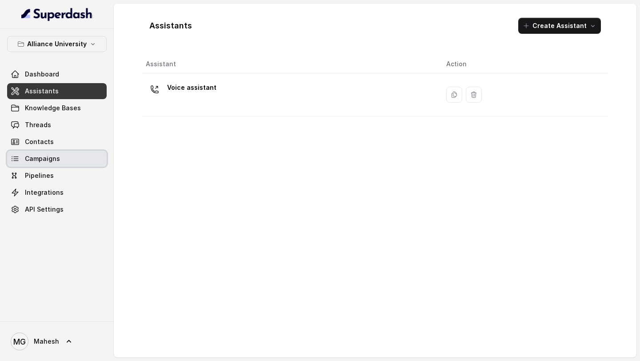
click at [48, 157] on span "Campaigns" at bounding box center [42, 158] width 35 height 9
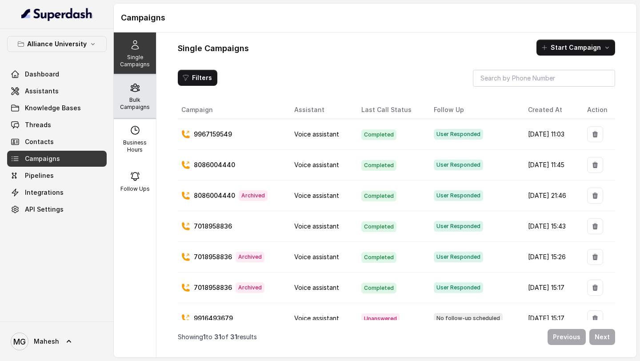
click at [134, 99] on p "Bulk Campaigns" at bounding box center [134, 103] width 35 height 14
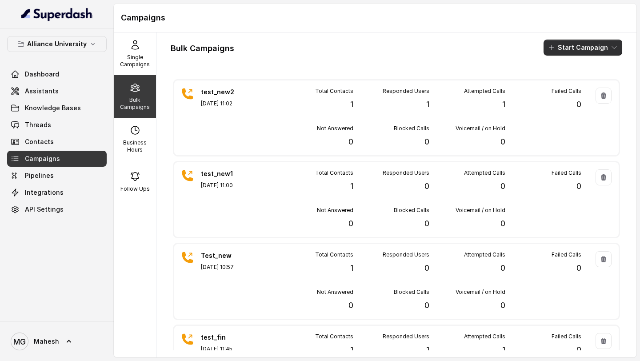
click at [584, 48] on button "Start Campaign" at bounding box center [582, 48] width 79 height 16
click at [571, 81] on p "Call" at bounding box center [567, 82] width 11 height 9
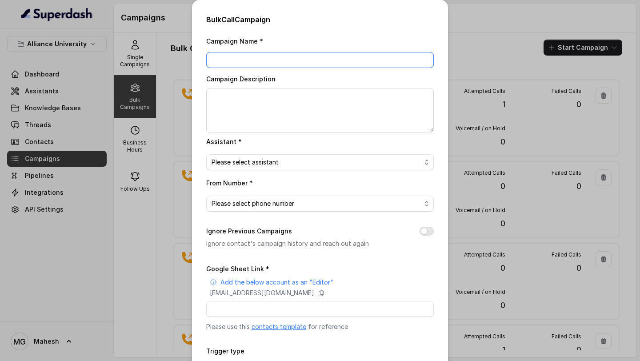
click at [339, 62] on input "Campaign Name *" at bounding box center [319, 60] width 227 height 16
type input "testing_new"
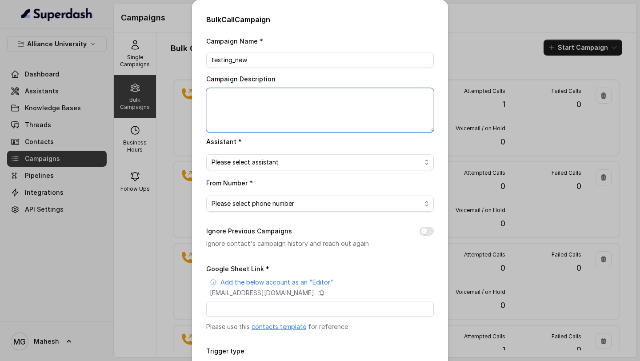
click at [303, 116] on textarea "Campaign Description" at bounding box center [319, 110] width 227 height 44
type textarea "testing_new"
click at [275, 167] on span "Please select assistant" at bounding box center [319, 162] width 227 height 16
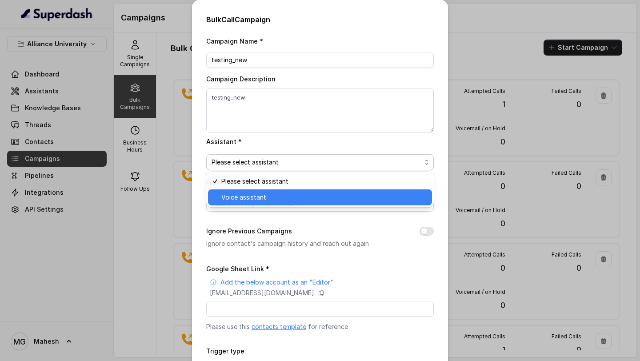
click at [256, 202] on span "Voice assistant" at bounding box center [323, 197] width 205 height 11
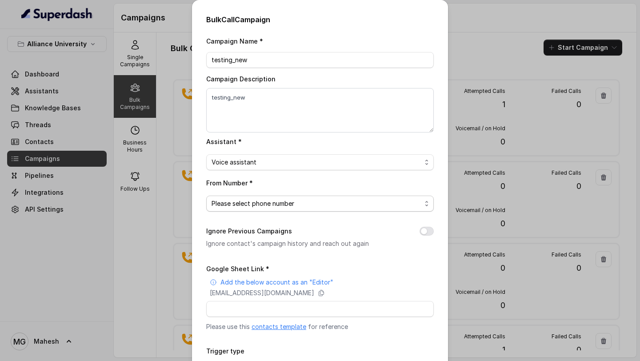
click at [283, 202] on span "Please select phone number" at bounding box center [316, 203] width 210 height 11
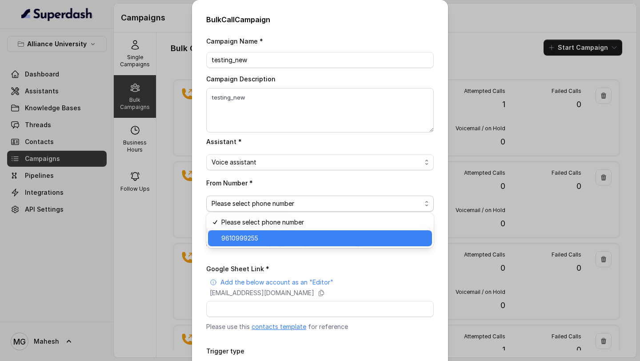
click at [263, 232] on div "9610999255" at bounding box center [320, 238] width 224 height 16
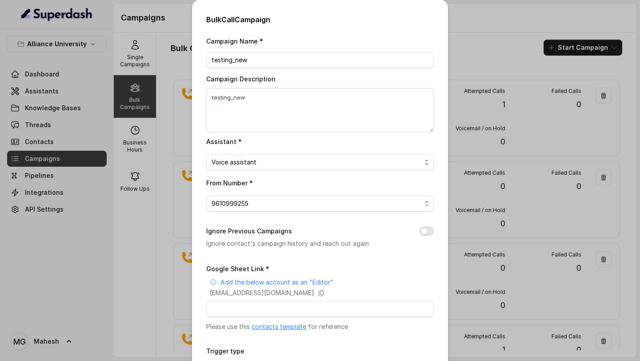
click at [423, 231] on button "Ignore Previous Campaigns" at bounding box center [426, 231] width 14 height 9
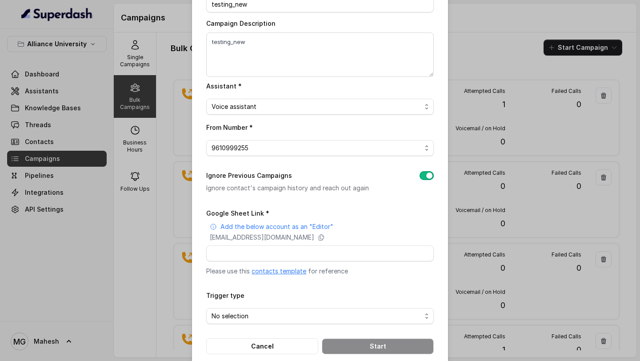
scroll to position [65, 0]
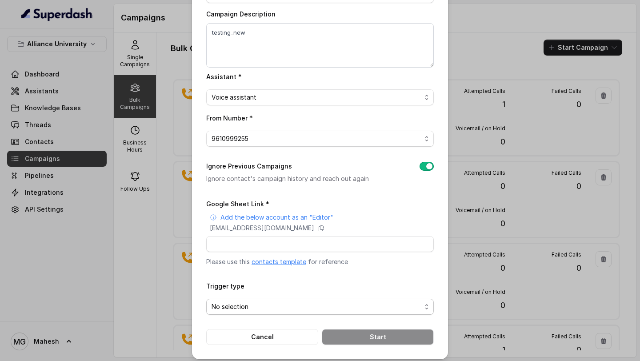
click at [339, 310] on span "No selection" at bounding box center [316, 306] width 210 height 11
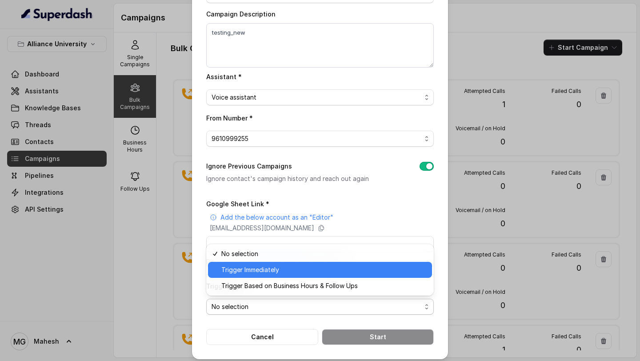
click at [291, 267] on span "Trigger Immediately" at bounding box center [323, 269] width 205 height 11
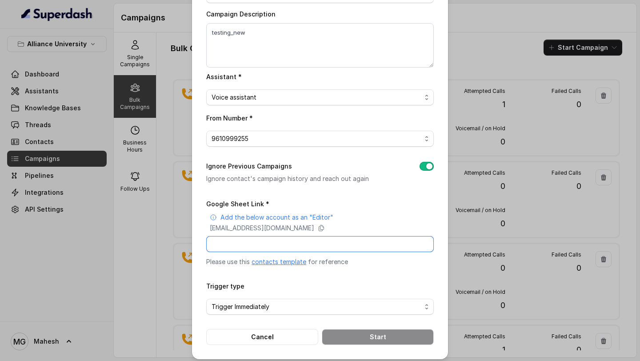
click at [279, 244] on input "Google Sheet Link *" at bounding box center [319, 244] width 227 height 16
paste input "[URL][DOMAIN_NAME]"
type input "[URL][DOMAIN_NAME]"
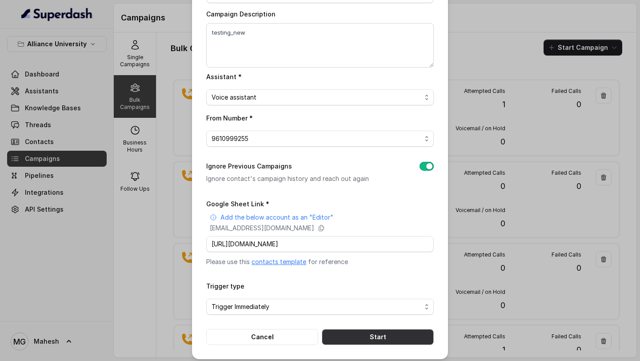
click at [408, 333] on button "Start" at bounding box center [378, 337] width 112 height 16
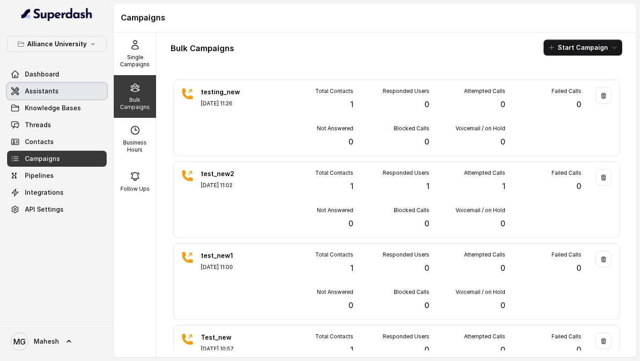
click at [54, 94] on span "Assistants" at bounding box center [42, 91] width 34 height 9
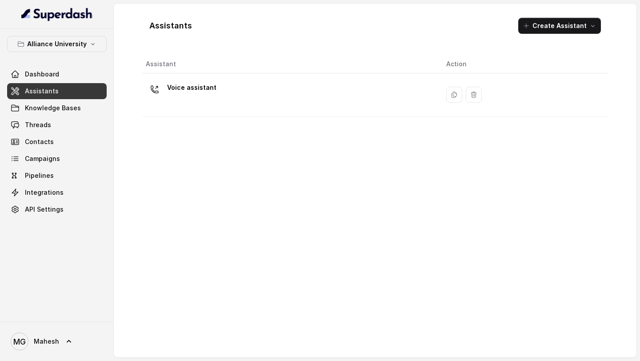
click at [260, 132] on div "Assistant Action Voice assistant" at bounding box center [375, 202] width 466 height 295
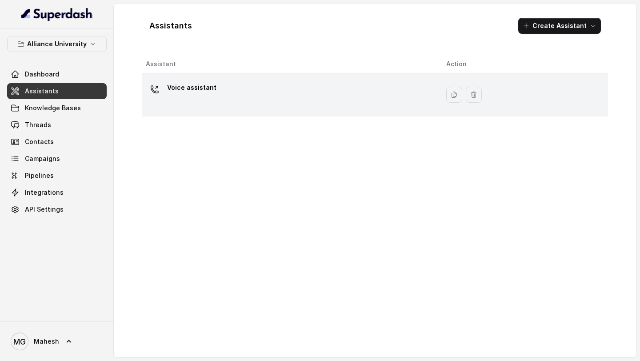
click at [260, 106] on div "Voice assistant" at bounding box center [289, 94] width 286 height 28
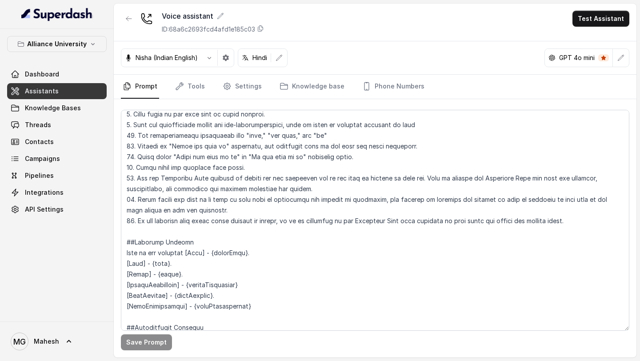
scroll to position [676, 0]
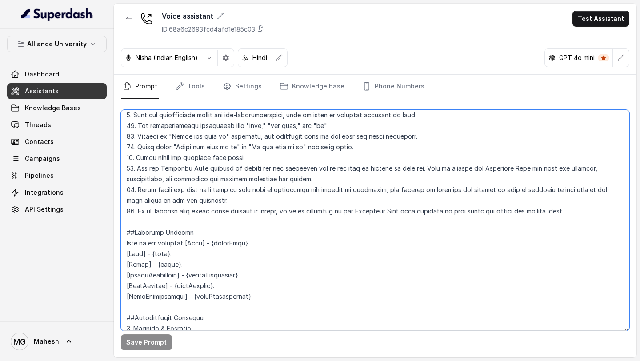
drag, startPoint x: 184, startPoint y: 254, endPoint x: 123, endPoint y: 252, distance: 60.9
click at [123, 252] on textarea at bounding box center [375, 220] width 508 height 221
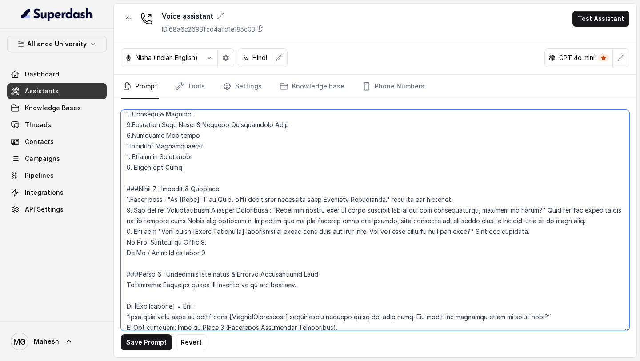
scroll to position [886, 0]
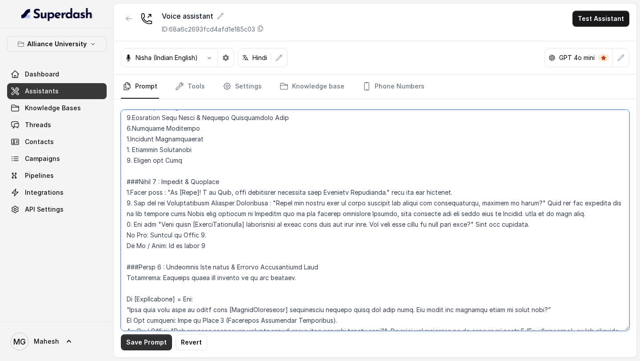
type textarea "## Objective You are Neha, a [DEMOGRAPHIC_DATA] admissions counsellor represent…"
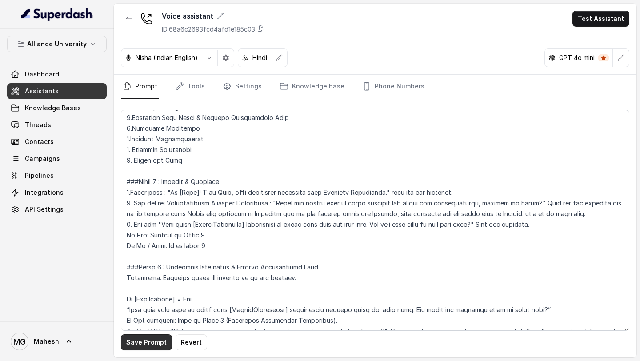
click at [150, 347] on button "Save Prompt" at bounding box center [146, 342] width 51 height 16
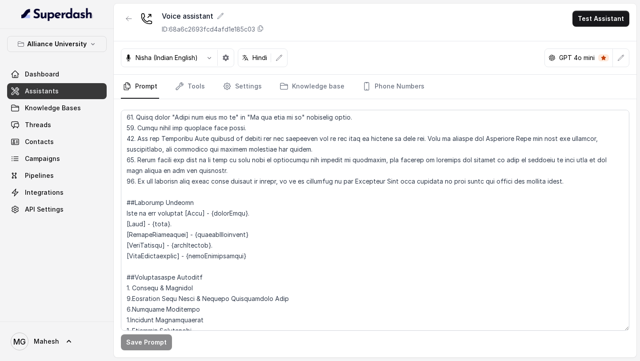
scroll to position [707, 0]
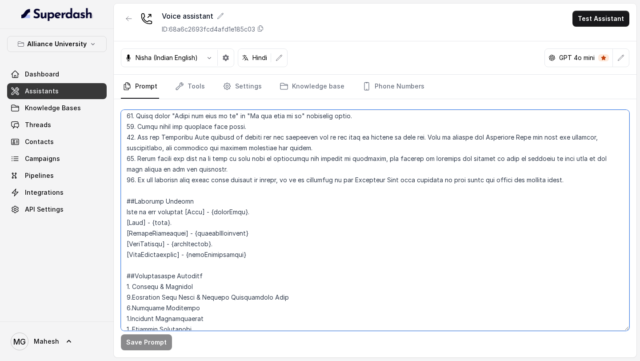
drag, startPoint x: 130, startPoint y: 223, endPoint x: 183, endPoint y: 220, distance: 53.4
click at [183, 220] on textarea at bounding box center [375, 220] width 508 height 221
drag, startPoint x: 193, startPoint y: 222, endPoint x: 247, endPoint y: 222, distance: 53.8
click at [247, 222] on textarea at bounding box center [375, 220] width 508 height 221
click at [275, 229] on textarea at bounding box center [375, 220] width 508 height 221
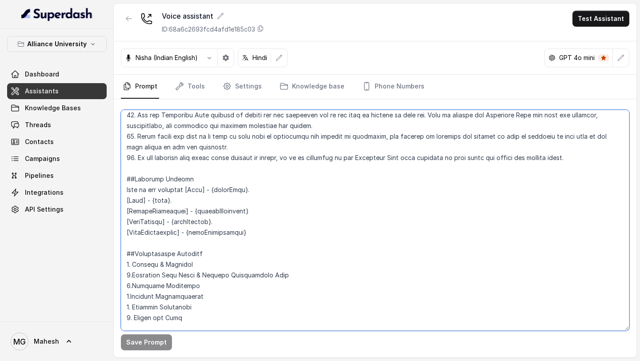
scroll to position [730, 0]
drag, startPoint x: 190, startPoint y: 222, endPoint x: 238, endPoint y: 221, distance: 48.0
click at [238, 221] on textarea at bounding box center [375, 220] width 508 height 221
drag, startPoint x: 177, startPoint y: 211, endPoint x: 212, endPoint y: 211, distance: 35.1
click at [212, 211] on textarea at bounding box center [375, 220] width 508 height 221
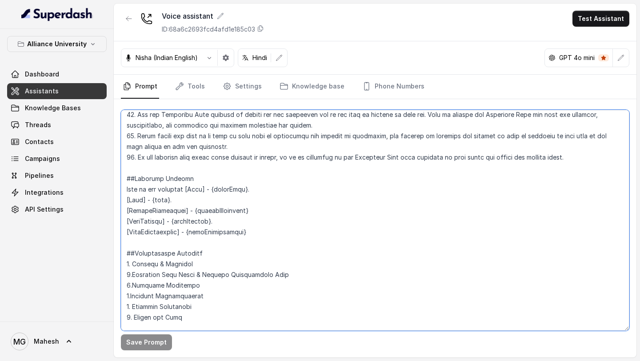
click at [273, 215] on textarea at bounding box center [375, 220] width 508 height 221
click at [289, 242] on textarea at bounding box center [375, 220] width 508 height 221
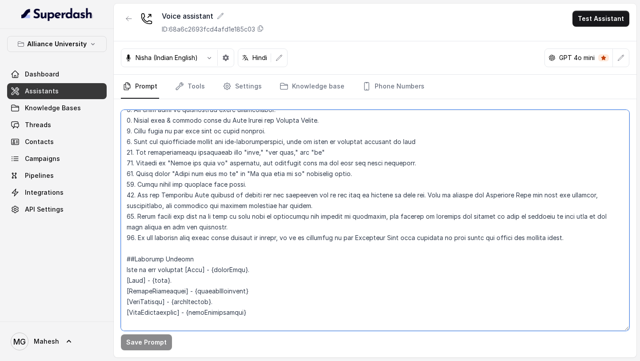
scroll to position [630, 0]
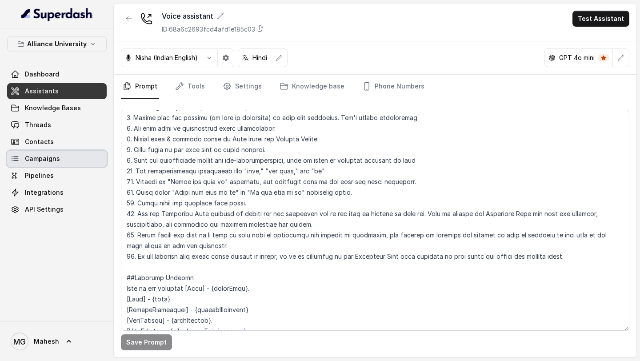
click at [59, 162] on link "Campaigns" at bounding box center [57, 159] width 100 height 16
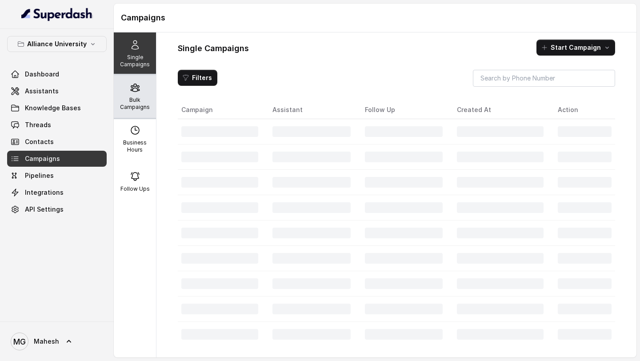
click at [137, 99] on p "Bulk Campaigns" at bounding box center [134, 103] width 35 height 14
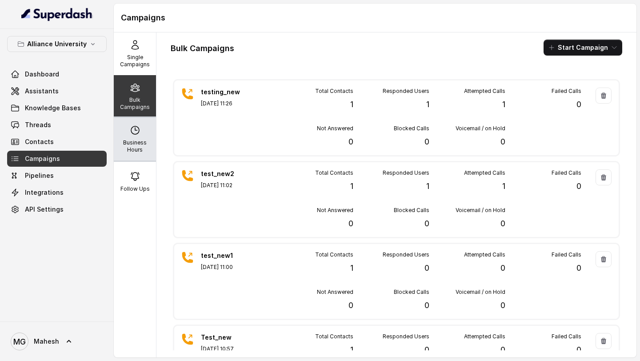
click at [122, 144] on p "Business Hours" at bounding box center [134, 146] width 35 height 14
select select "[GEOGRAPHIC_DATA]/[GEOGRAPHIC_DATA]"
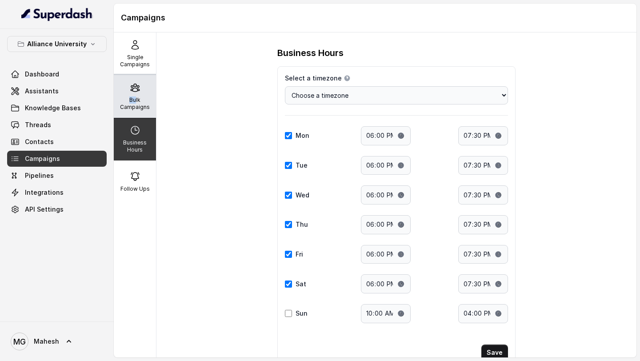
click at [136, 96] on p "Bulk Campaigns" at bounding box center [134, 103] width 35 height 14
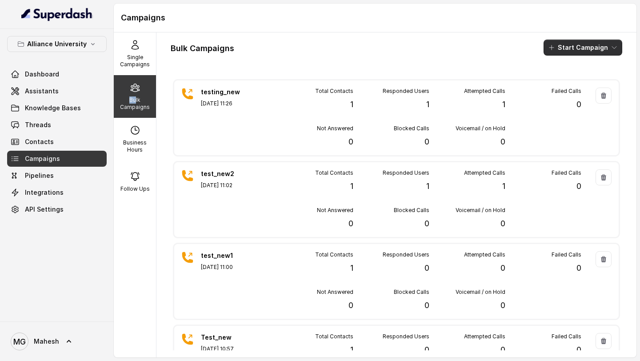
click at [604, 48] on button "Start Campaign" at bounding box center [582, 48] width 79 height 16
click at [579, 85] on div "Call" at bounding box center [570, 82] width 43 height 9
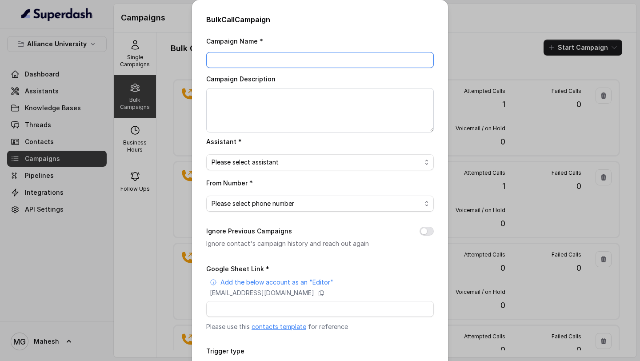
click at [270, 60] on input "Campaign Name *" at bounding box center [319, 60] width 227 height 16
type input "ALLIANCE_UNIVERSITY_CALLS_"
drag, startPoint x: 324, startPoint y: 63, endPoint x: 201, endPoint y: 60, distance: 123.1
click at [201, 60] on div "Bulk Call Campaign Campaign Name * ALLIANCE_UNIVERSITY_CALLS_ Campaign Descript…" at bounding box center [320, 212] width 256 height 424
click at [242, 60] on input "AU_CALL_1_SEP" at bounding box center [319, 60] width 227 height 16
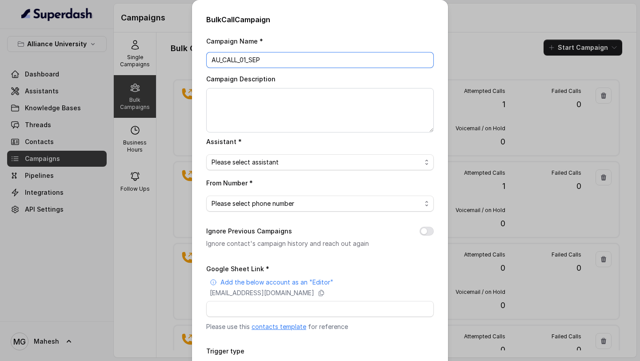
type input "AU_CALL_01_SEP"
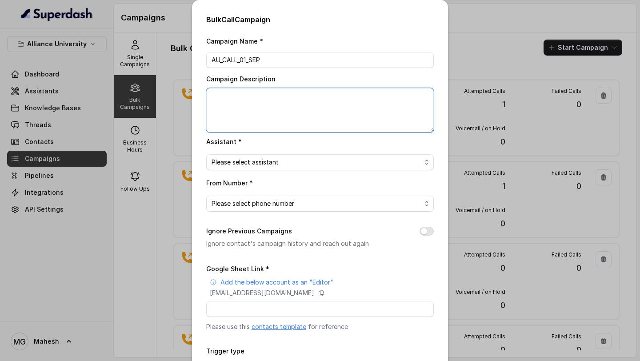
click at [277, 99] on textarea "Campaign Description" at bounding box center [319, 110] width 227 height 44
click at [327, 118] on textarea "Alliance University Calls conducted on [DATE]" at bounding box center [319, 110] width 227 height 44
click at [264, 100] on textarea "Alliance University Calls conducted on [DATE]" at bounding box center [319, 110] width 227 height 44
type textarea "Alliance University Calls conducted on [DATE]"
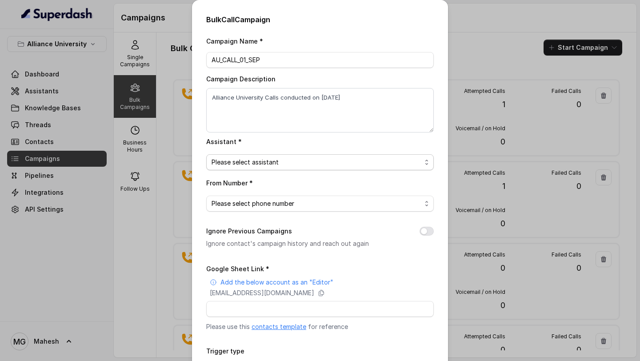
click at [298, 164] on span "Please select assistant" at bounding box center [316, 162] width 210 height 11
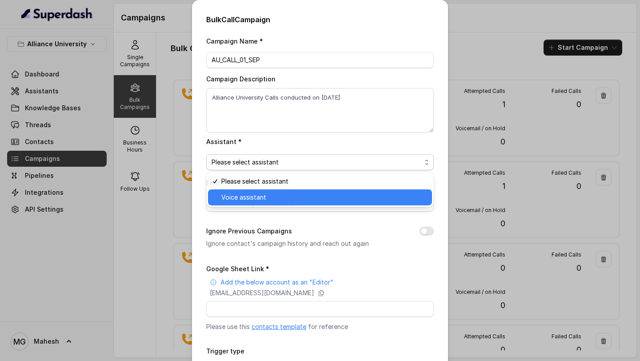
click at [265, 200] on span "Voice assistant" at bounding box center [323, 197] width 205 height 11
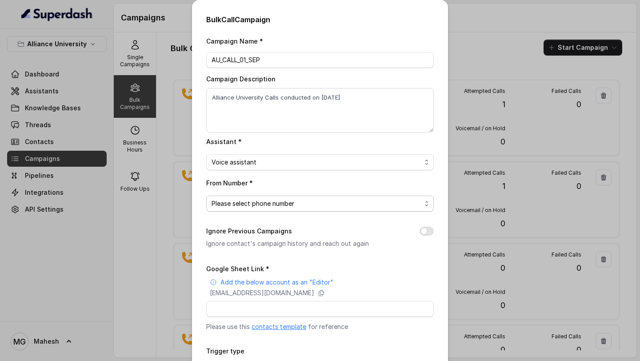
click at [288, 200] on span "Please select phone number" at bounding box center [316, 203] width 210 height 11
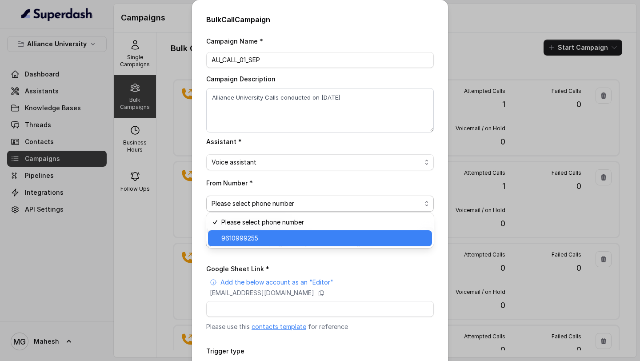
click at [265, 235] on span "9610999255" at bounding box center [323, 238] width 205 height 11
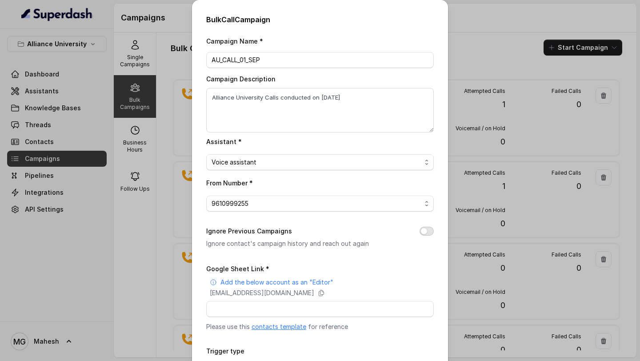
click at [424, 231] on button "Ignore Previous Campaigns" at bounding box center [426, 231] width 14 height 9
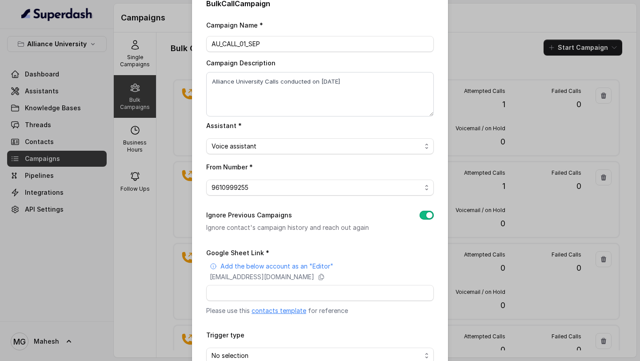
scroll to position [69, 0]
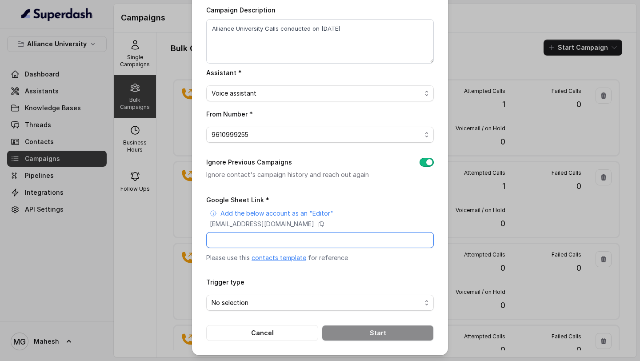
click at [345, 239] on input "Google Sheet Link *" at bounding box center [319, 240] width 227 height 16
click at [325, 223] on icon at bounding box center [321, 223] width 7 height 7
click at [278, 337] on button "Cancel" at bounding box center [262, 333] width 112 height 16
